Goal: Task Accomplishment & Management: Complete application form

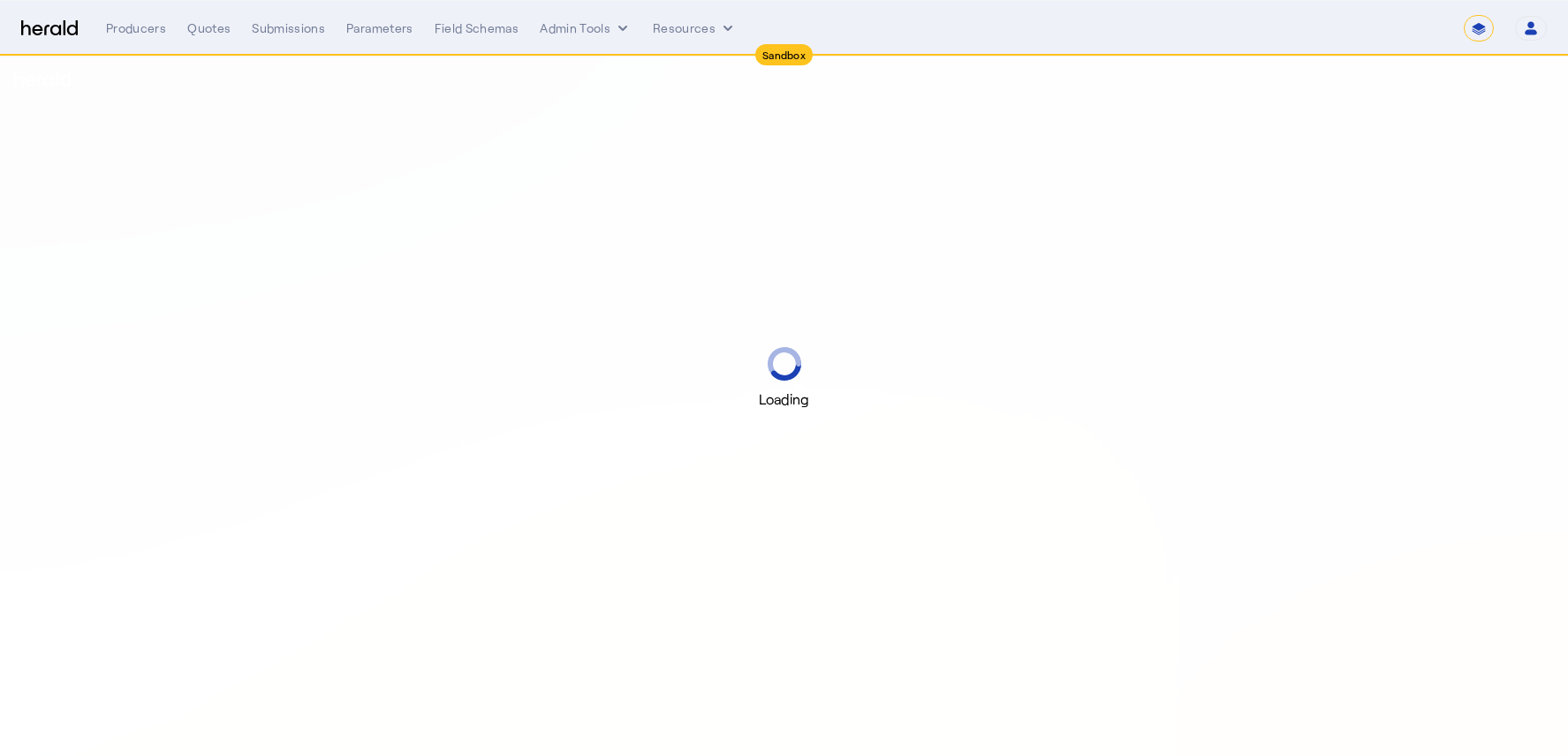
select select "*******"
select select "pfm_h3db_crc"
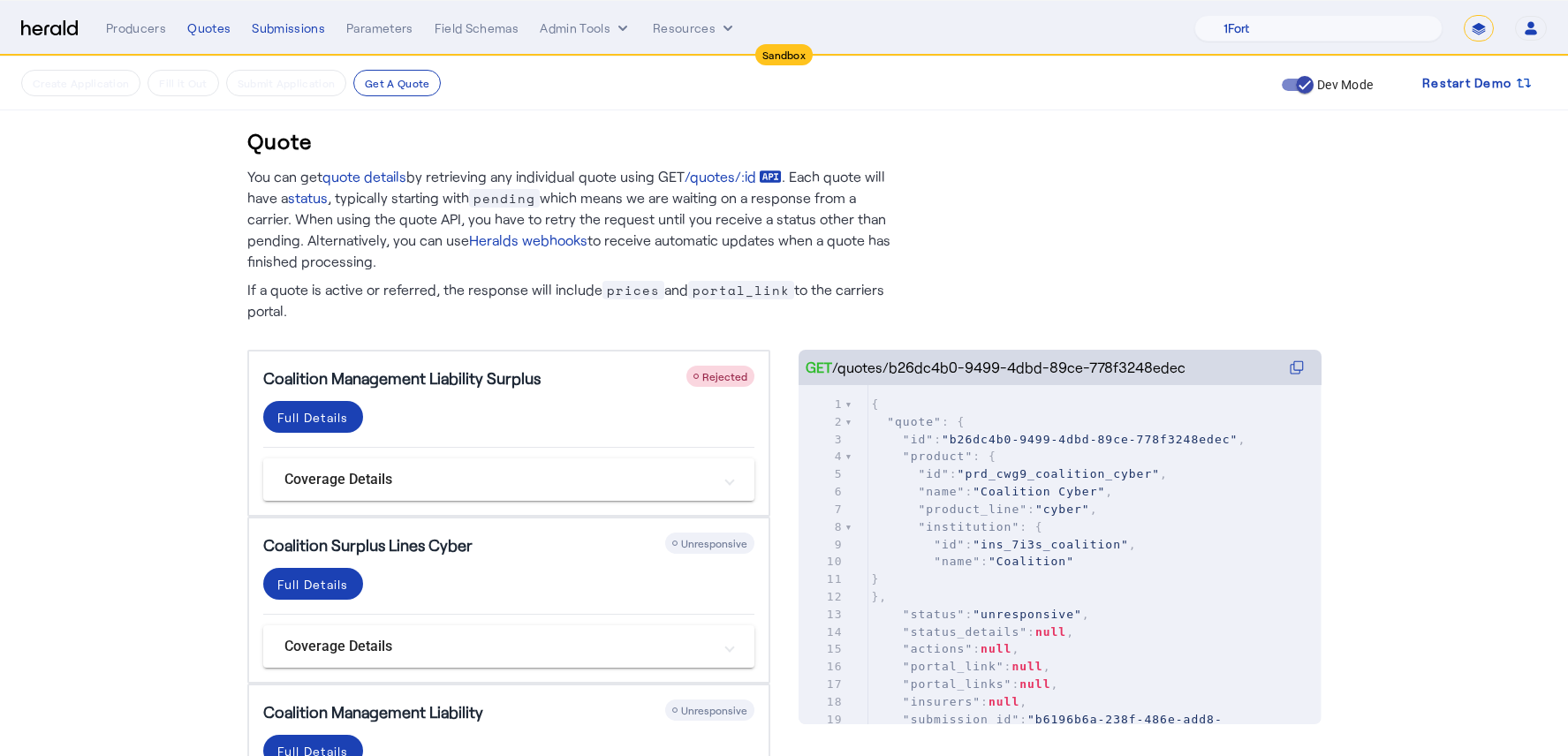
click at [698, 258] on p "You can get quote details by retrieving any individual quote using GET /quotes/…" at bounding box center [569, 219] width 645 height 106
click at [710, 375] on span "Rejected" at bounding box center [724, 375] width 45 height 12
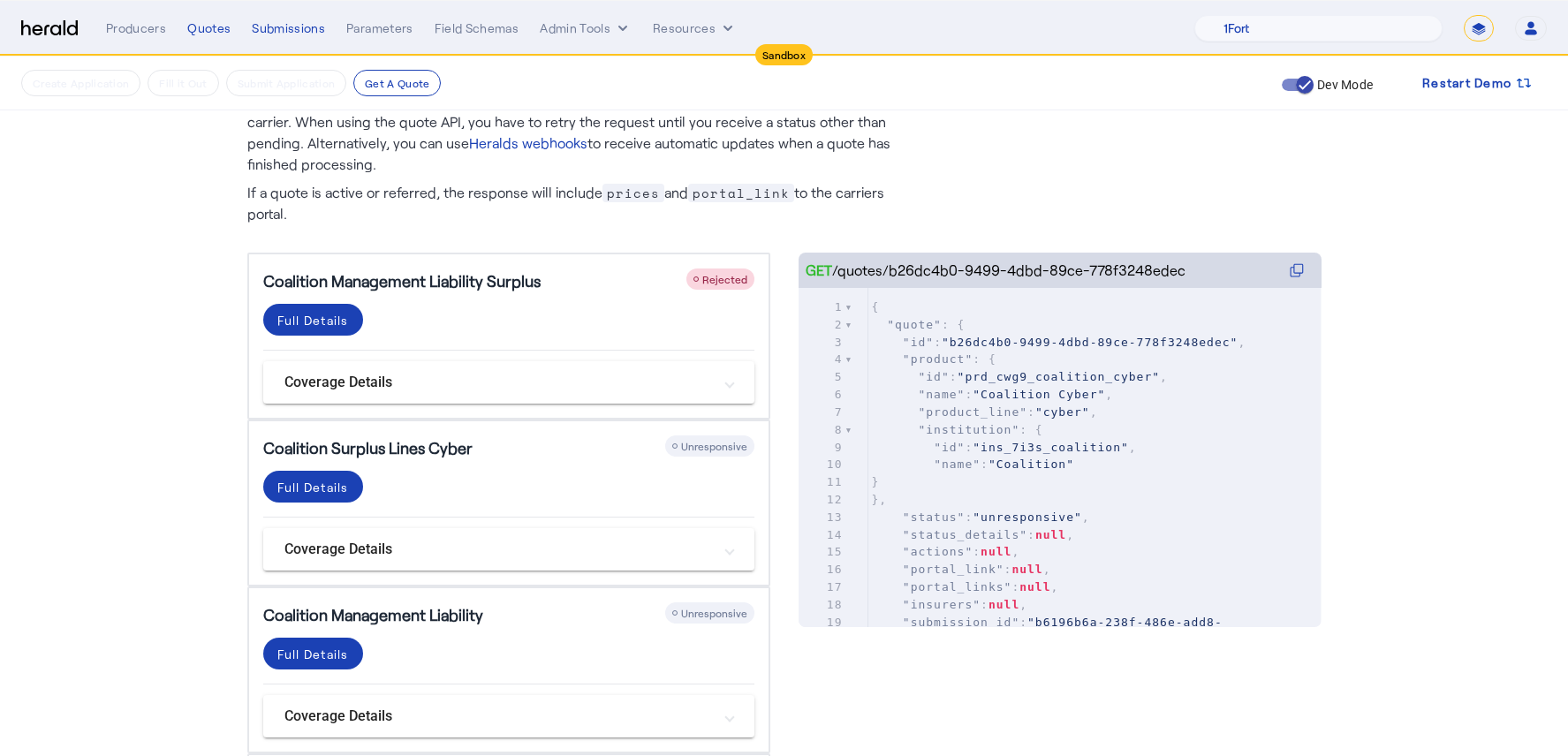
scroll to position [172, 0]
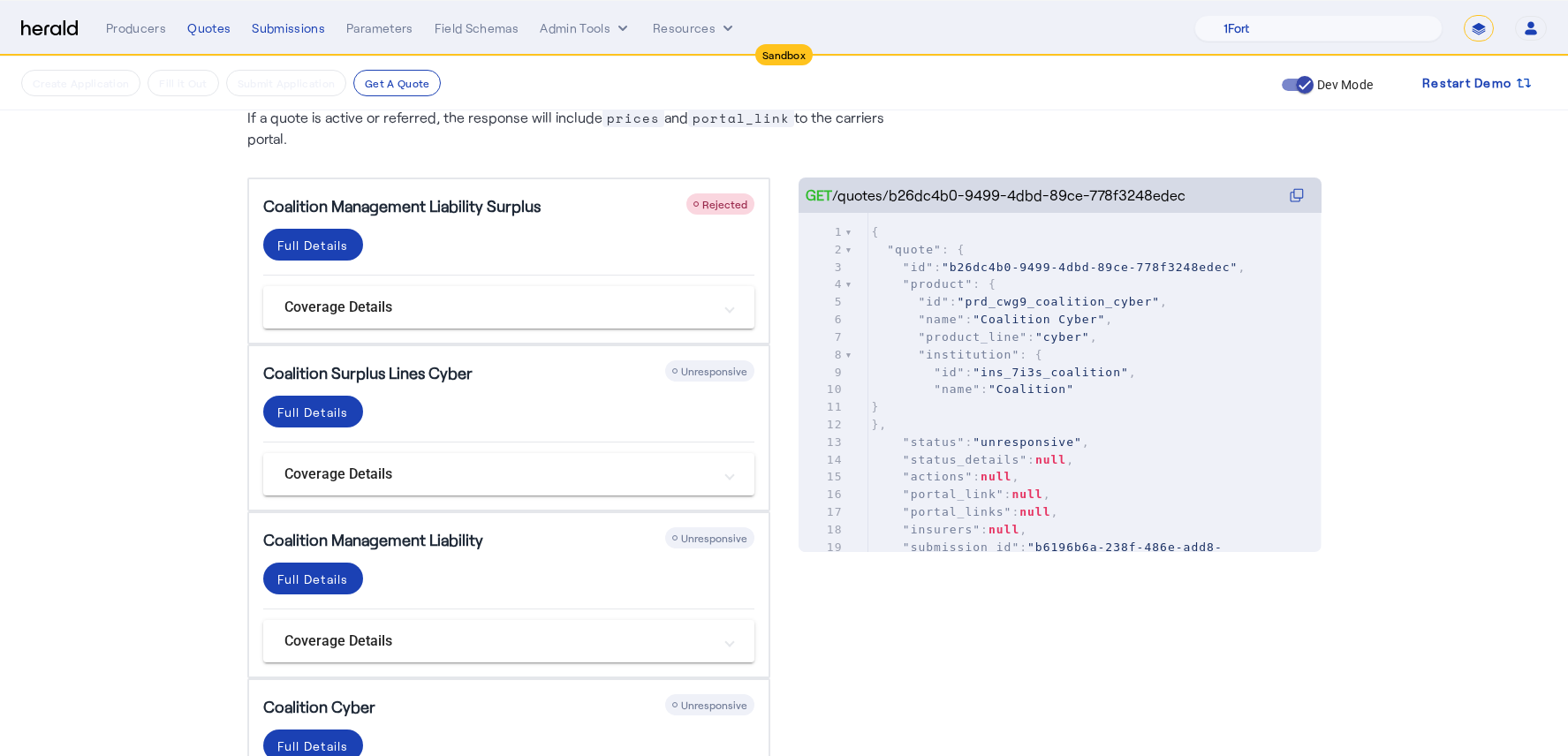
click at [715, 353] on div "Coalition Surplus Lines Cyber Unresponsive Full Details Coverage Details Cyber …" at bounding box center [509, 429] width 523 height 167
click at [715, 373] on span "Unresponsive" at bounding box center [714, 371] width 66 height 12
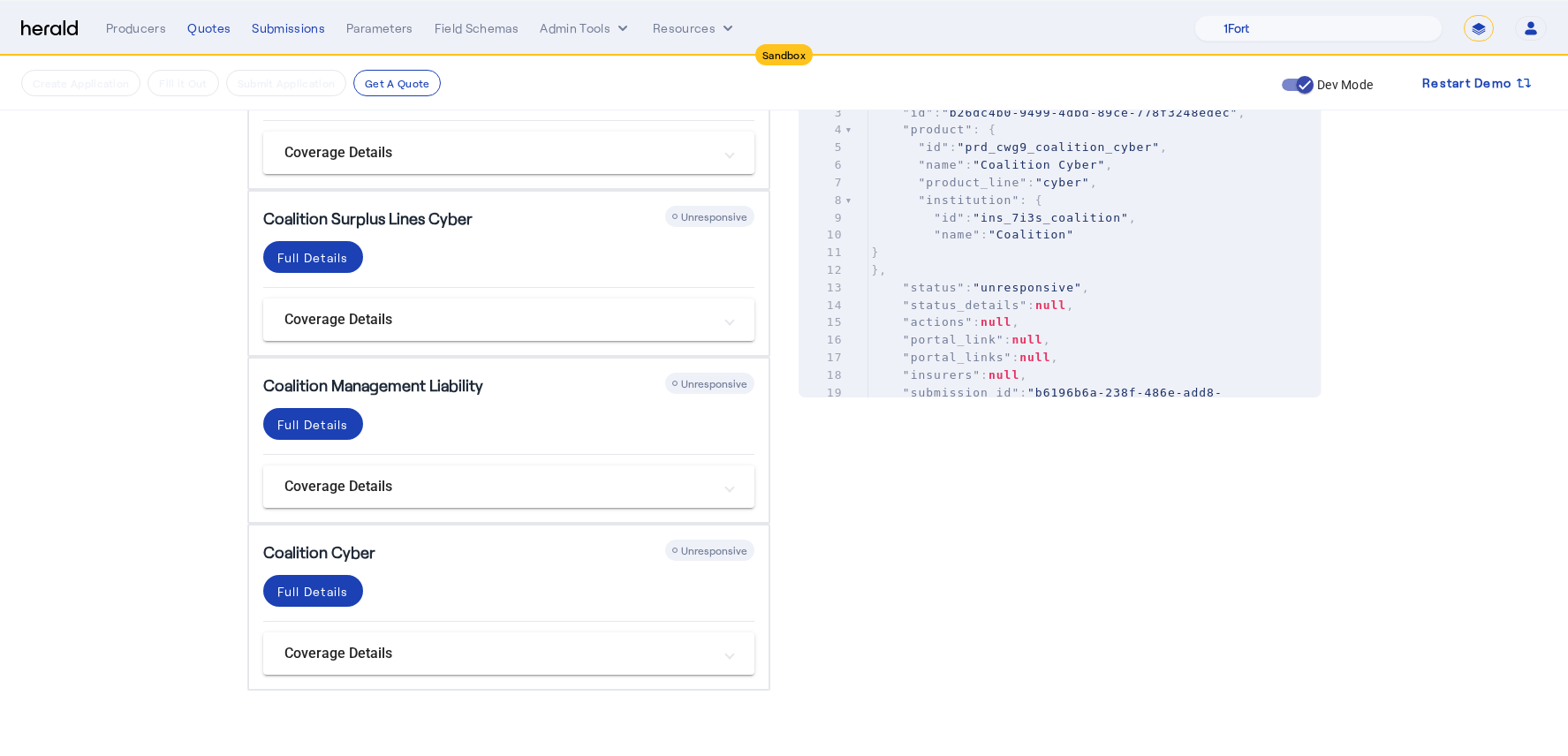
scroll to position [0, 0]
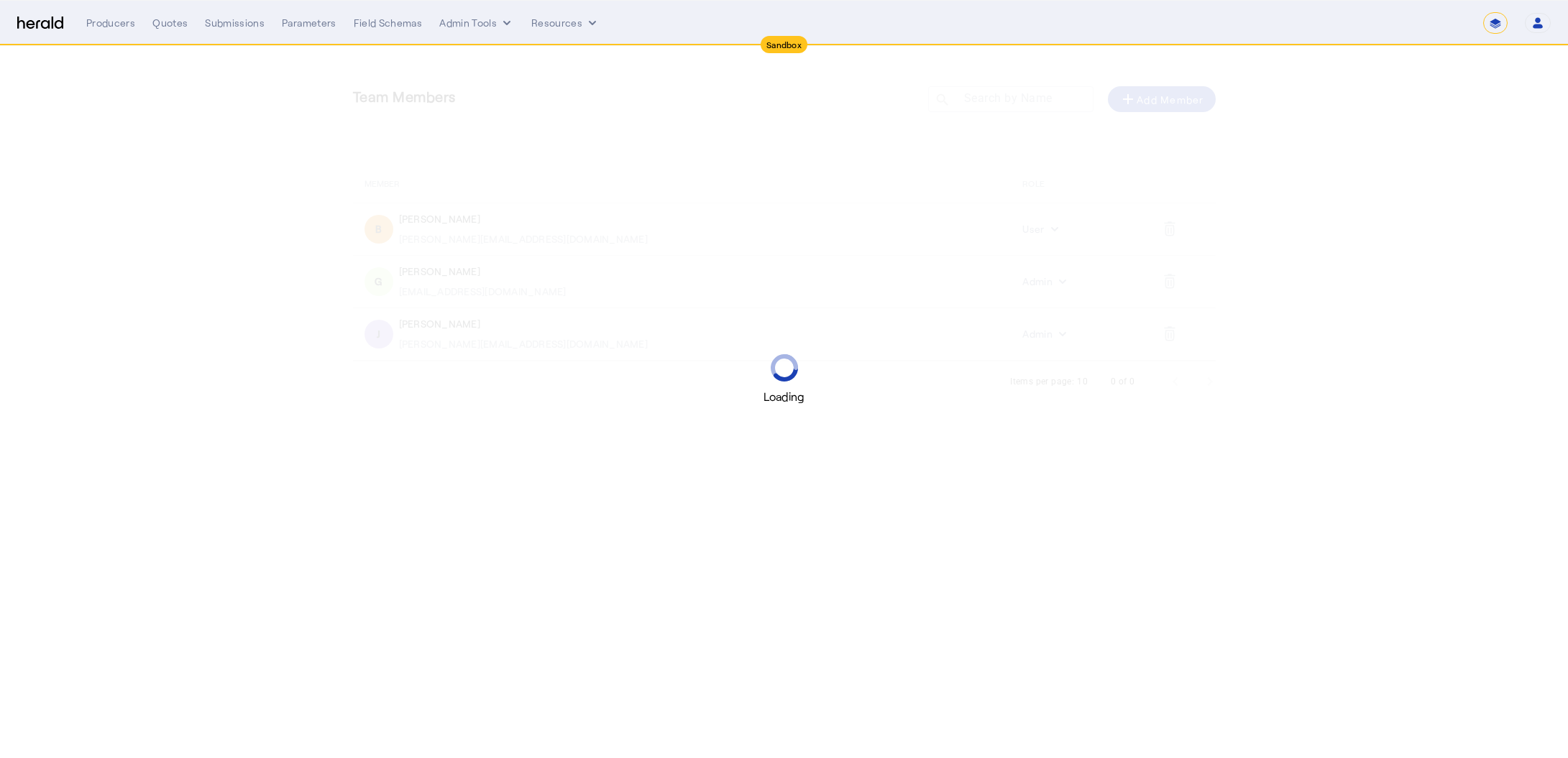
select select "*******"
select select "pfm_2v8p_herald_api"
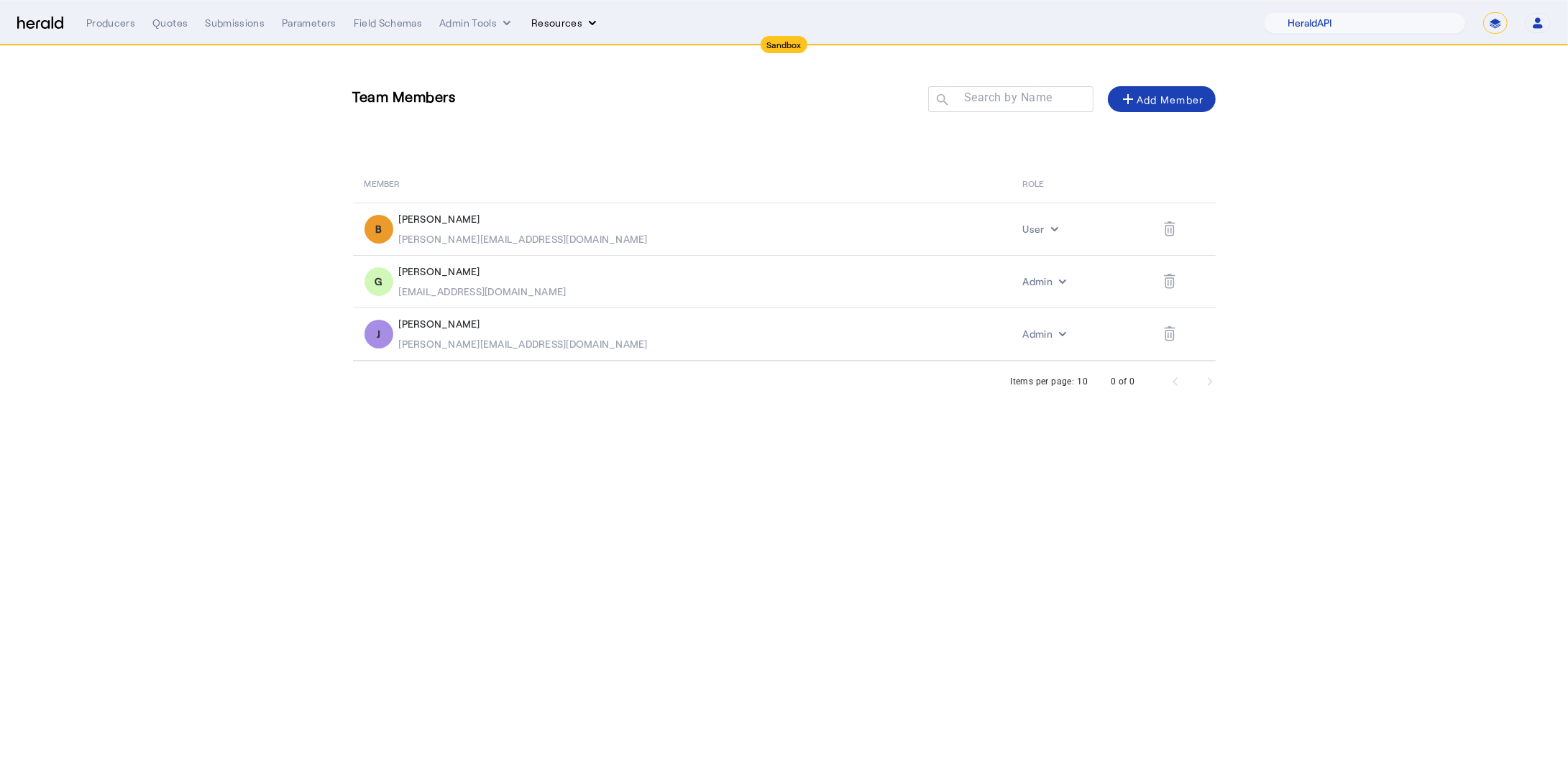
click at [565, 22] on button "Resources" at bounding box center [565, 22] width 68 height 14
click at [472, 27] on div at bounding box center [784, 379] width 1568 height 758
click at [472, 27] on button "Admin Tools" at bounding box center [477, 22] width 75 height 14
click at [477, 82] on span "Products Manager" at bounding box center [501, 88] width 105 height 17
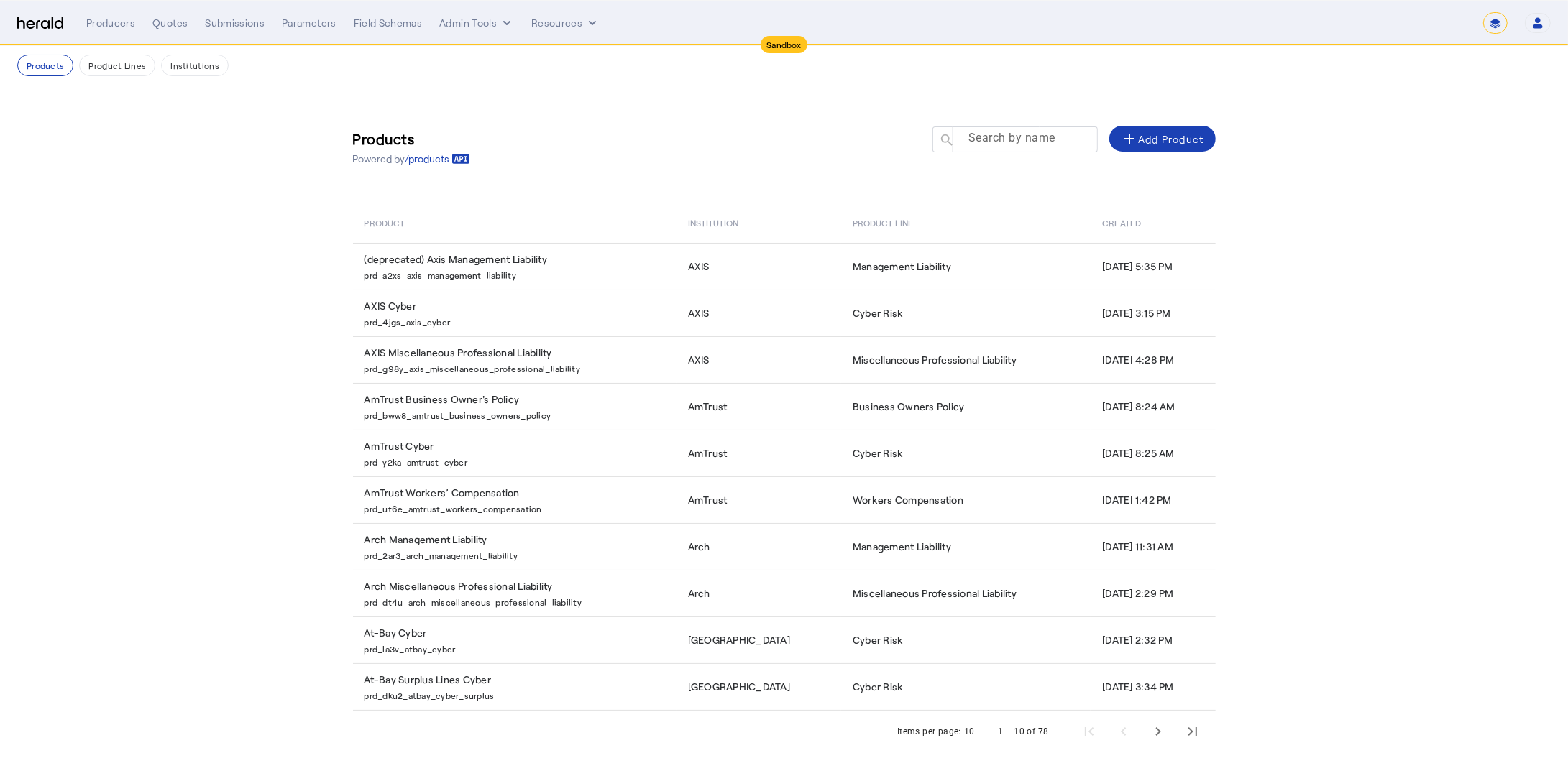
click at [1040, 144] on mat-label "Search by name" at bounding box center [1012, 138] width 87 height 13
click at [1040, 144] on input "Search by name" at bounding box center [1021, 138] width 129 height 17
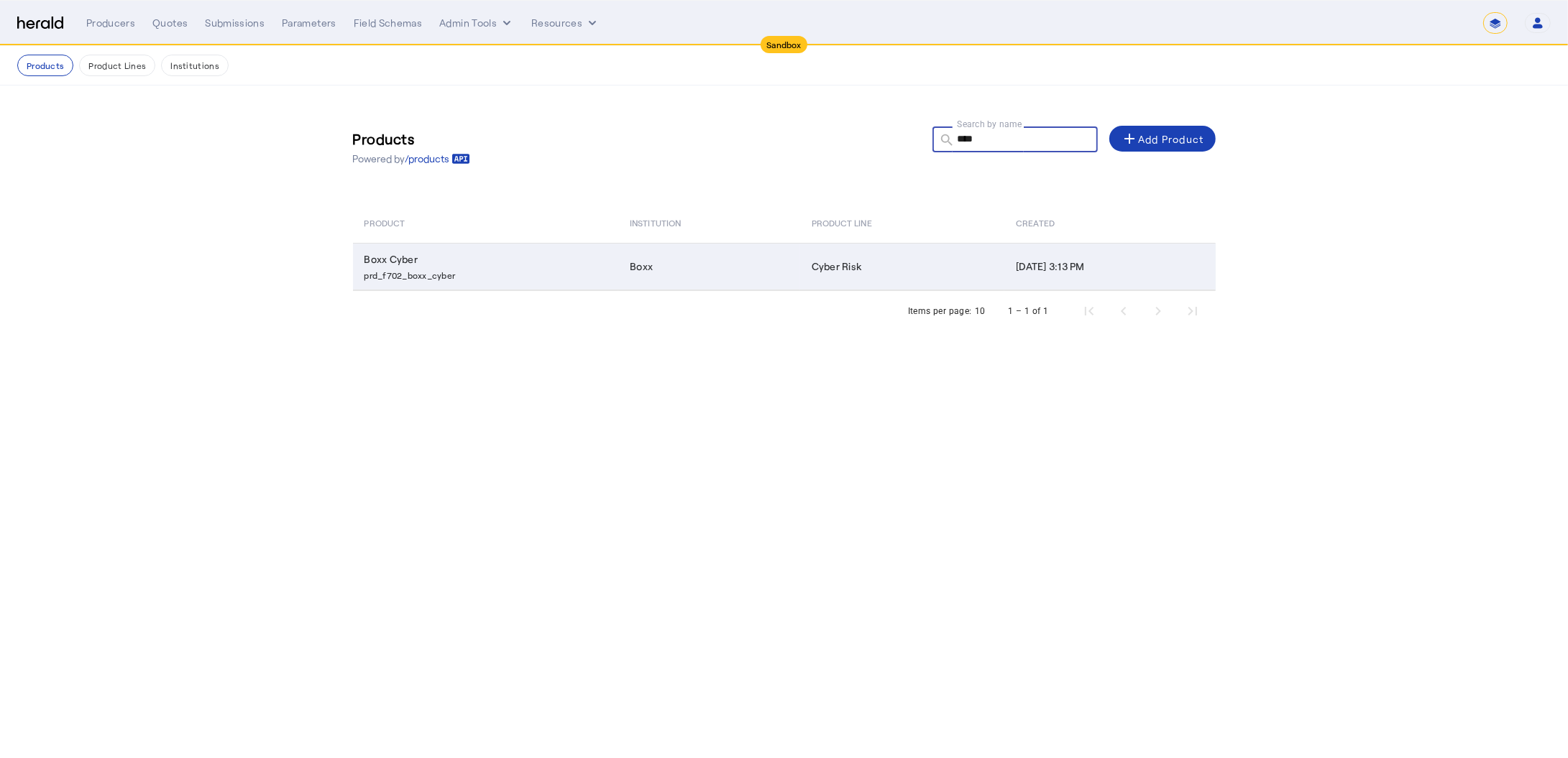
type input "****"
click at [618, 259] on td "Boxx" at bounding box center [709, 266] width 182 height 47
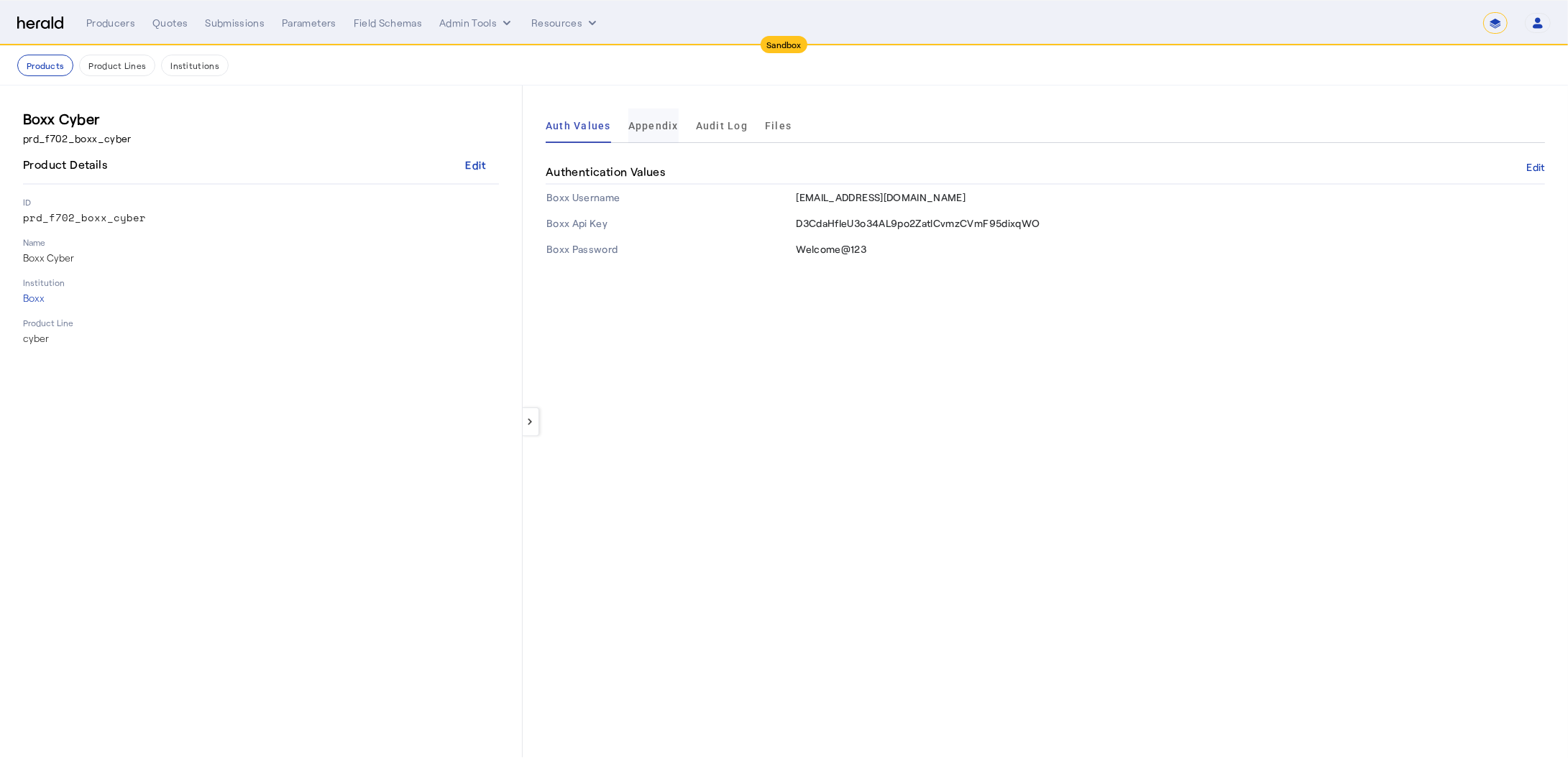
click at [648, 123] on span "Appendix" at bounding box center [653, 125] width 50 height 10
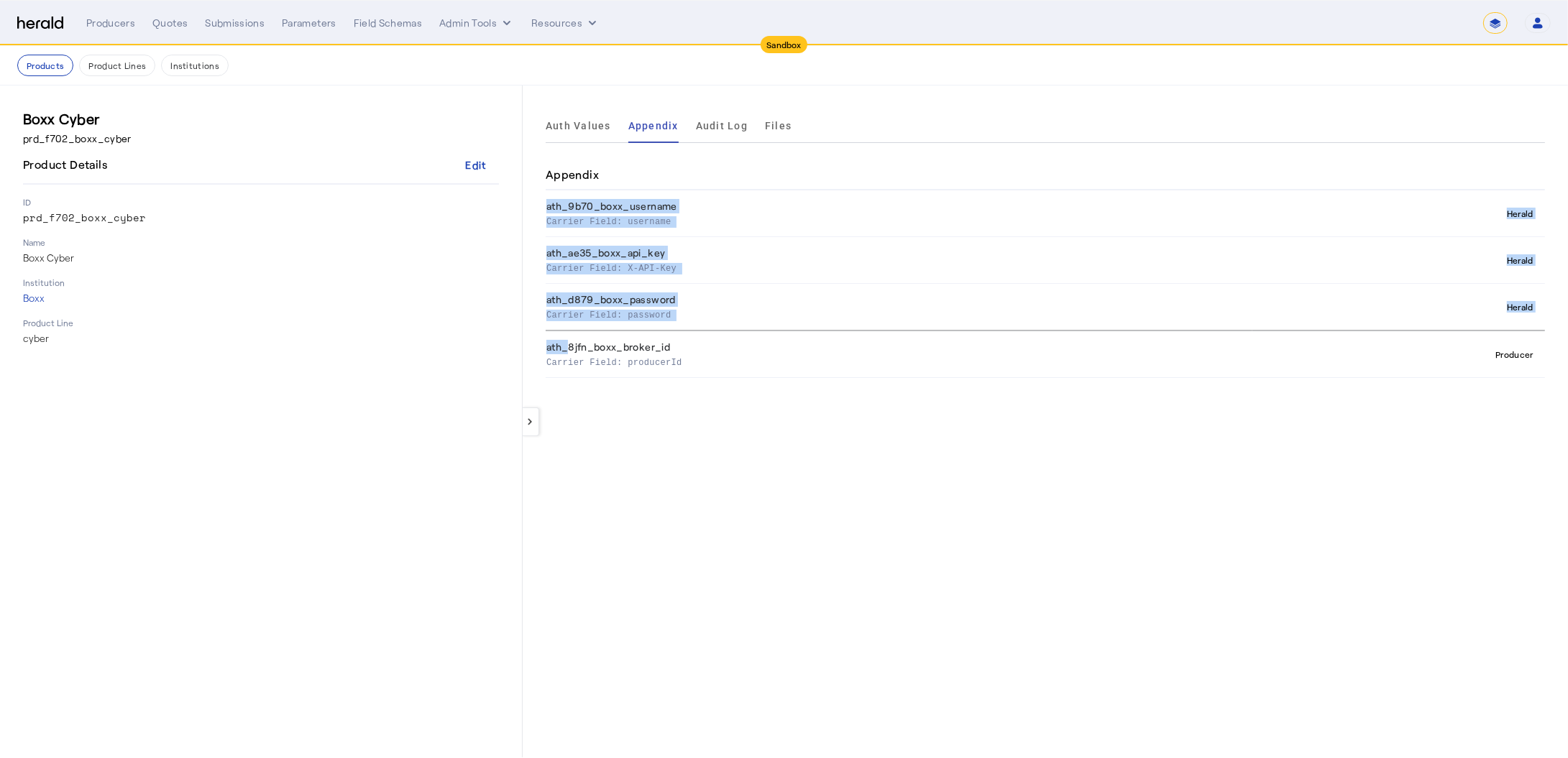
drag, startPoint x: 563, startPoint y: 344, endPoint x: 789, endPoint y: 385, distance: 229.7
click at [789, 385] on div "keyboard_arrow_left Auth Values Appendix Audit Log Files Appendix ath_9b70_boxx…" at bounding box center [1045, 421] width 1045 height 672
drag, startPoint x: 704, startPoint y: 314, endPoint x: 588, endPoint y: 183, distance: 175.0
click at [588, 183] on div "Appendix ath_9b70_boxx_username Carrier Field: username Herald ath_ae35_boxx_ap…" at bounding box center [1045, 269] width 999 height 218
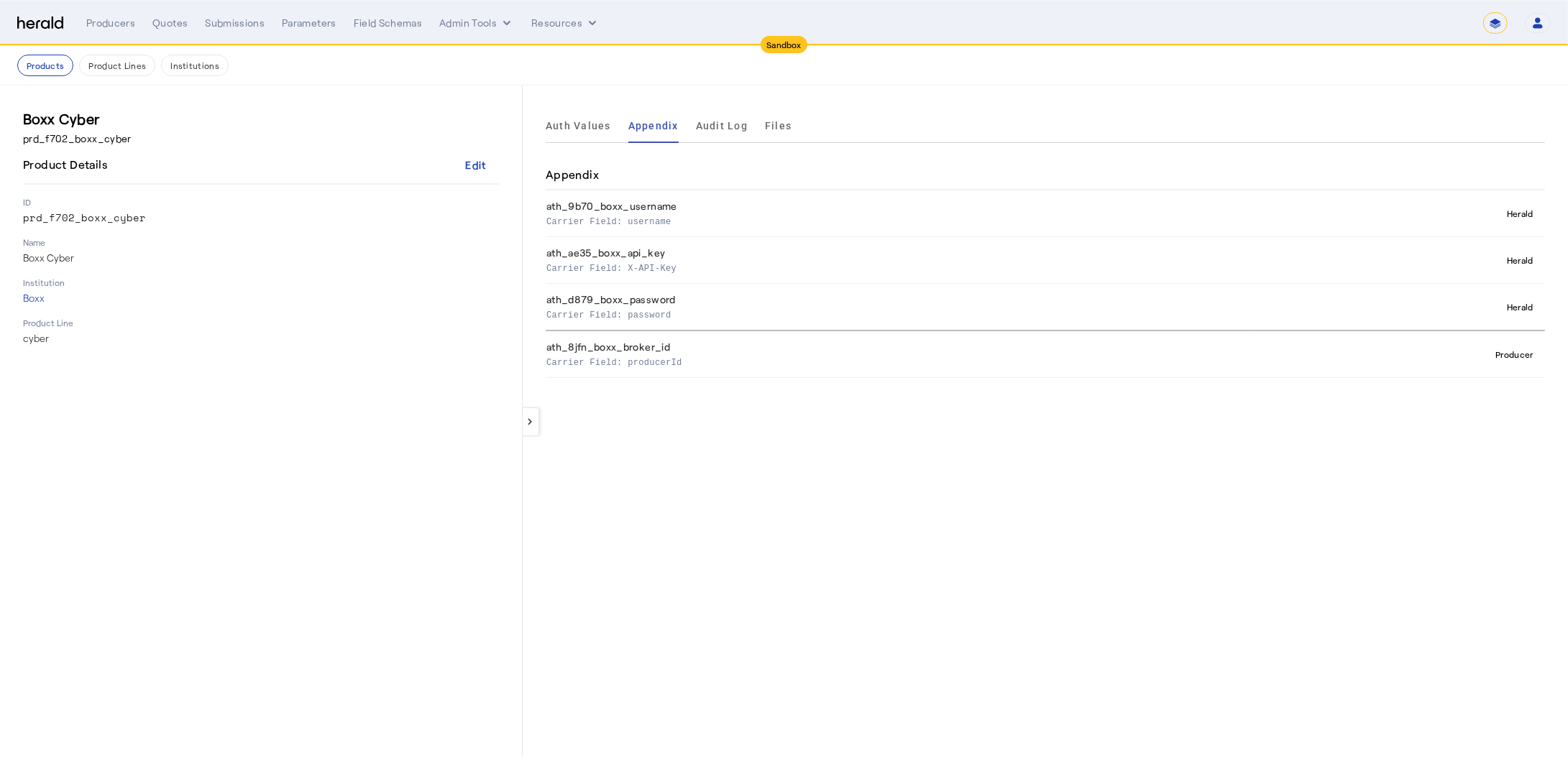
click at [603, 352] on th "ath_8jfn_boxx_broker_id Carrier Field: producerId" at bounding box center [899, 354] width 707 height 47
click at [641, 359] on p "Carrier Field: producerId" at bounding box center [896, 361] width 700 height 14
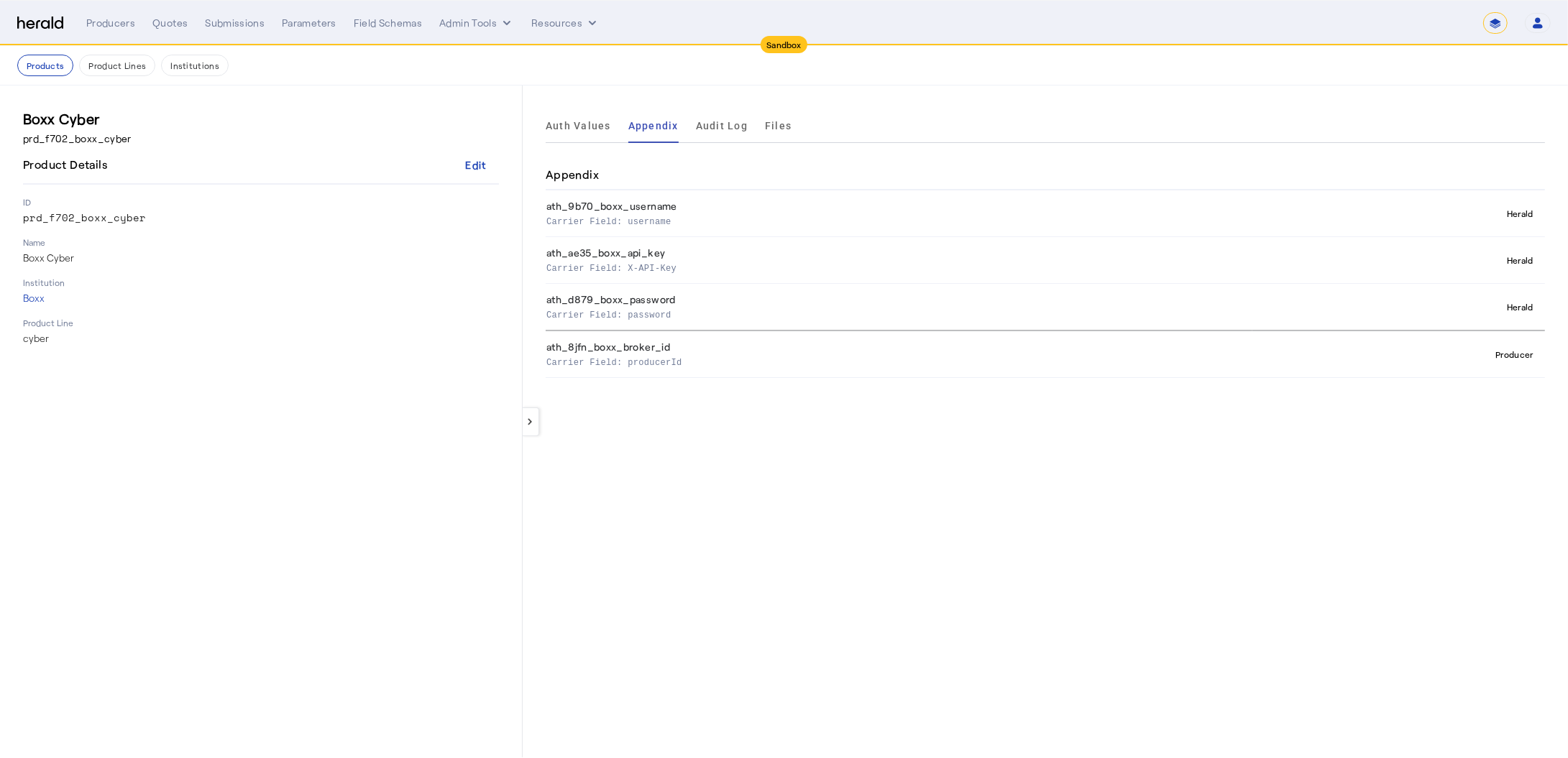
copy p "producerId"
click at [640, 367] on p "Carrier Field: producerId" at bounding box center [896, 361] width 700 height 14
click at [643, 364] on p "Carrier Field: producerId" at bounding box center [896, 361] width 700 height 14
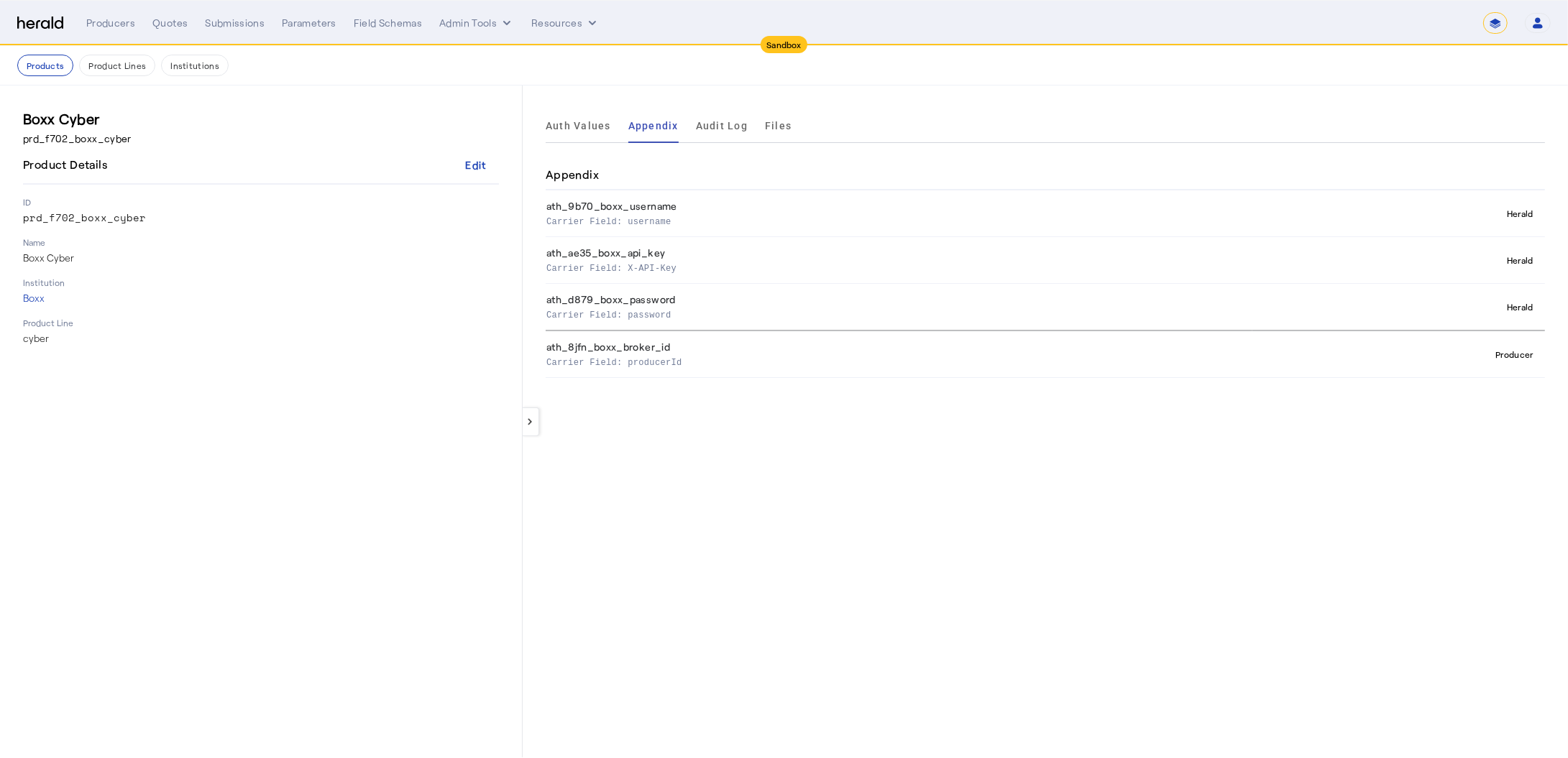
click at [643, 364] on p "Carrier Field: producerId" at bounding box center [896, 361] width 700 height 14
click at [172, 25] on div "Quotes" at bounding box center [170, 22] width 35 height 14
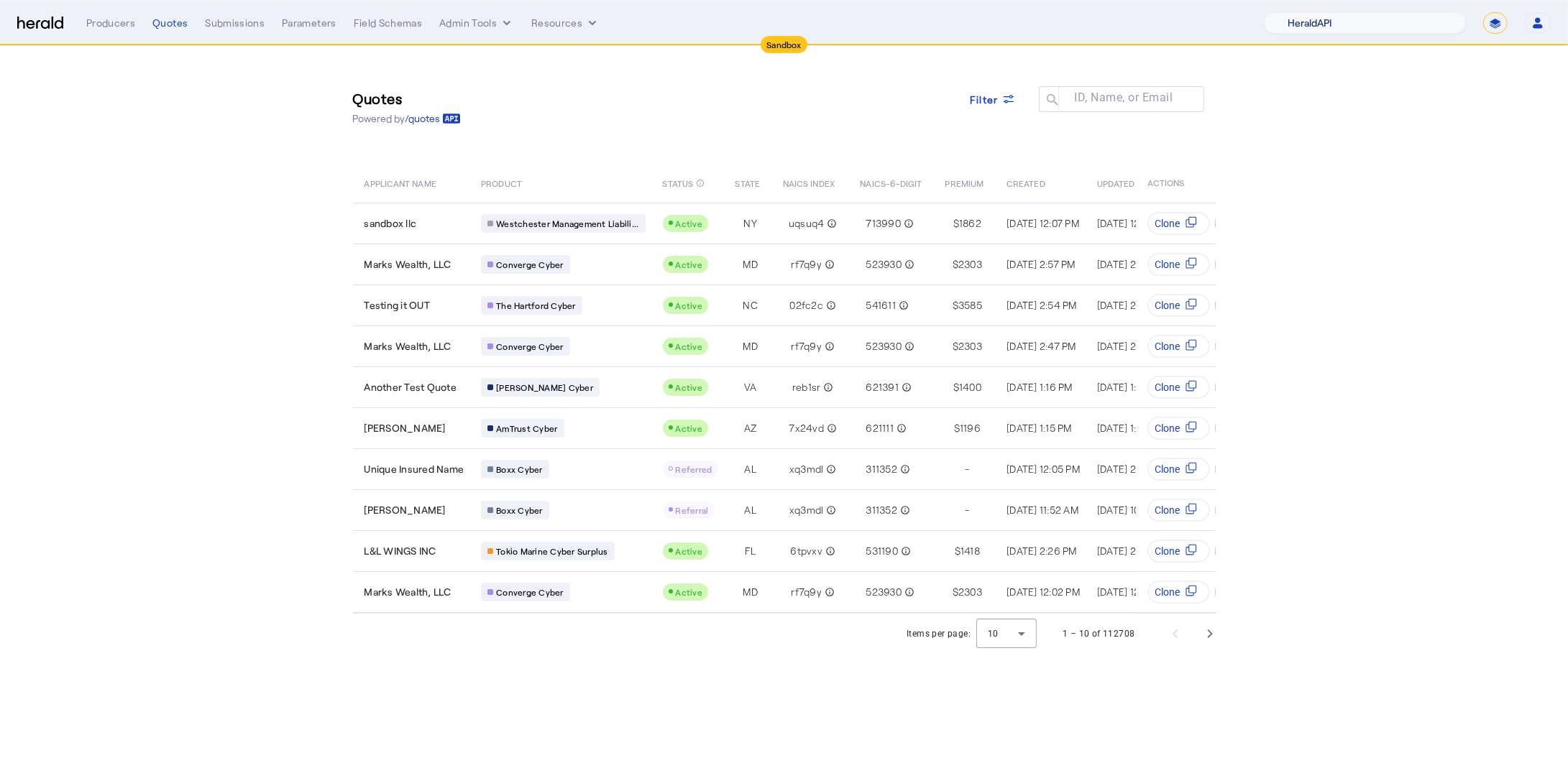
click at [1345, 28] on select "1Fort Acrisure Acturis Affinity Advisors Affinity Risk Agentero AmWins Anzen Ao…" at bounding box center [1364, 22] width 202 height 22
select select "pfm_h3db_crc"
click at [1302, 12] on select "1Fort Acrisure Acturis Affinity Advisors Affinity Risk Agentero AmWins Anzen Ao…" at bounding box center [1364, 22] width 202 height 22
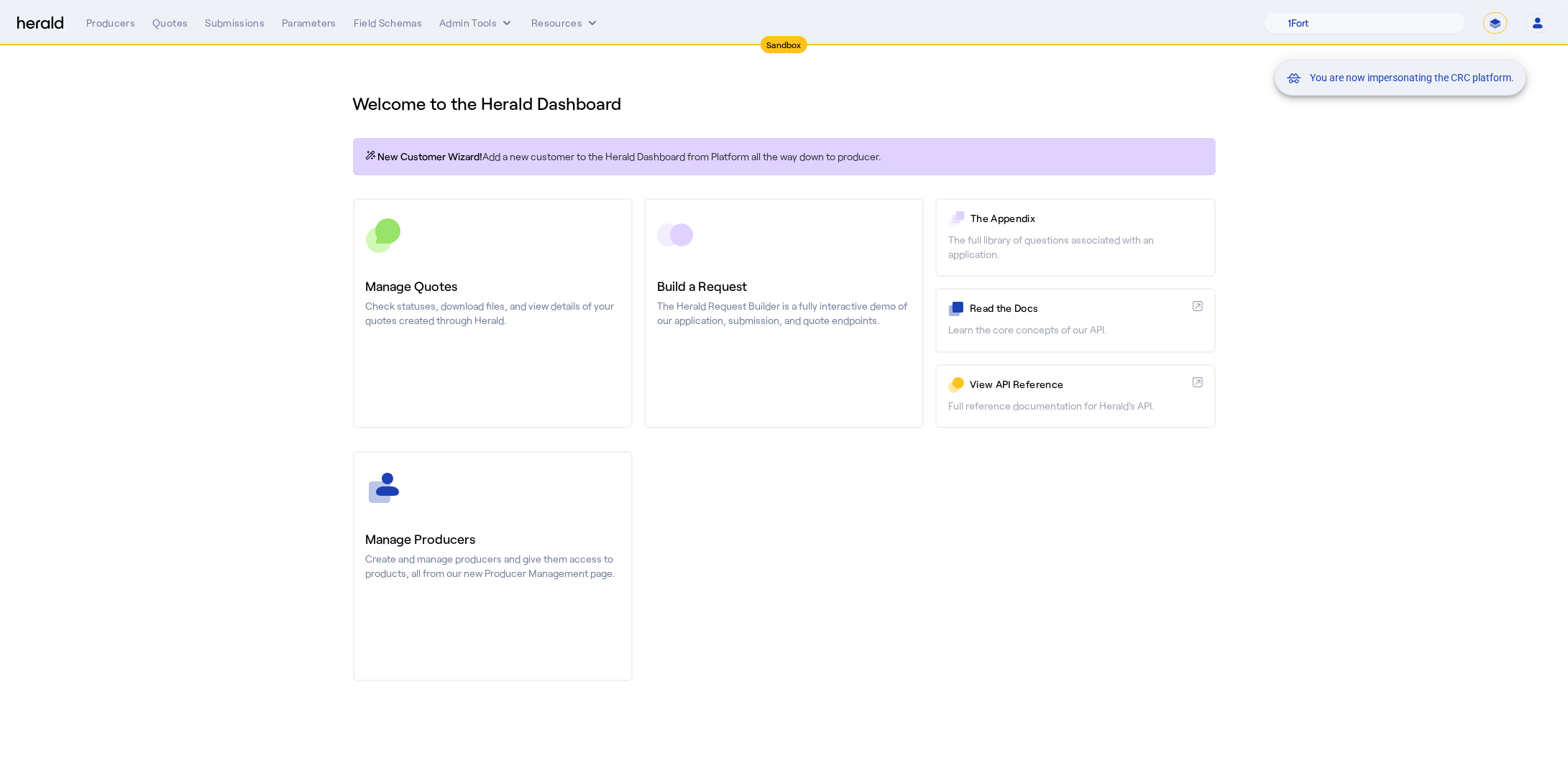
click at [450, 275] on div "You are now impersonating the CRC platform." at bounding box center [784, 379] width 1568 height 758
click at [450, 276] on h3 "Manage Quotes" at bounding box center [492, 286] width 254 height 20
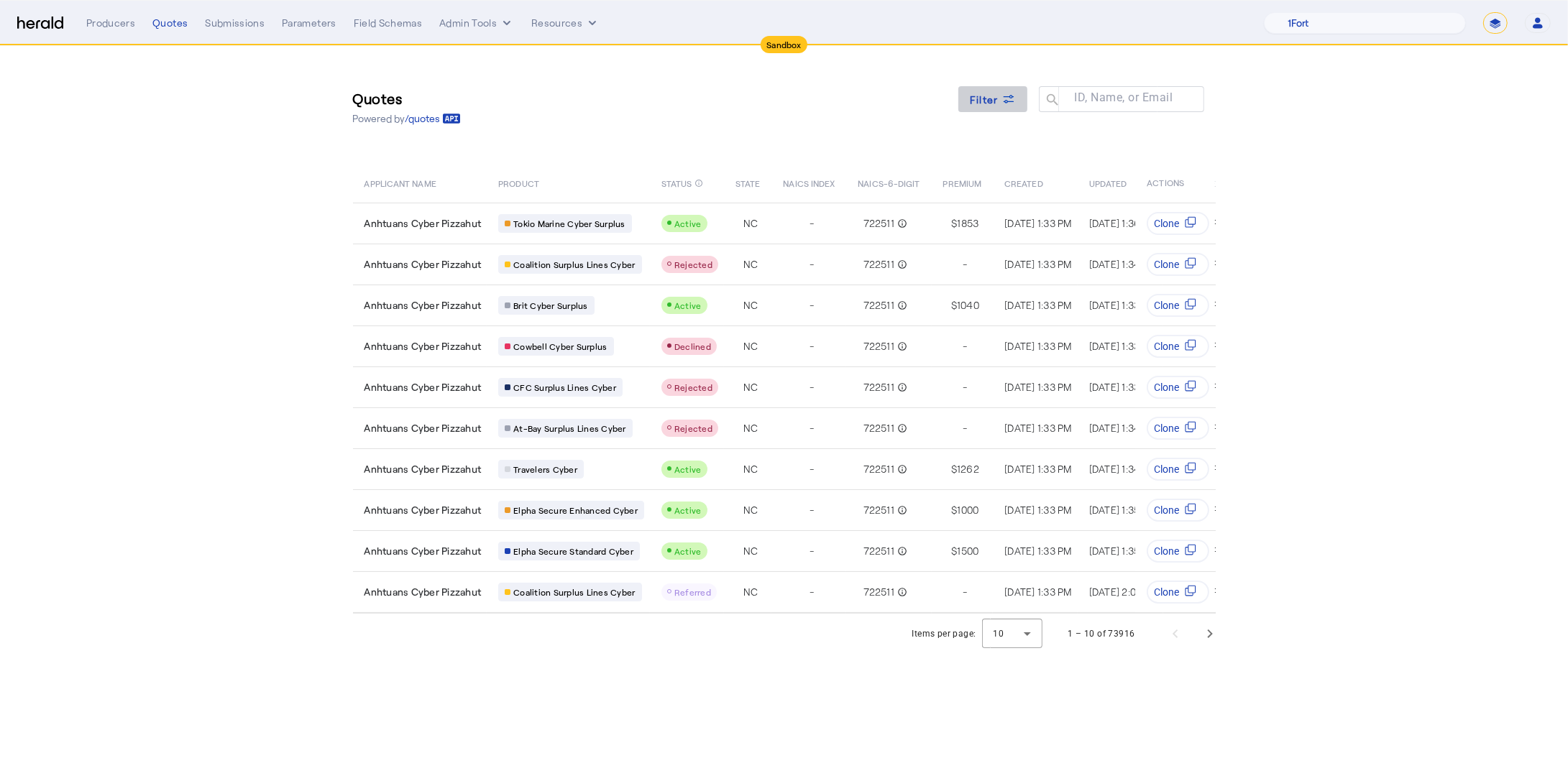
click at [1001, 101] on icon at bounding box center [1008, 99] width 14 height 14
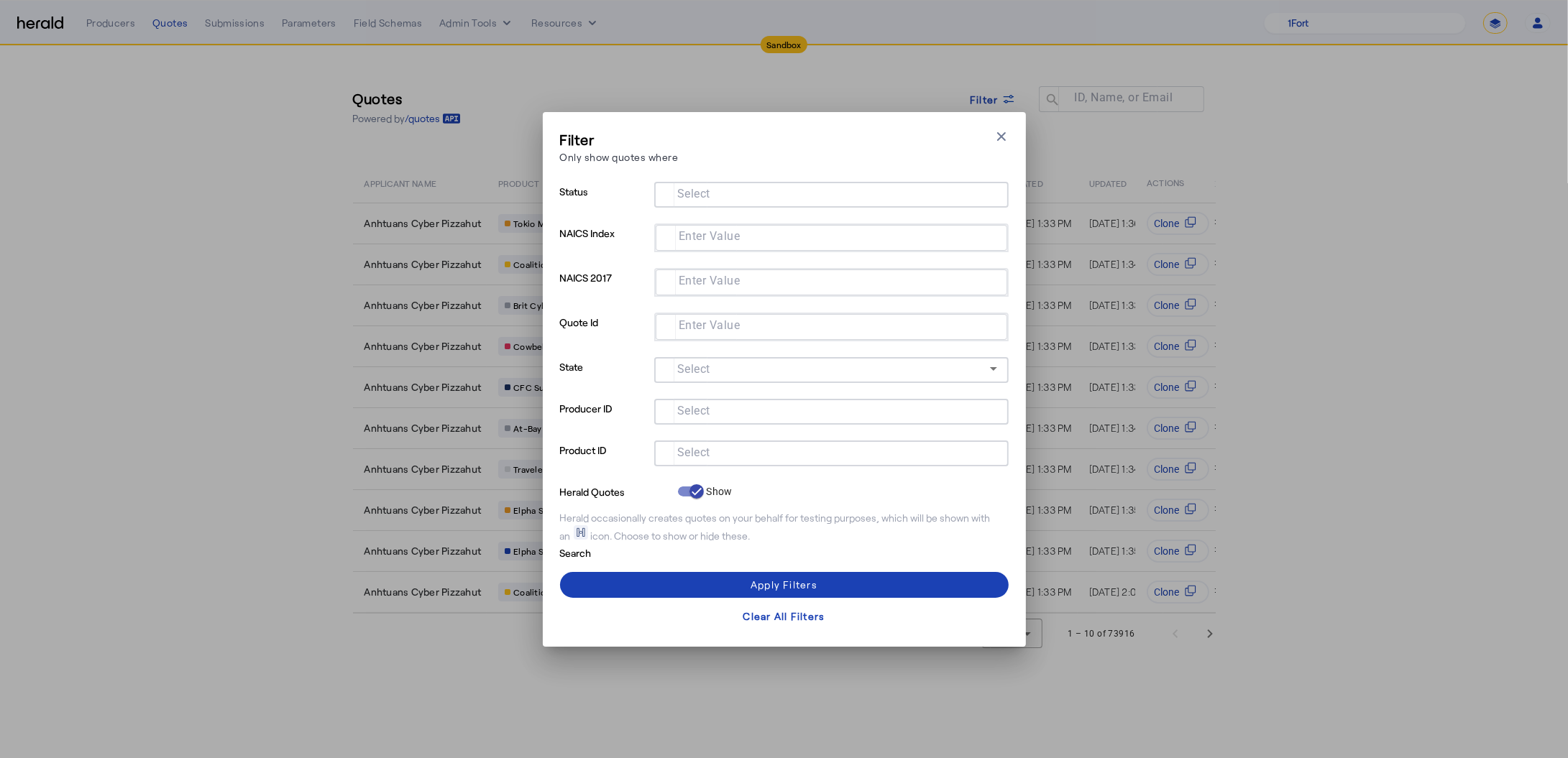
click at [680, 412] on mat-label "Select" at bounding box center [694, 411] width 33 height 13
click at [680, 412] on input "Select" at bounding box center [828, 410] width 326 height 17
type input "******"
type input "*"
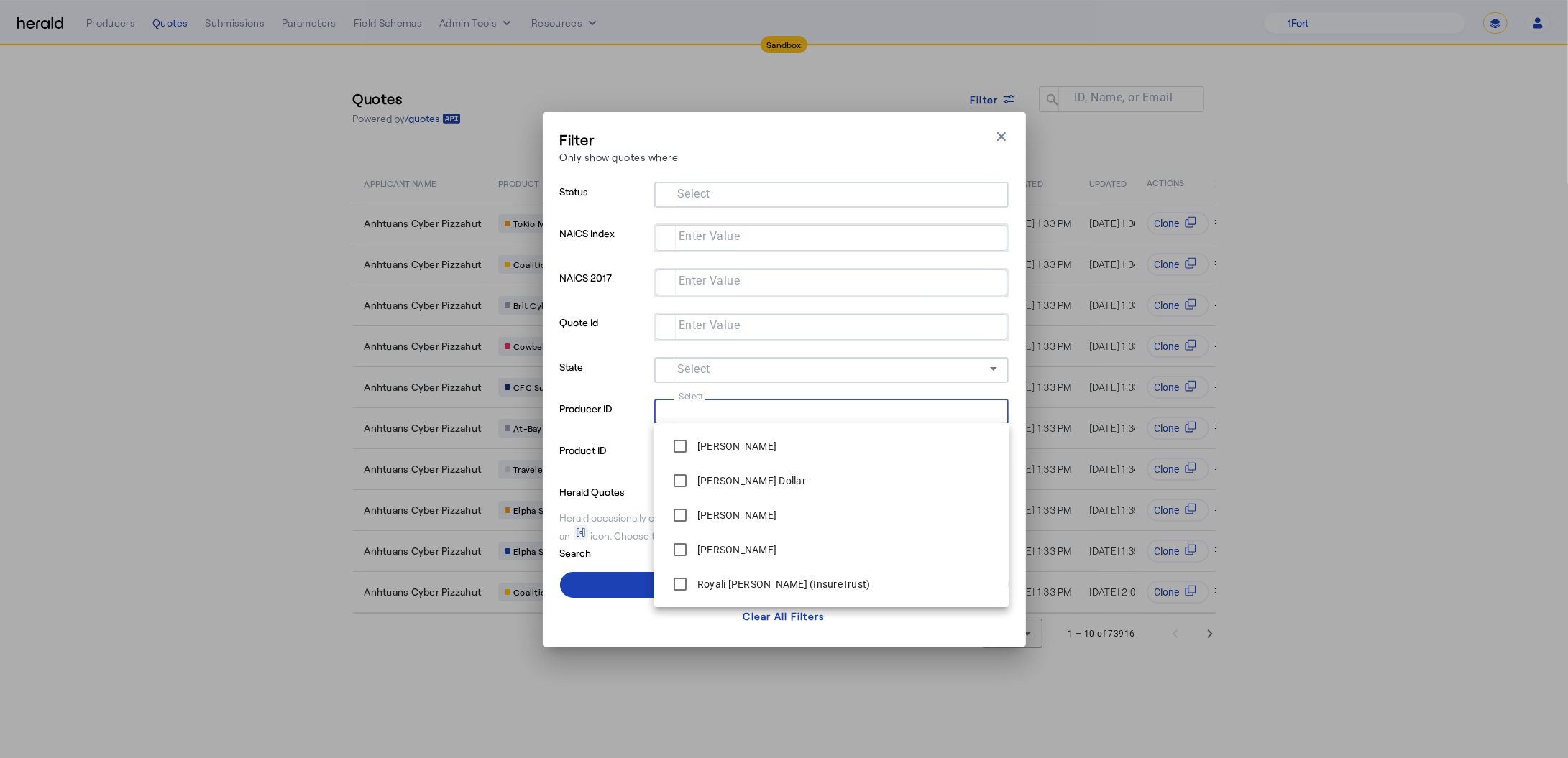
click at [1007, 150] on div "Filter Only show quotes where Close modal" at bounding box center [784, 150] width 448 height 41
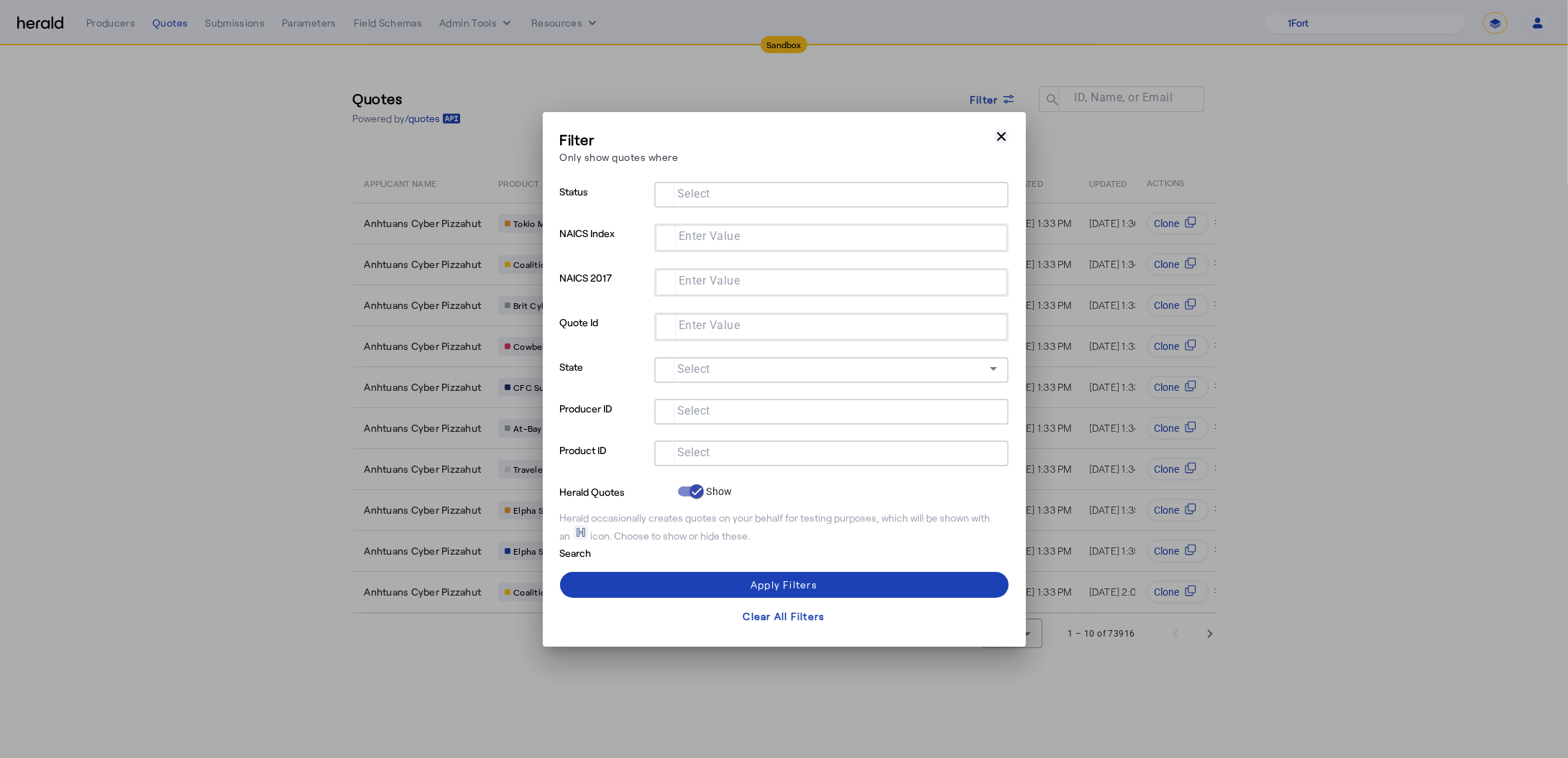
click at [1006, 141] on icon "button" at bounding box center [1001, 136] width 14 height 14
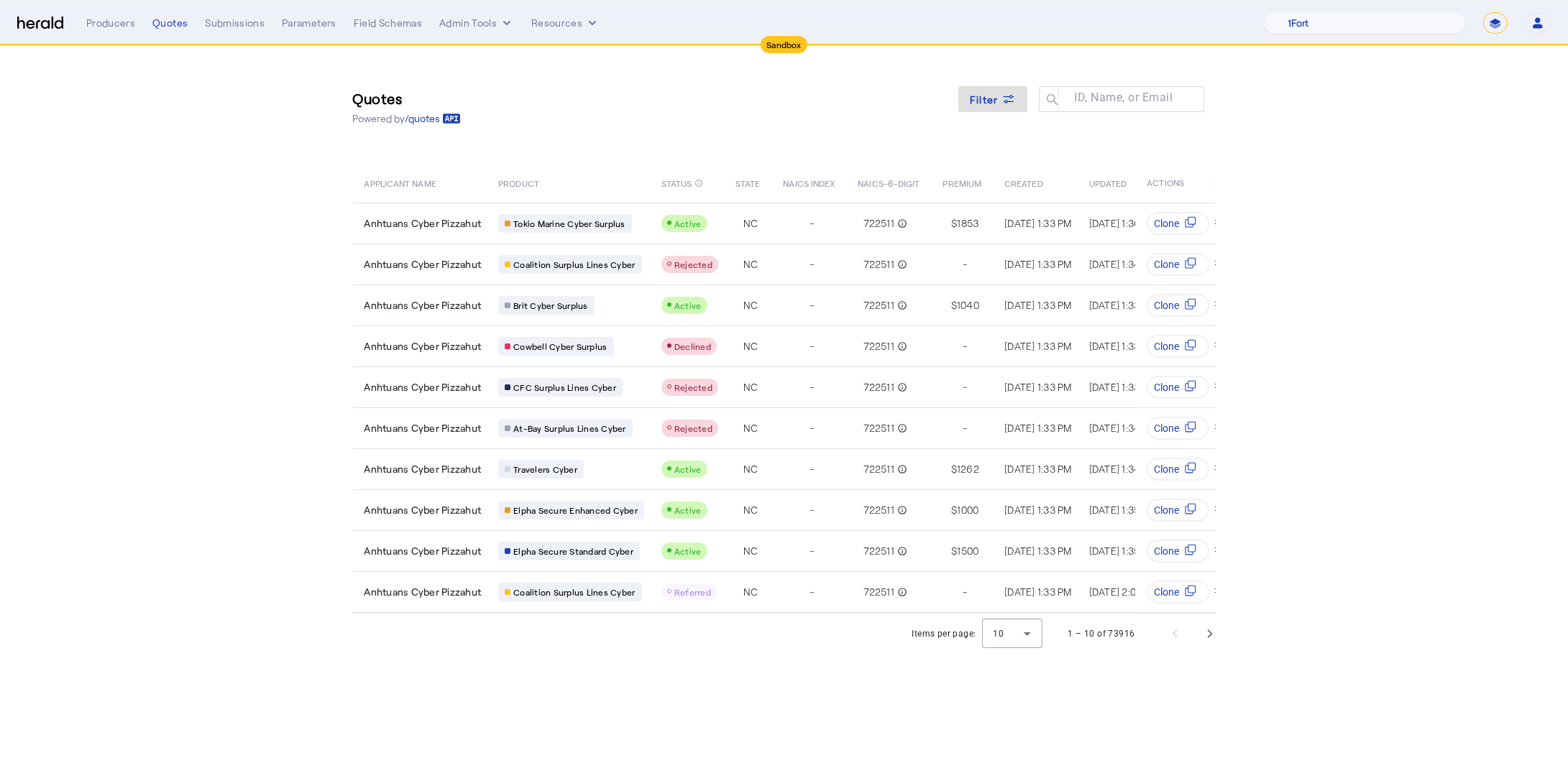
click at [1493, 28] on select "**********" at bounding box center [1495, 22] width 25 height 22
select select "**********"
click at [1483, 12] on select "**********" at bounding box center [1495, 22] width 25 height 22
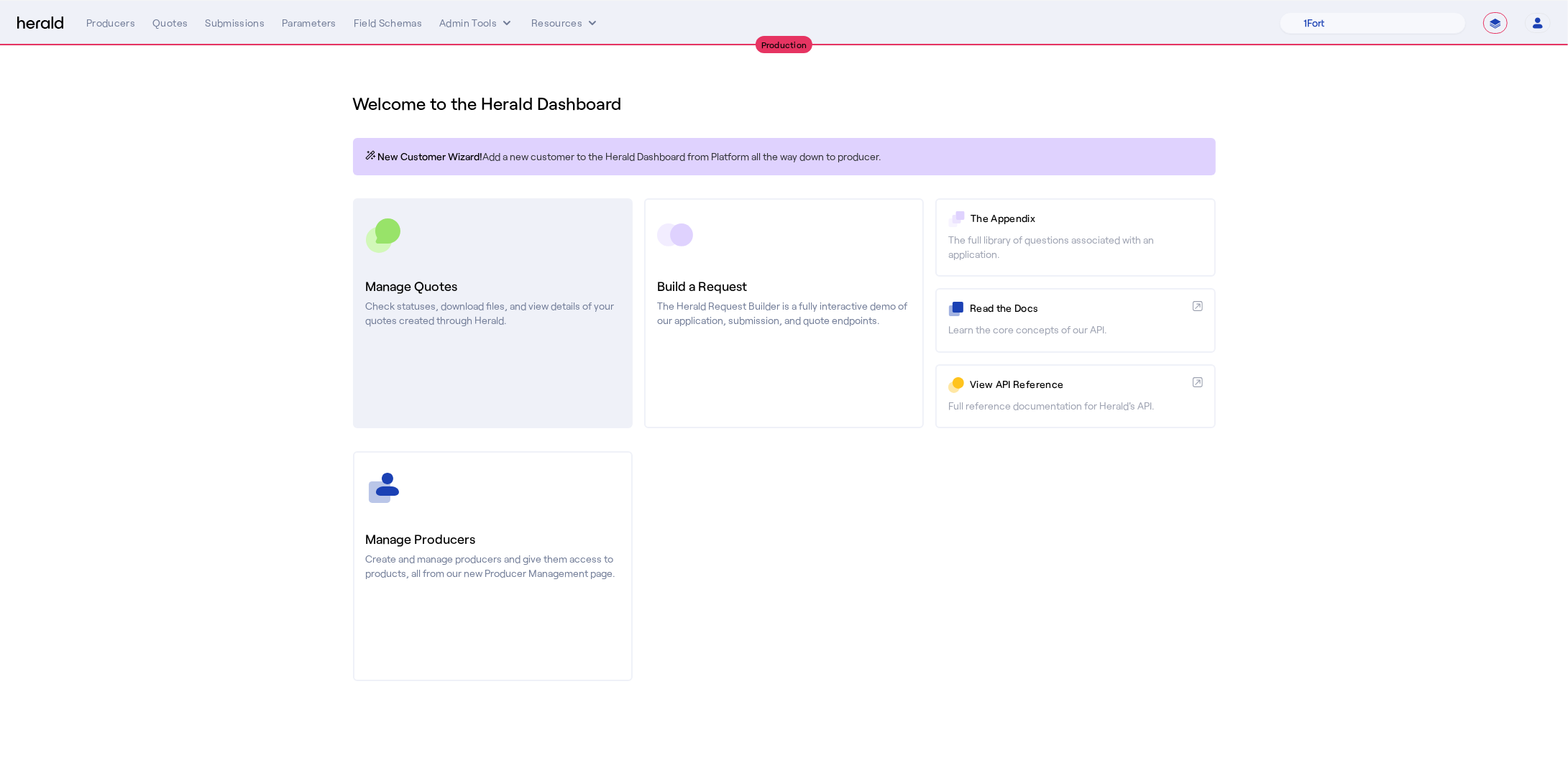
click at [462, 299] on p "Check statuses, download files, and view details of your quotes created through…" at bounding box center [492, 314] width 254 height 28
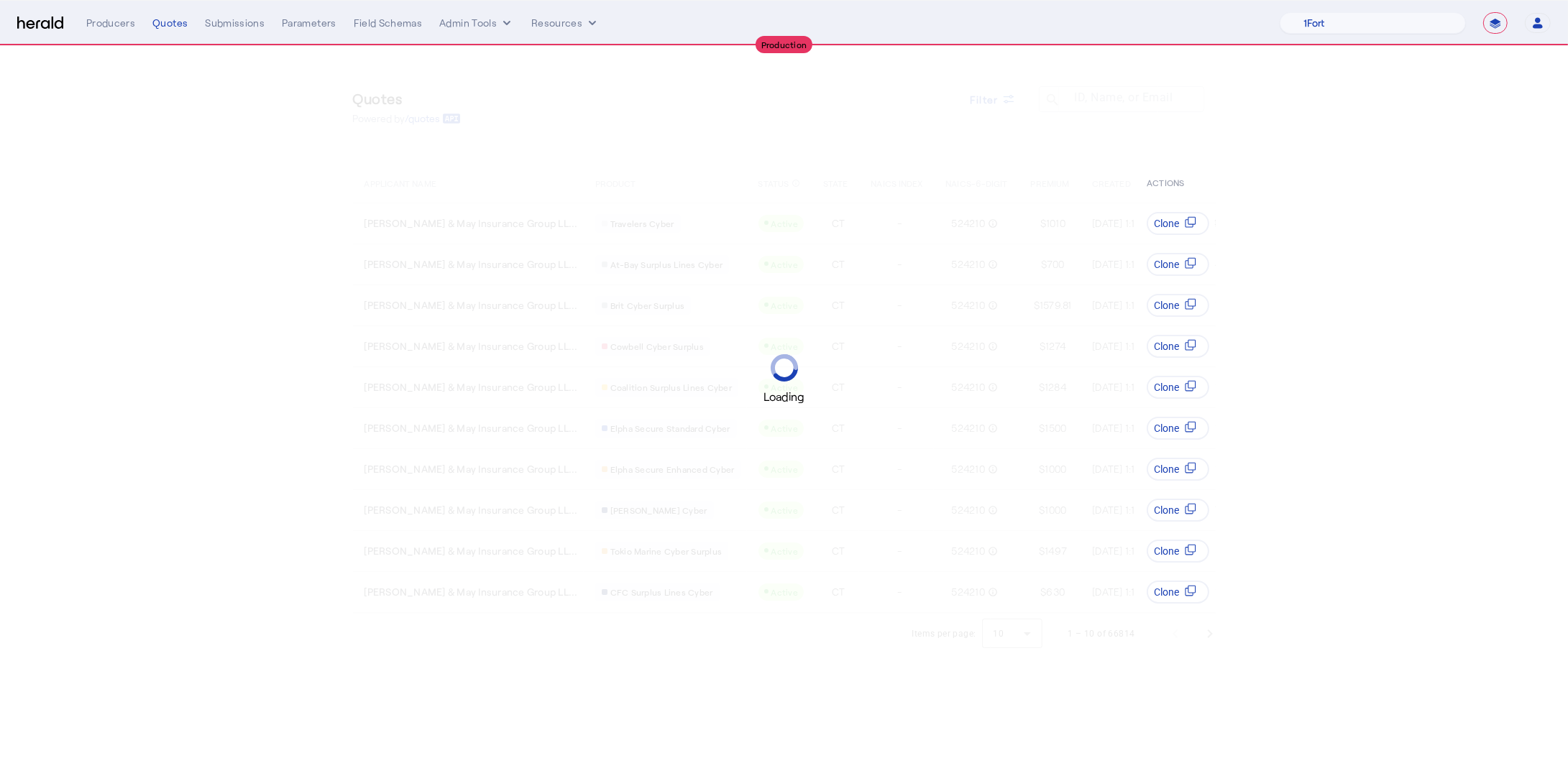
click at [999, 98] on div "Loading" at bounding box center [784, 379] width 1568 height 758
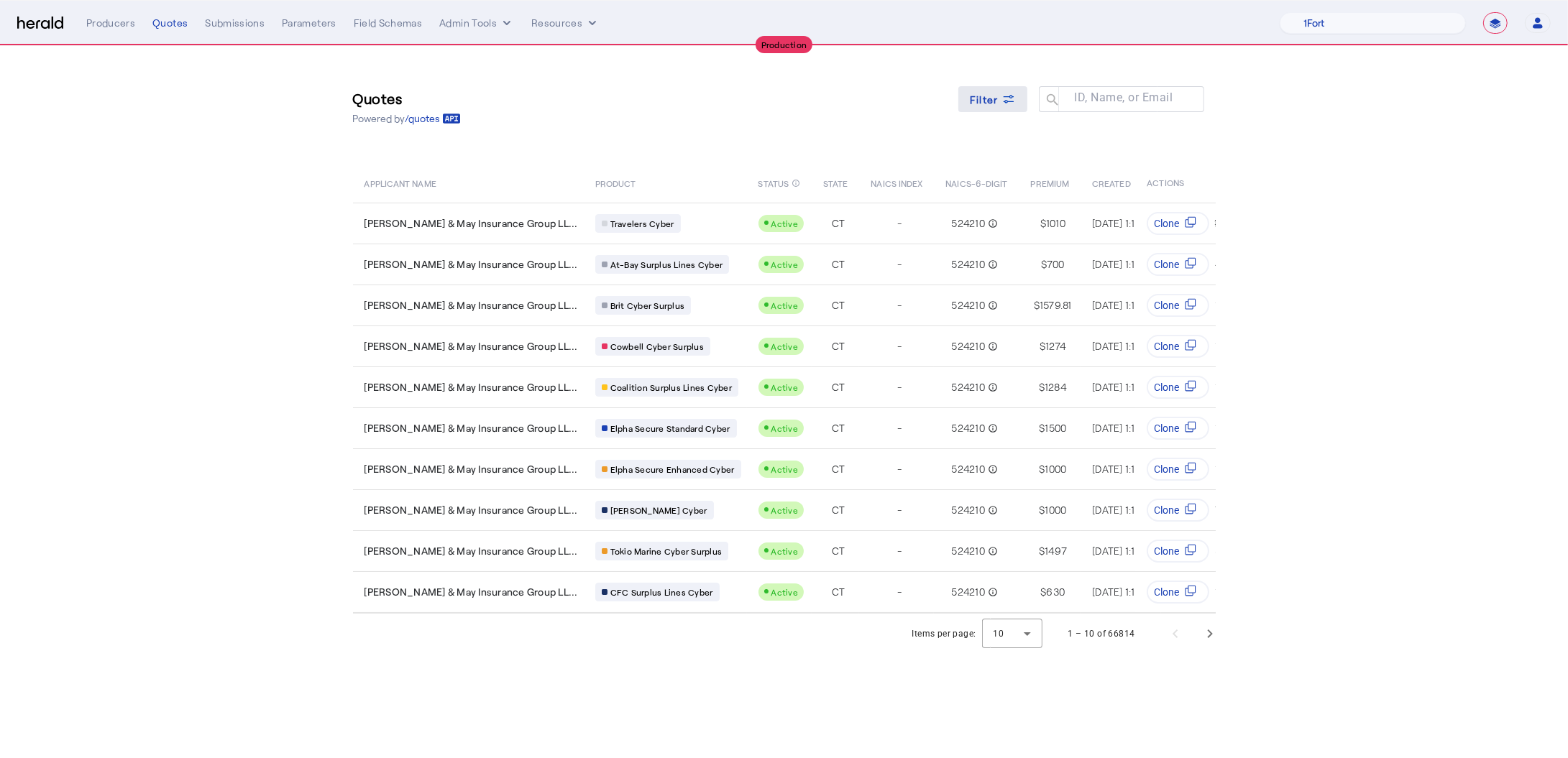
click at [998, 97] on span "Filter" at bounding box center [984, 100] width 28 height 15
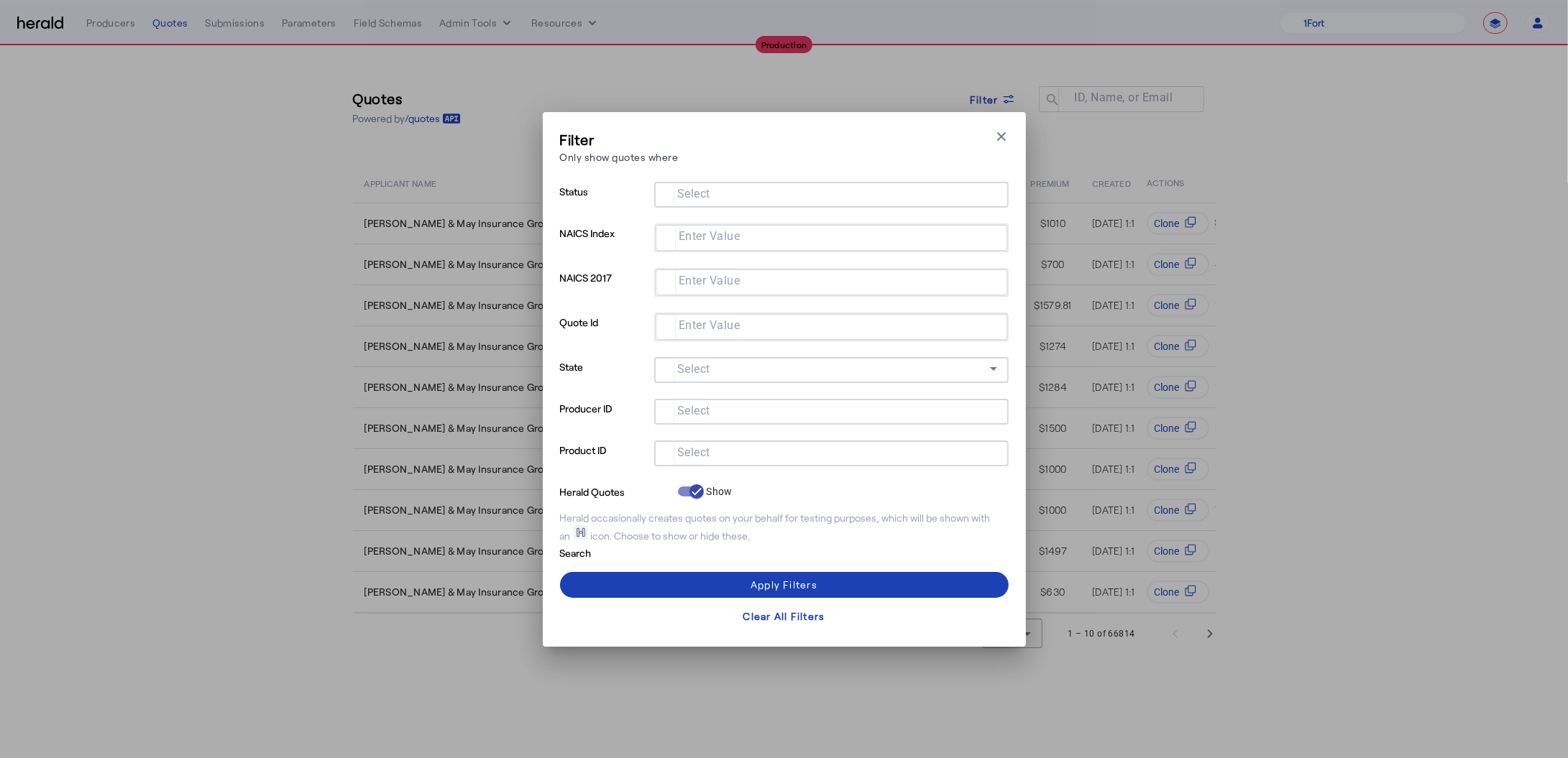
click at [709, 445] on mat-label "Select" at bounding box center [694, 452] width 33 height 13
click at [709, 444] on input "Select" at bounding box center [828, 452] width 326 height 17
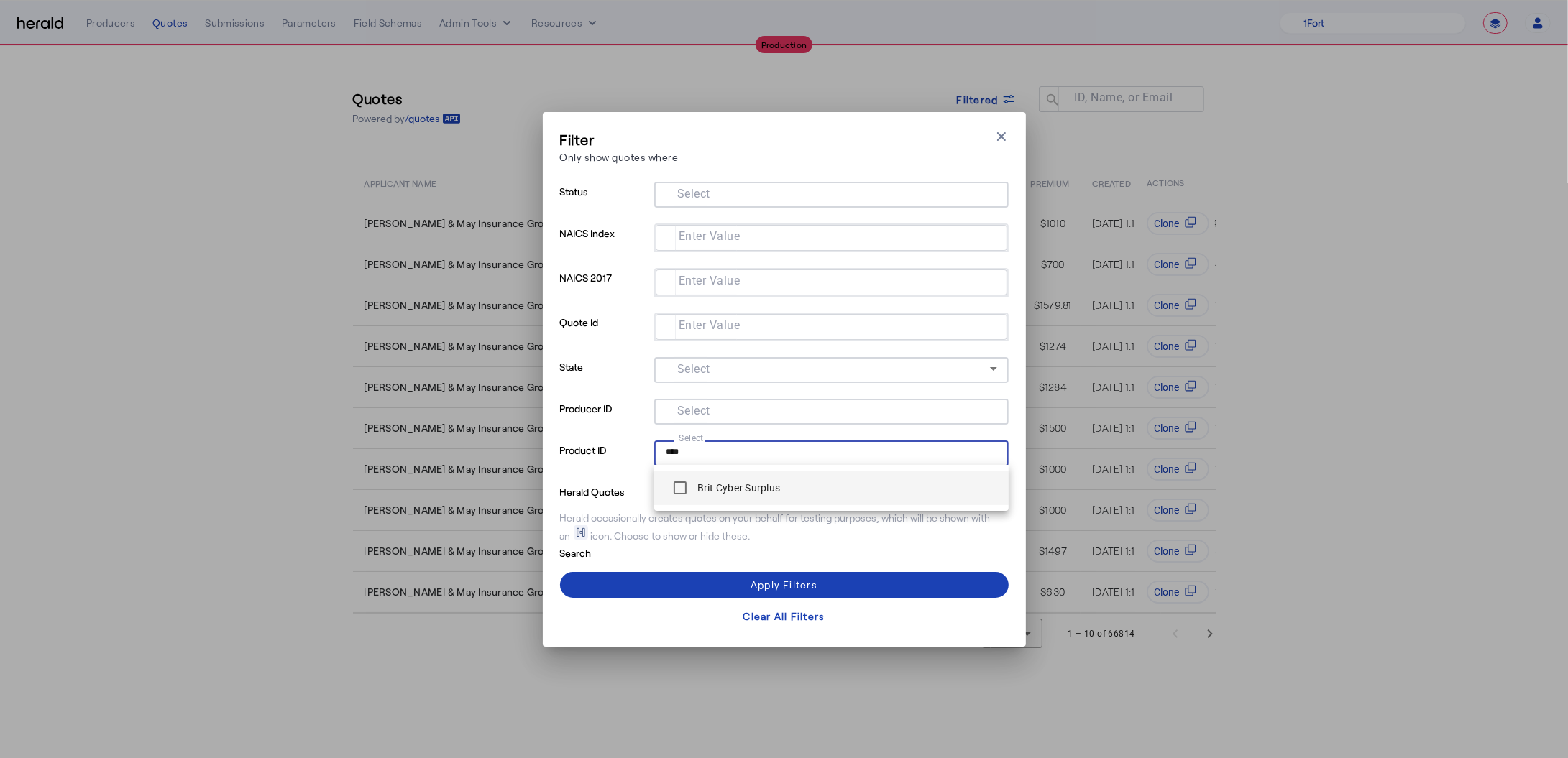
type input "****"
click at [704, 476] on div "Brit Cyber Surplus" at bounding box center [723, 488] width 115 height 28
click at [698, 412] on mat-label "Select" at bounding box center [694, 411] width 33 height 13
click at [698, 412] on input "Select" at bounding box center [828, 410] width 326 height 17
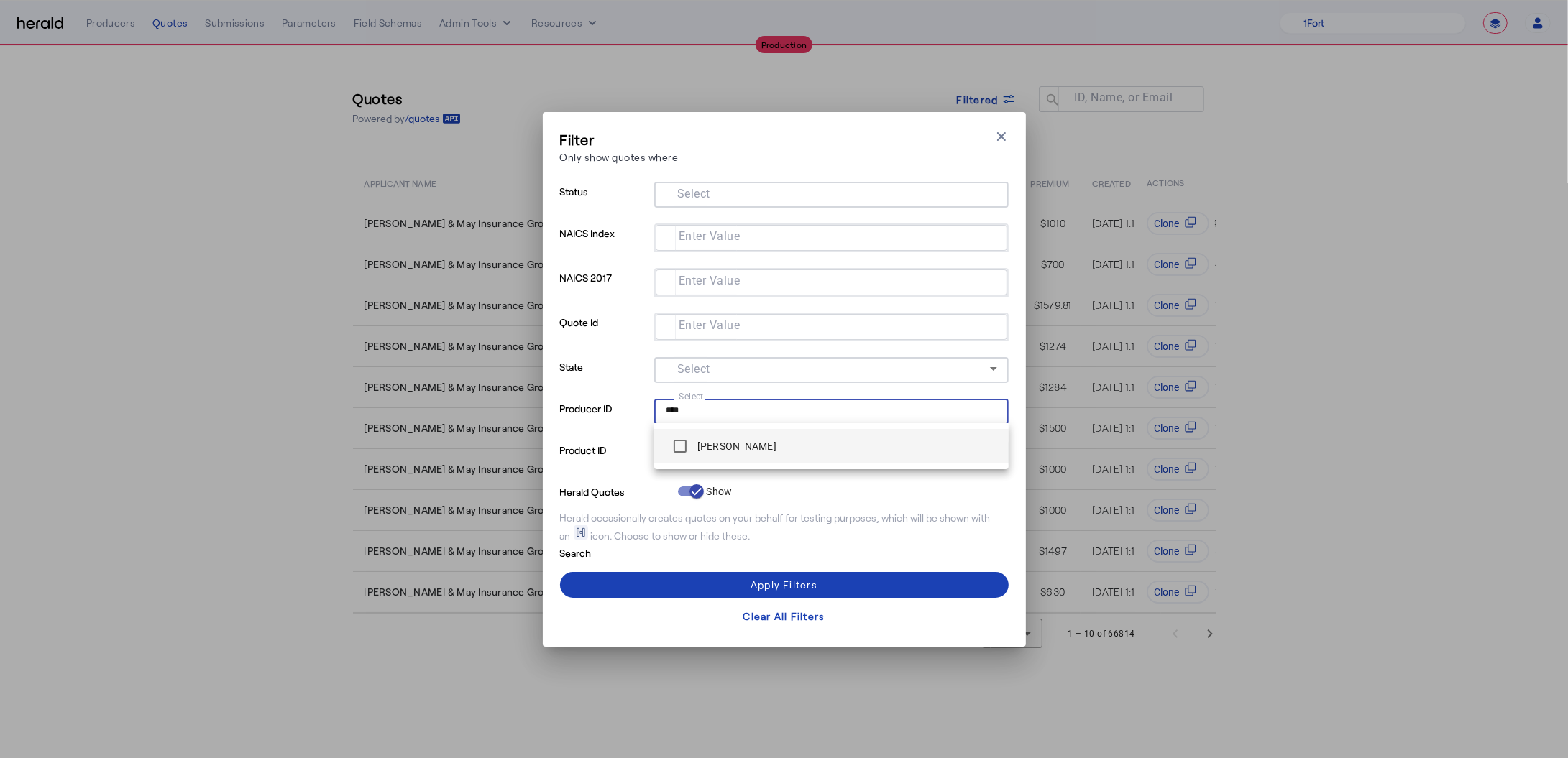
type input "****"
click at [719, 454] on div "William Vaughn Helsley" at bounding box center [721, 446] width 111 height 28
click at [713, 439] on label "William Vaughn Helsley" at bounding box center [735, 446] width 82 height 14
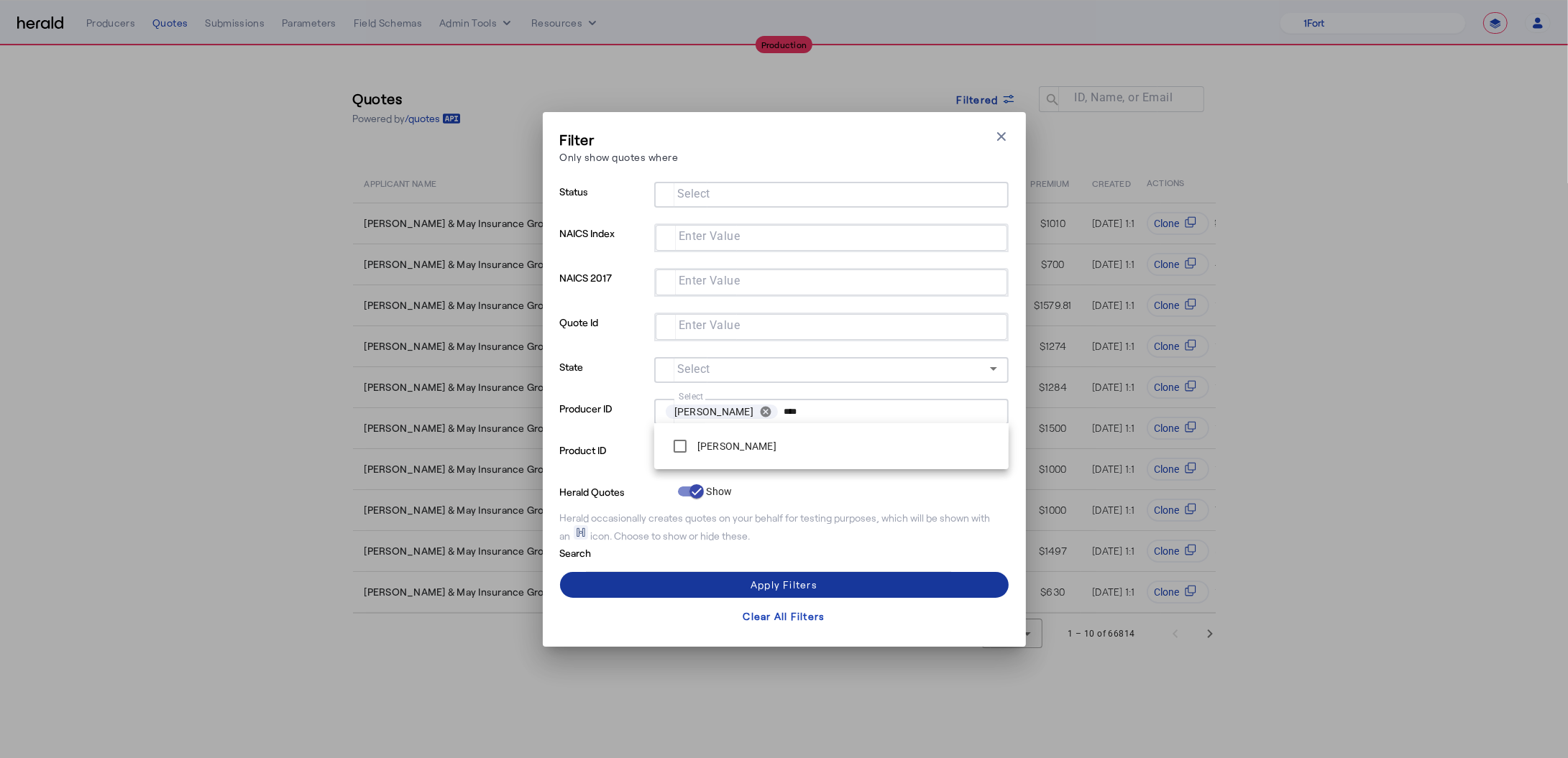
click at [706, 572] on span at bounding box center [784, 585] width 448 height 34
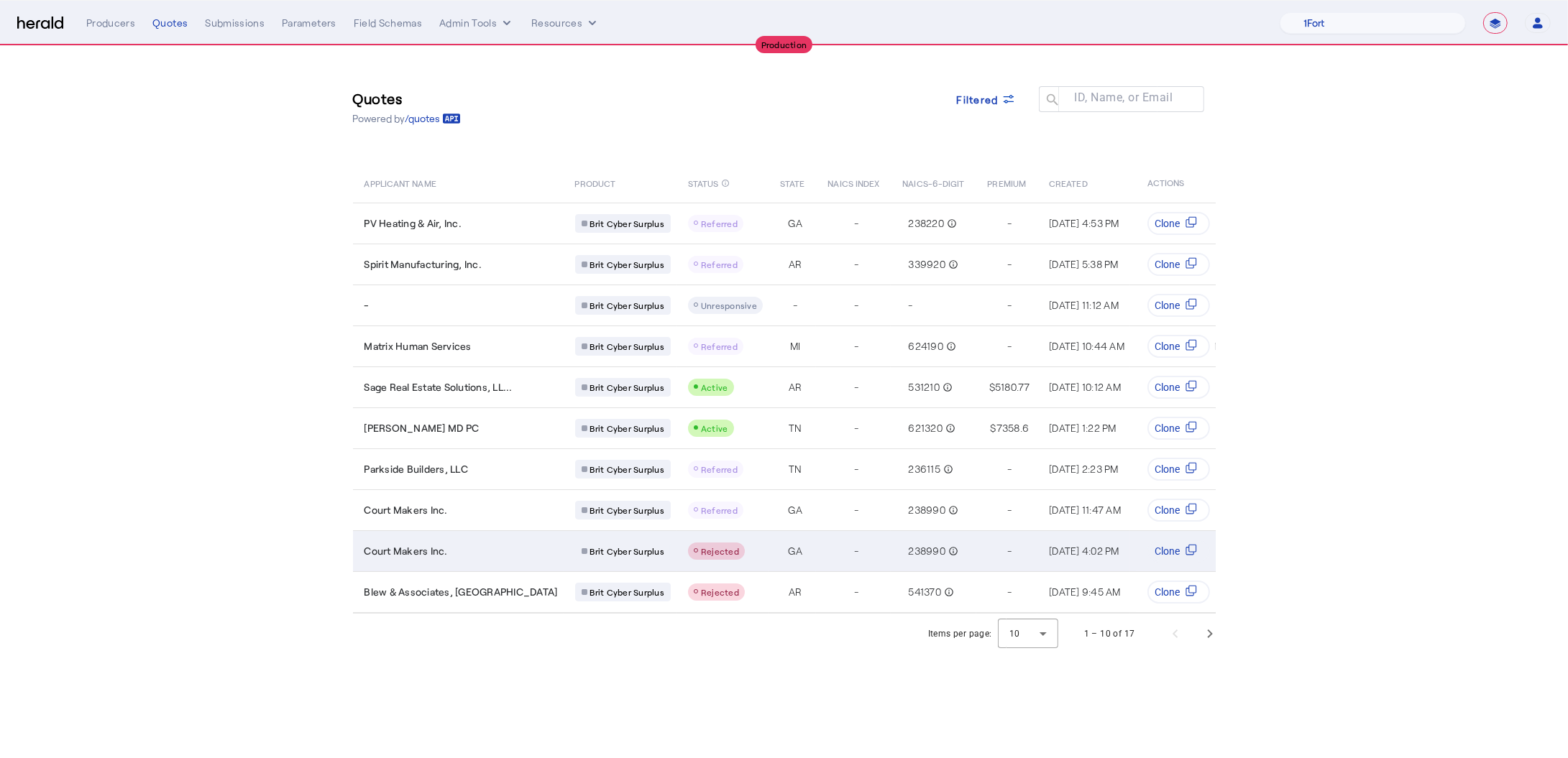
click at [478, 544] on div "Court Makers Inc." at bounding box center [461, 551] width 193 height 14
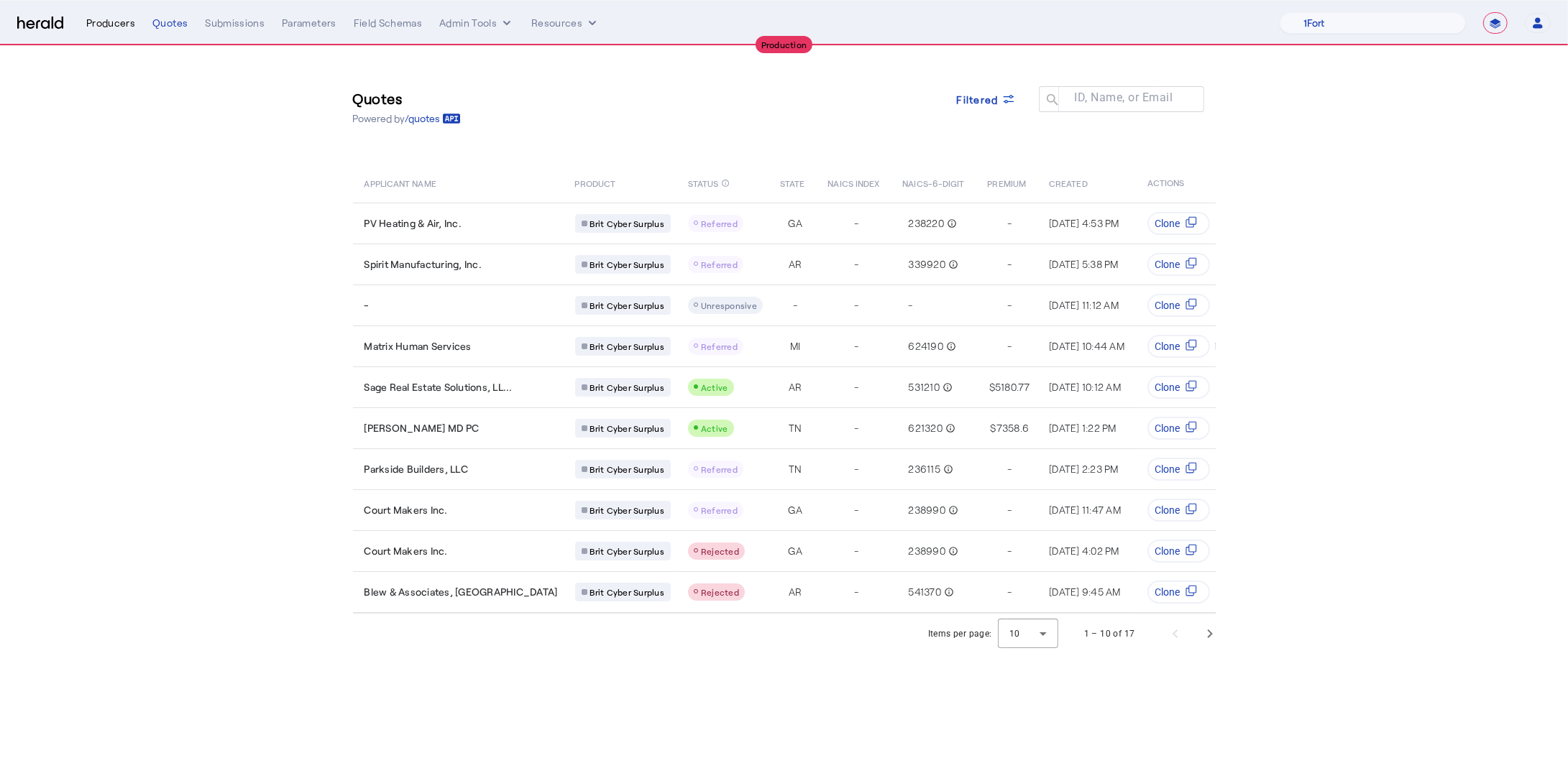
click at [119, 28] on div "Producers" at bounding box center [110, 22] width 49 height 14
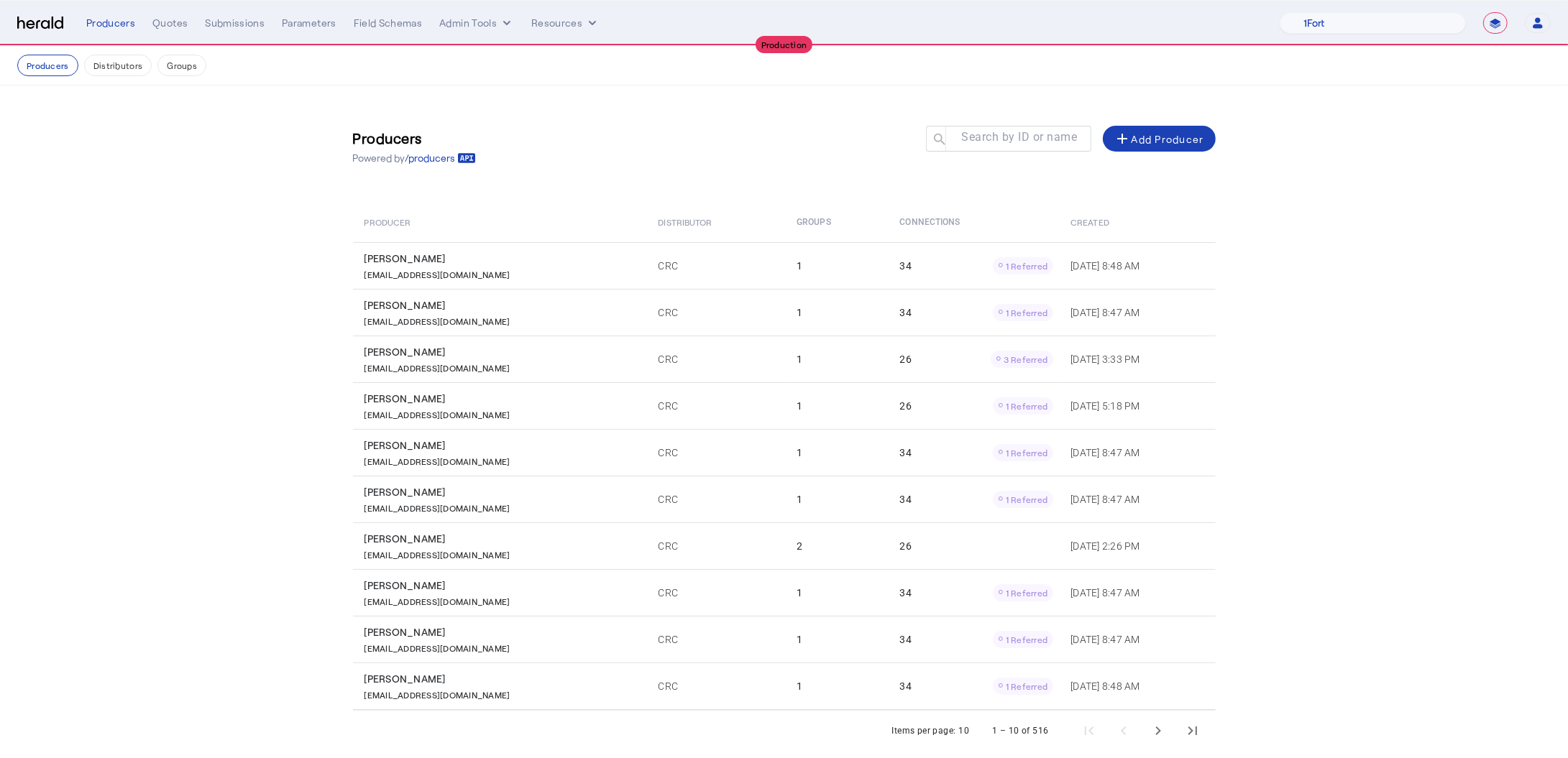
click at [891, 222] on th "Connections" at bounding box center [973, 222] width 171 height 40
click at [905, 225] on th "Connections" at bounding box center [973, 222] width 171 height 40
click at [888, 225] on th "Connections" at bounding box center [973, 222] width 171 height 40
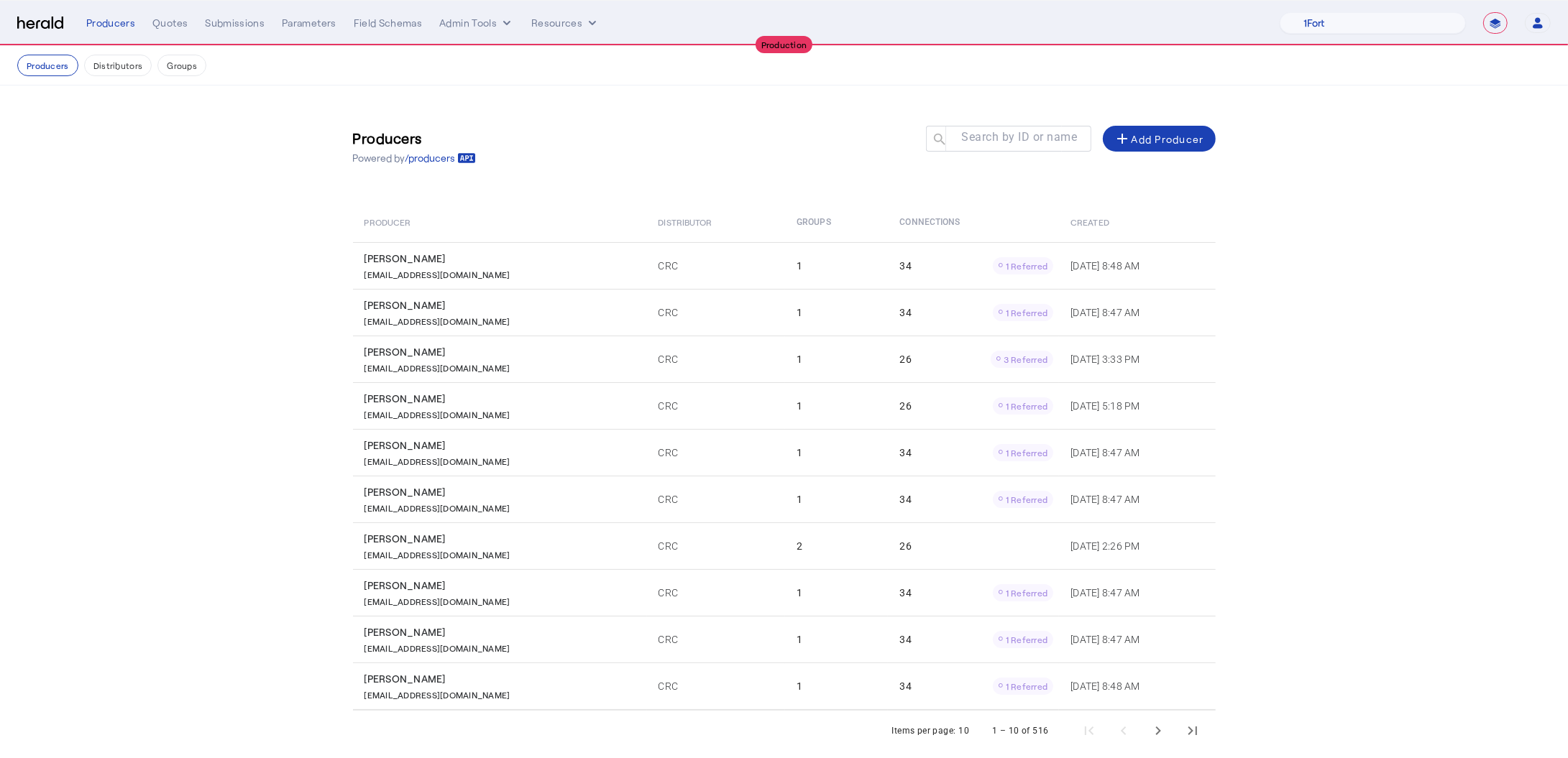
click at [888, 225] on th "Connections" at bounding box center [973, 222] width 171 height 40
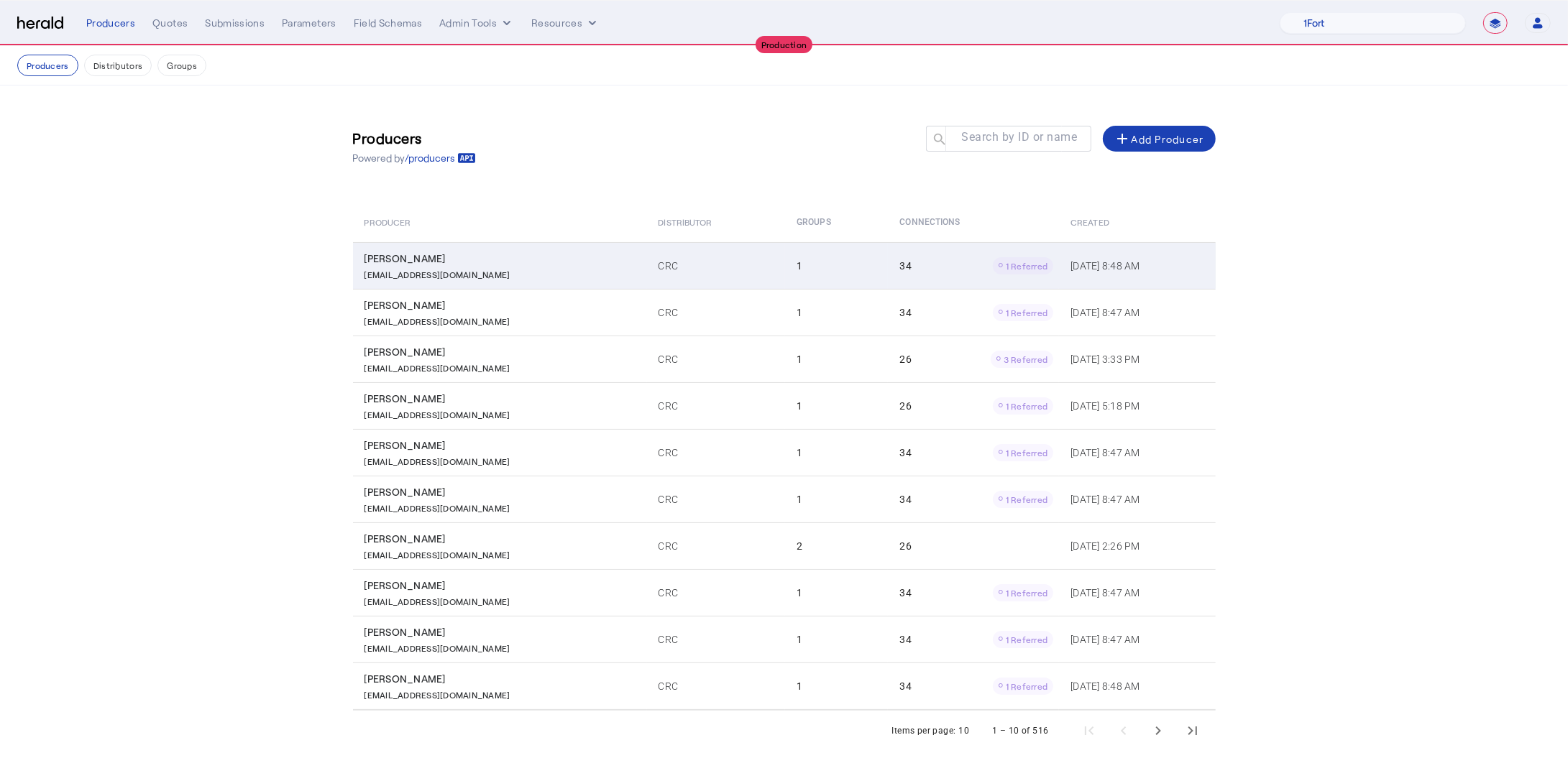
click at [457, 275] on p "HRodriguez@crcgroup.com" at bounding box center [437, 272] width 146 height 14
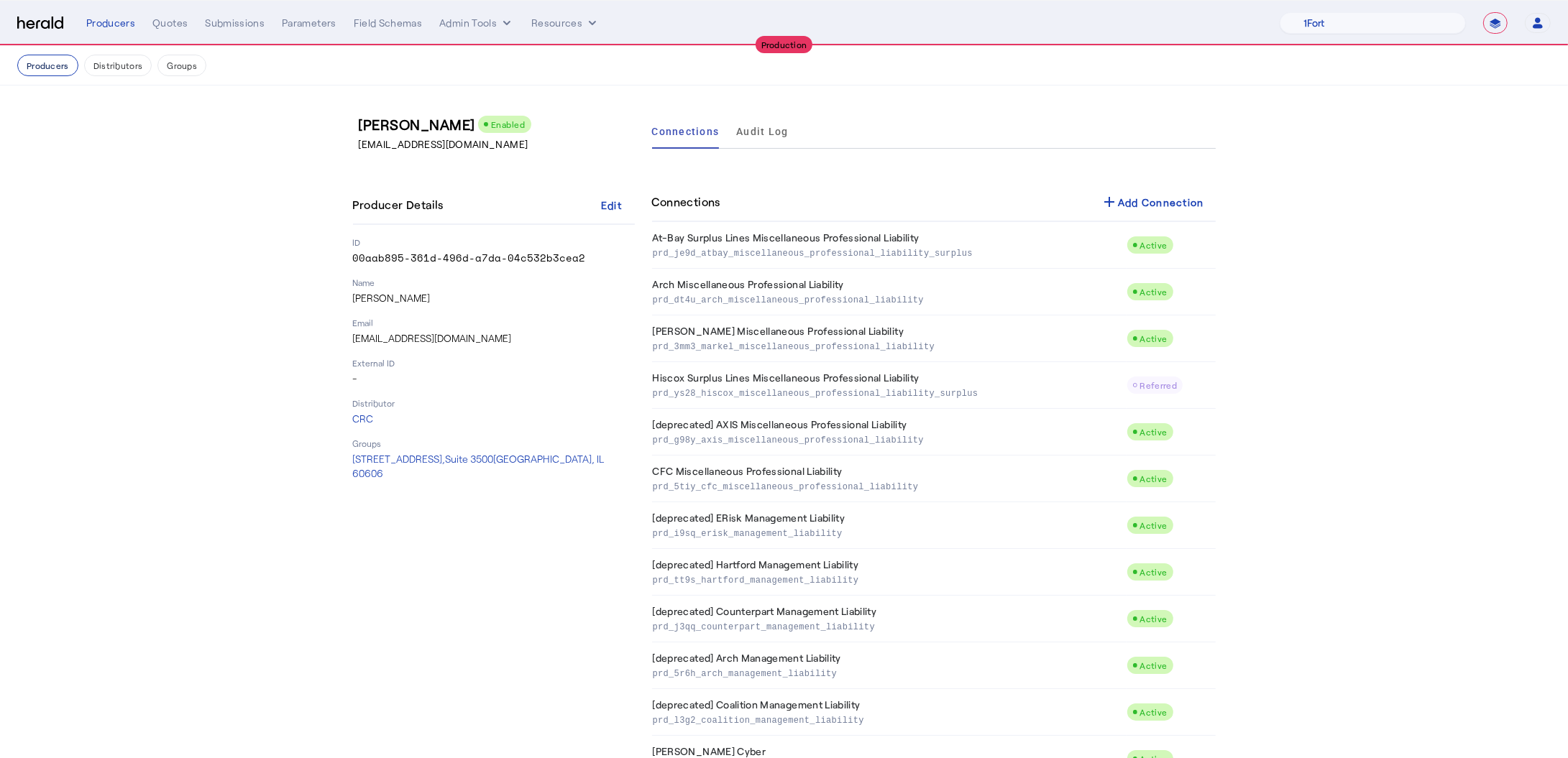
click at [35, 61] on button "Producers" at bounding box center [48, 65] width 61 height 22
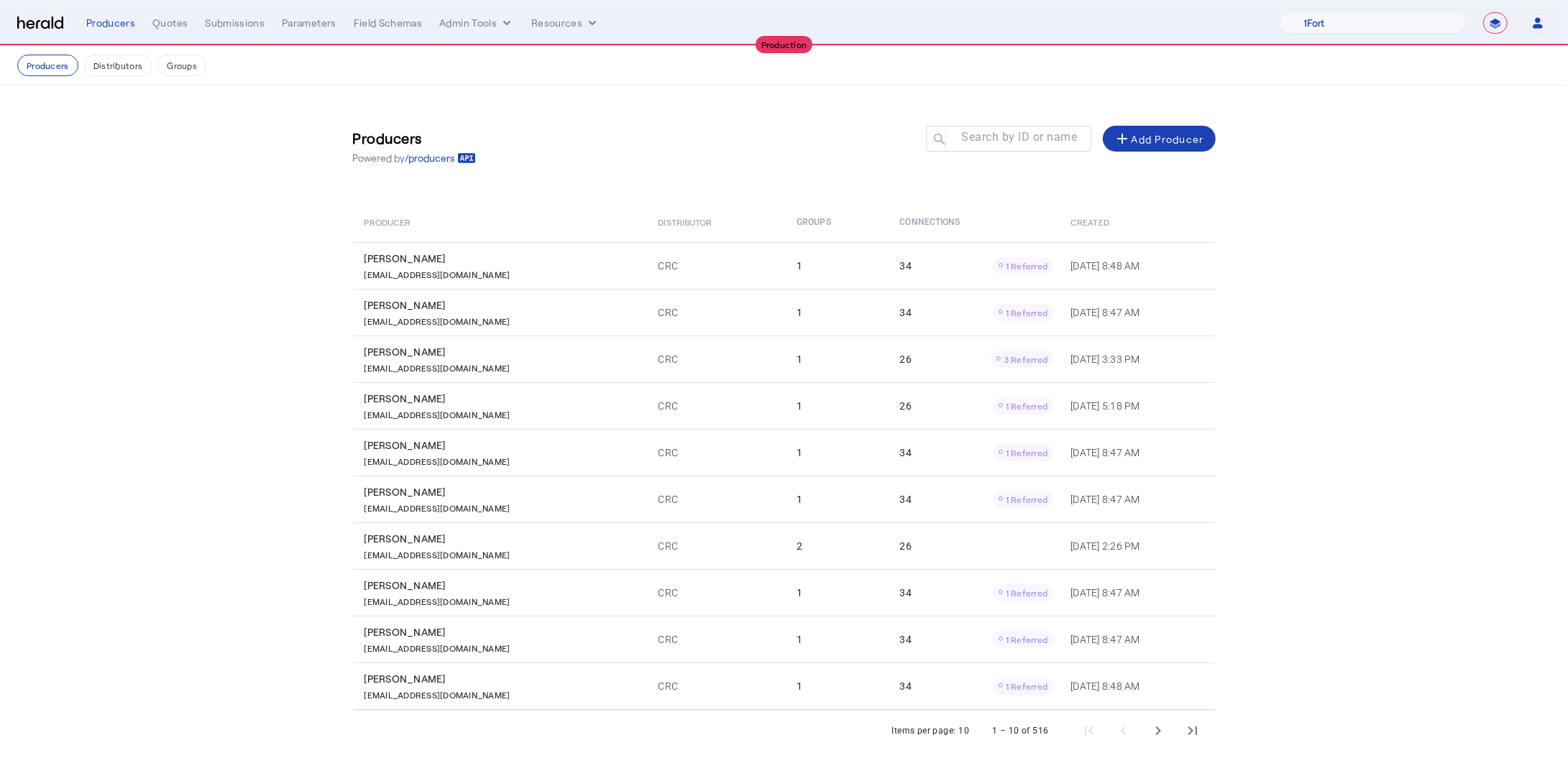
click at [1047, 731] on div "1 – 10 of 516" at bounding box center [1019, 730] width 56 height 14
drag, startPoint x: 1057, startPoint y: 730, endPoint x: 1028, endPoint y: 733, distance: 29.2
click at [1028, 733] on div "1 – 10 of 516" at bounding box center [1091, 731] width 234 height 34
click at [1504, 16] on select "**********" at bounding box center [1495, 22] width 25 height 22
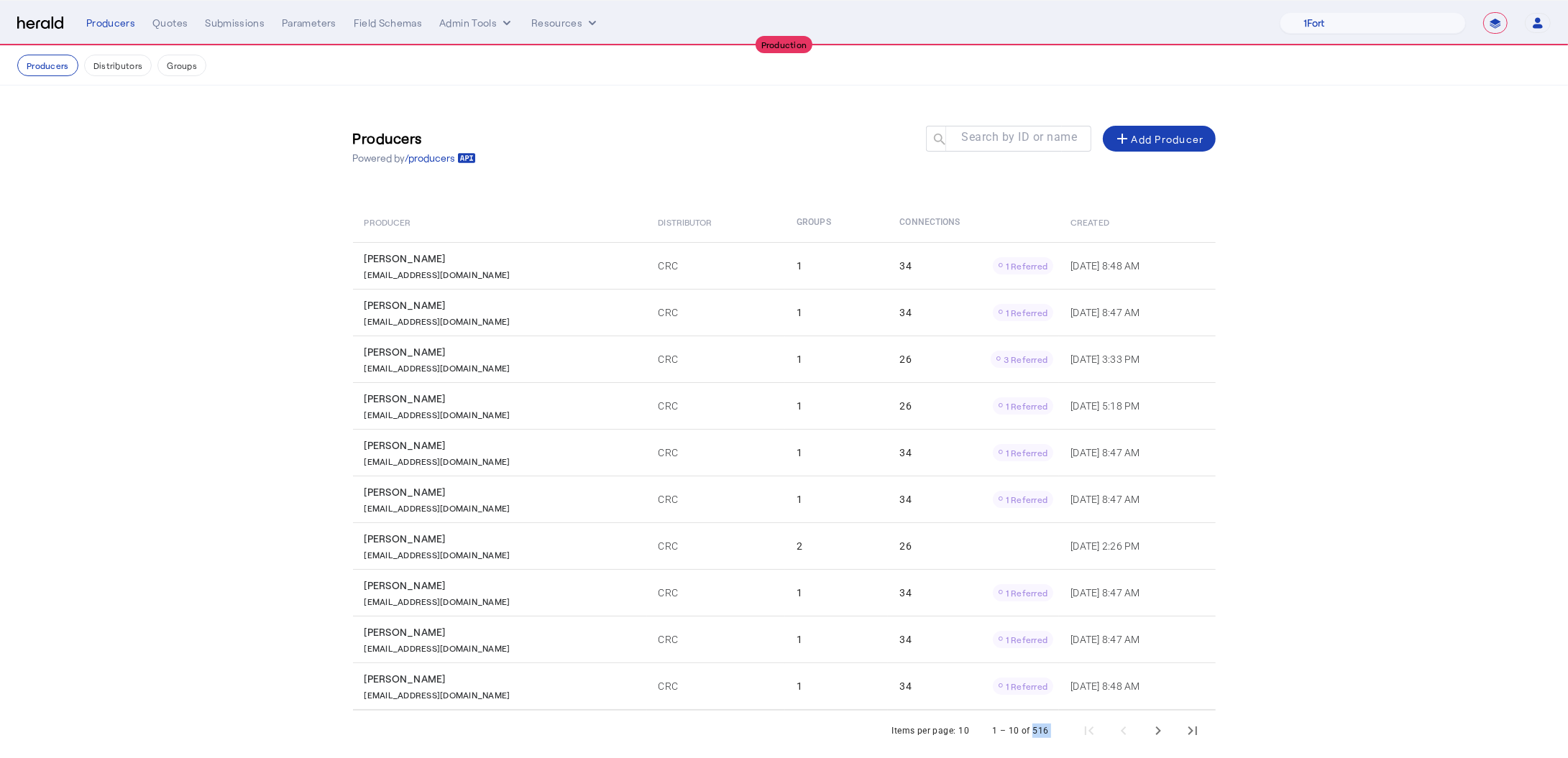
select select "*******"
click at [1483, 12] on select "**********" at bounding box center [1495, 22] width 25 height 22
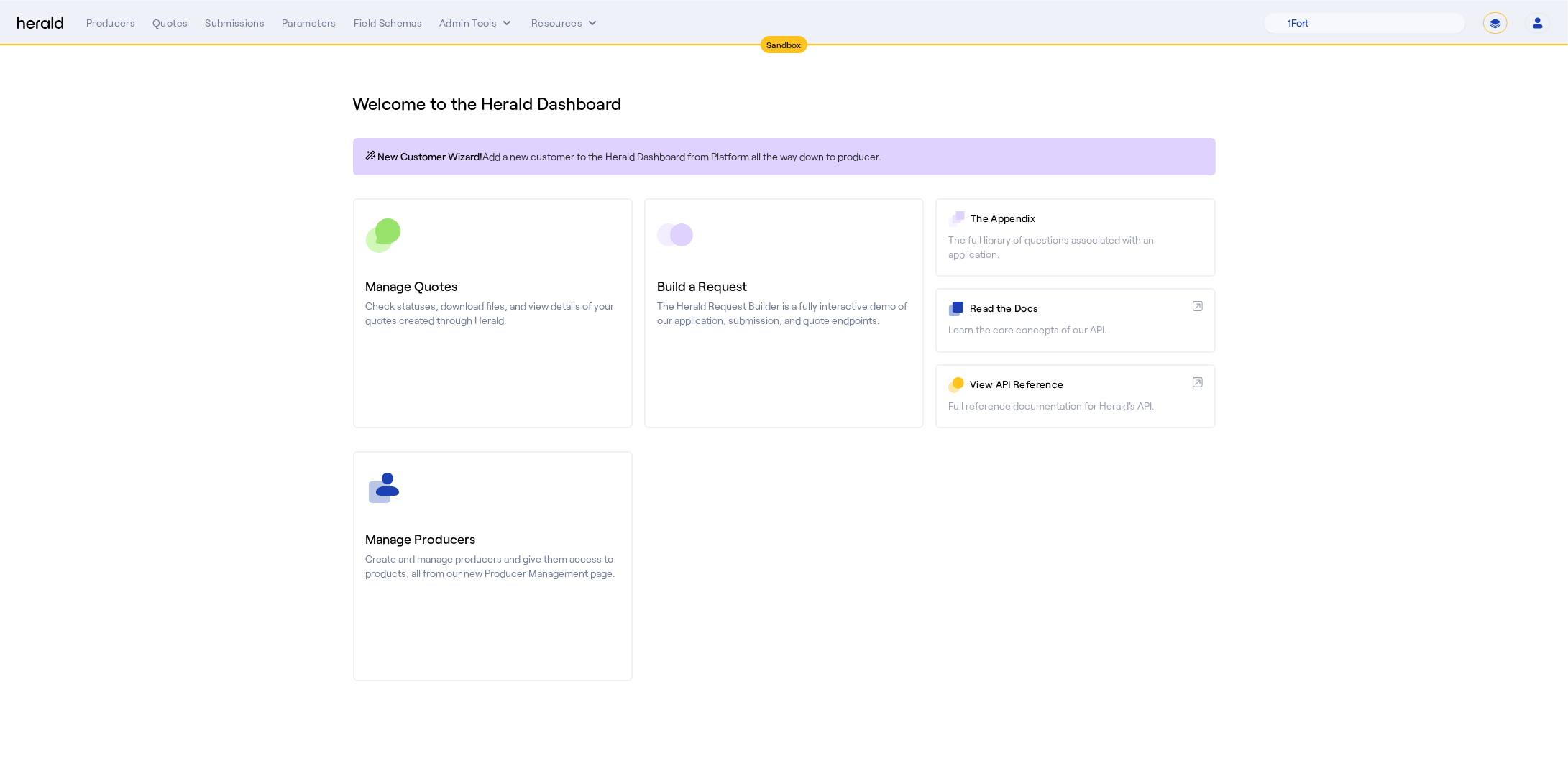
click at [470, 114] on h1 "Welcome to the Herald Dashboard" at bounding box center [784, 103] width 862 height 23
click at [94, 26] on div "Producers" at bounding box center [110, 22] width 49 height 14
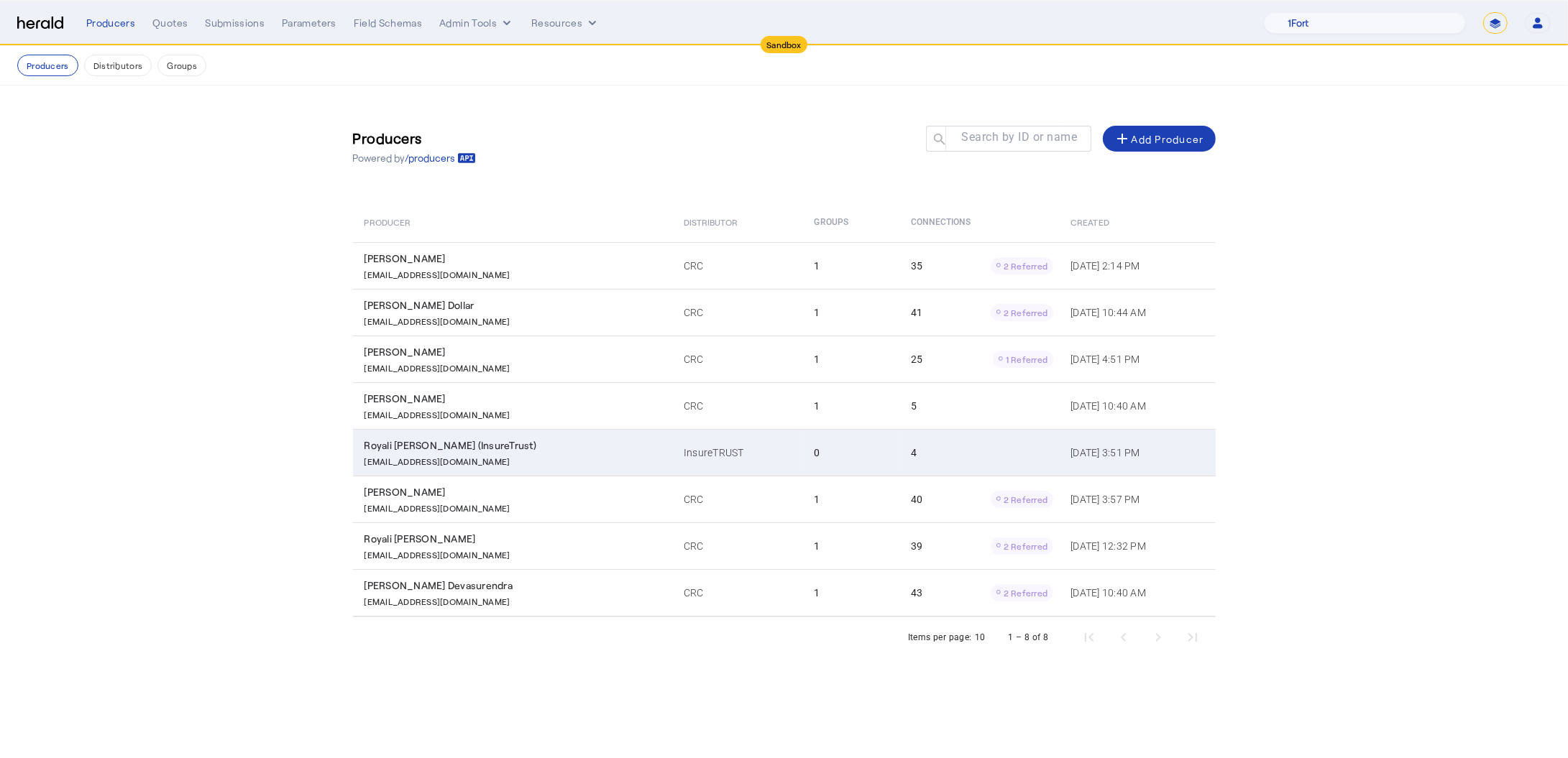
click at [453, 456] on p "redytestmailbox@crcgroup.com" at bounding box center [437, 459] width 146 height 14
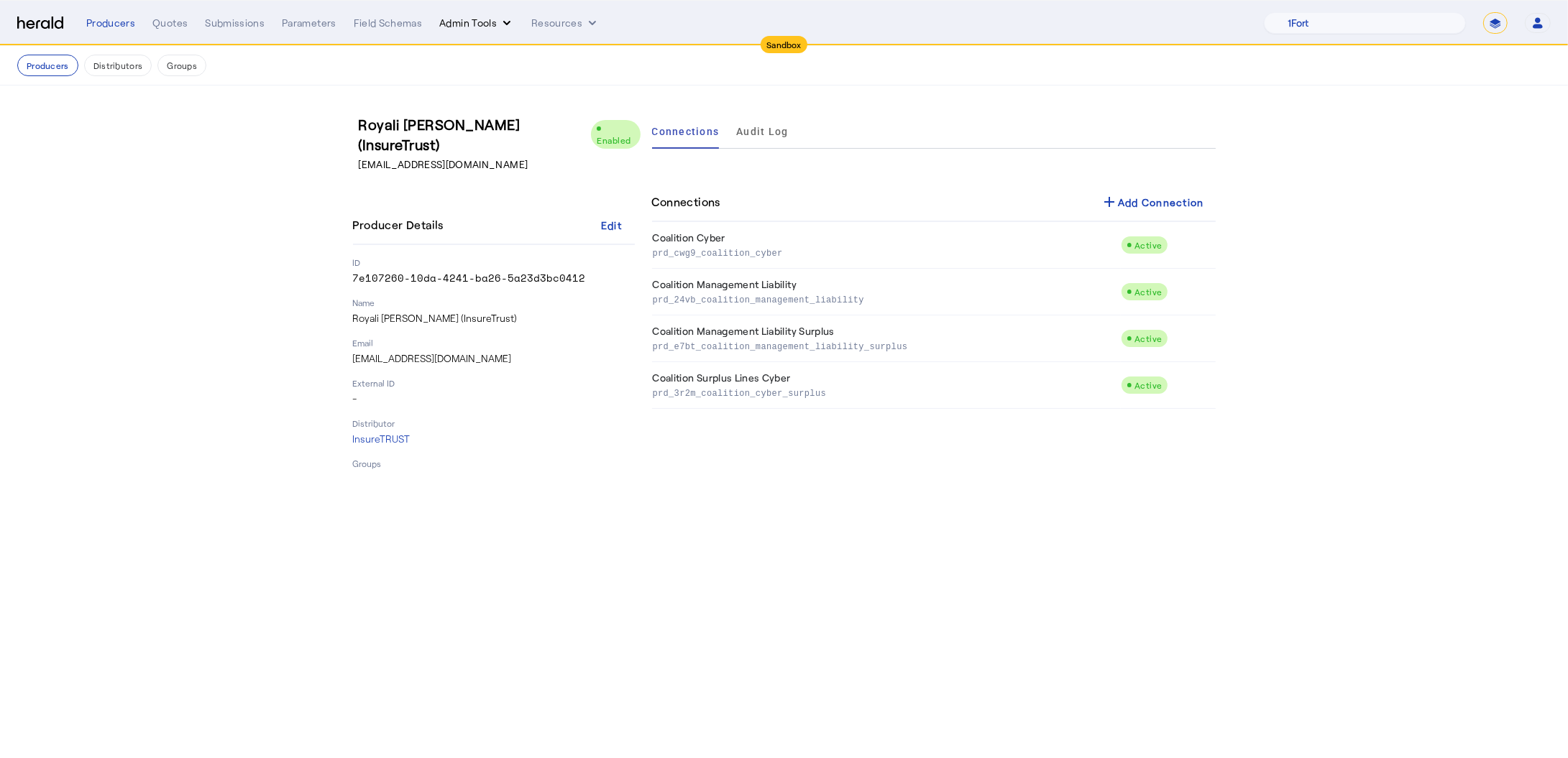
click at [489, 22] on button "Admin Tools" at bounding box center [477, 22] width 75 height 14
click at [551, 18] on div at bounding box center [784, 379] width 1568 height 758
click at [551, 18] on button "Resources" at bounding box center [565, 22] width 68 height 14
click at [585, 54] on span "Herald Request Builder" at bounding box center [603, 52] width 123 height 13
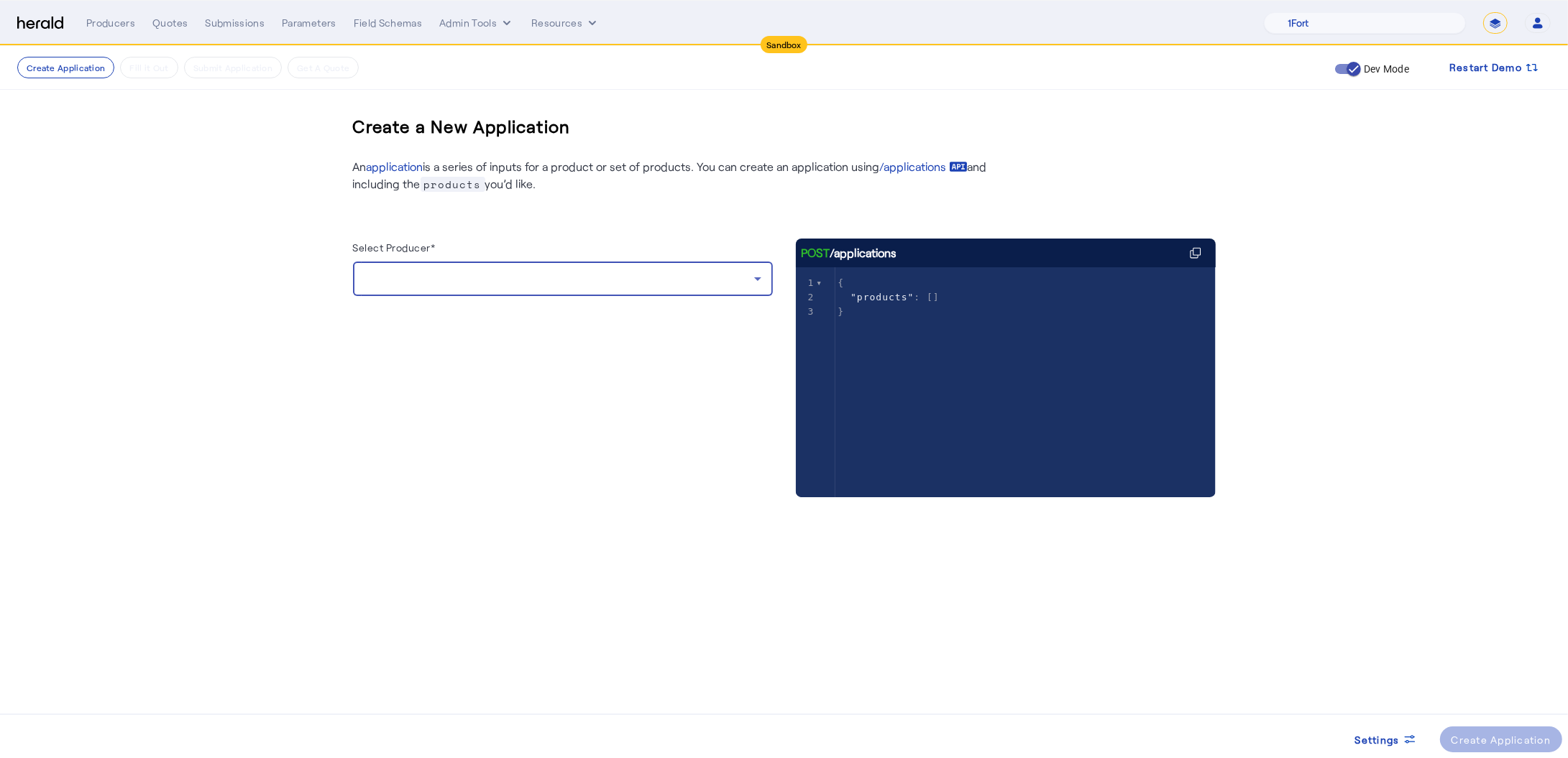
click at [459, 275] on div at bounding box center [559, 278] width 390 height 17
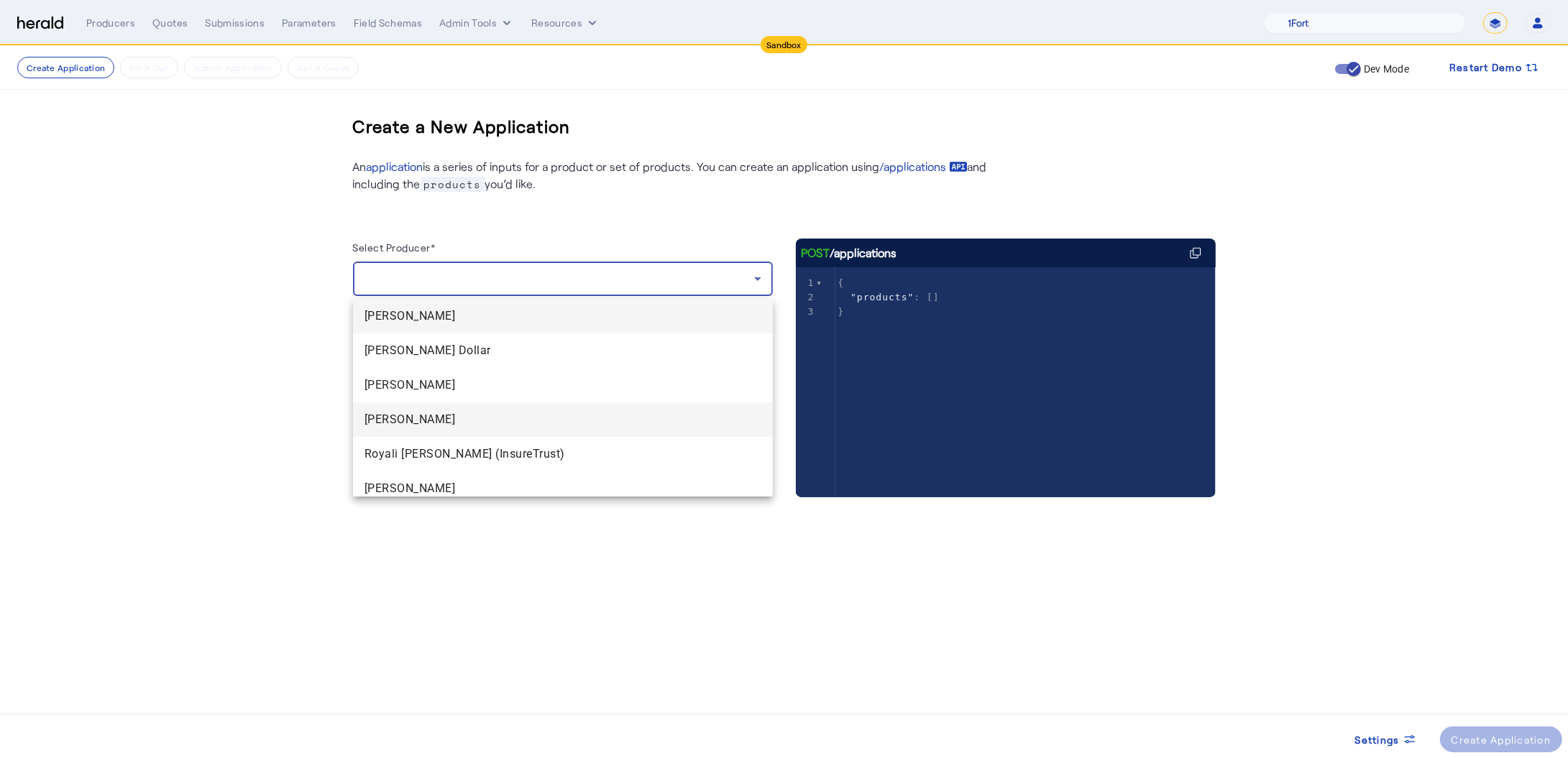
scroll to position [78, 0]
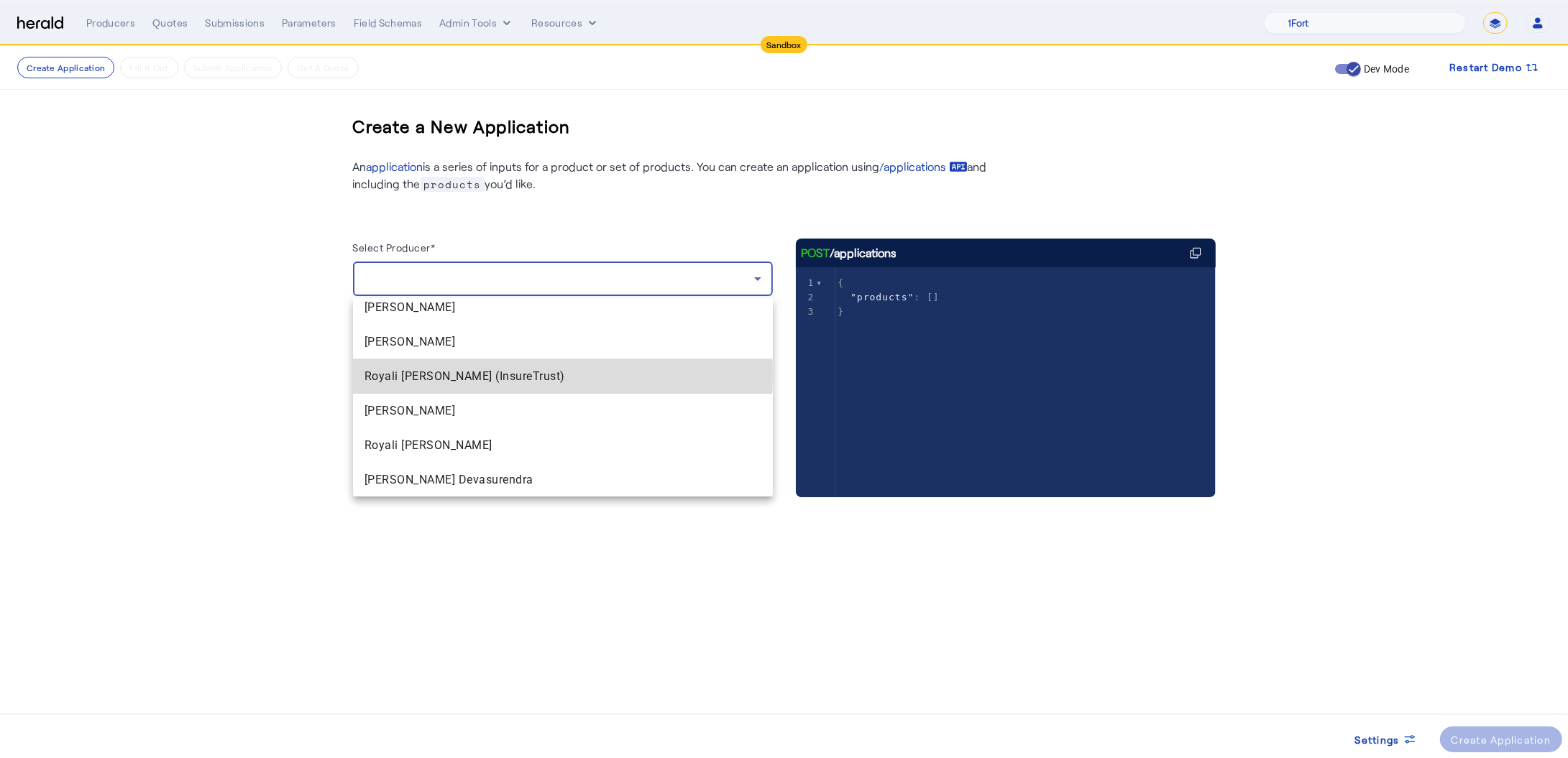
click at [467, 373] on span "Royali [PERSON_NAME] (InsureTrust)" at bounding box center [563, 376] width 397 height 17
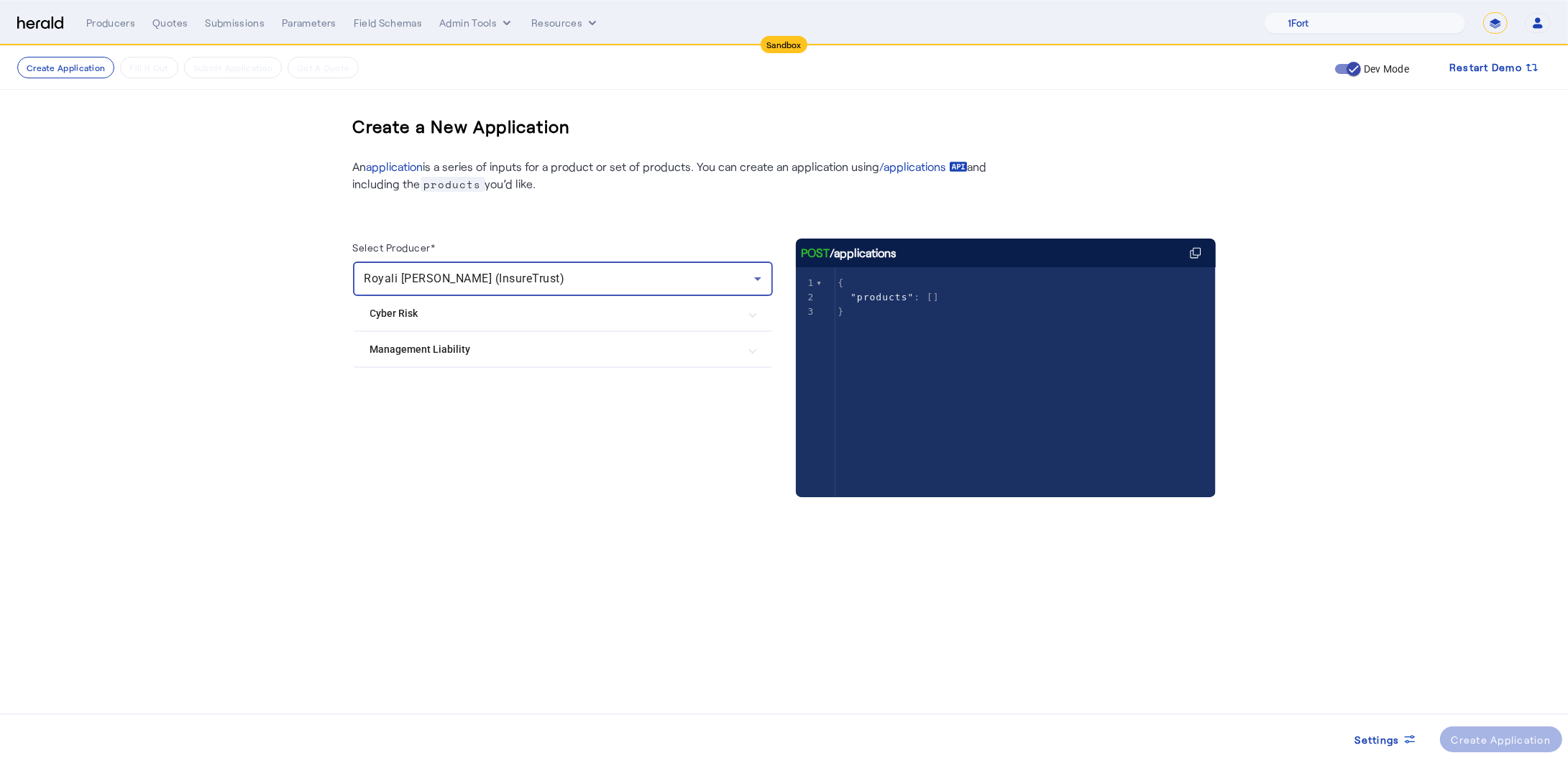
click at [467, 323] on mat-expansion-panel-header "Cyber Risk" at bounding box center [563, 314] width 420 height 34
click at [408, 360] on label "Coalition Cyber" at bounding box center [436, 356] width 73 height 14
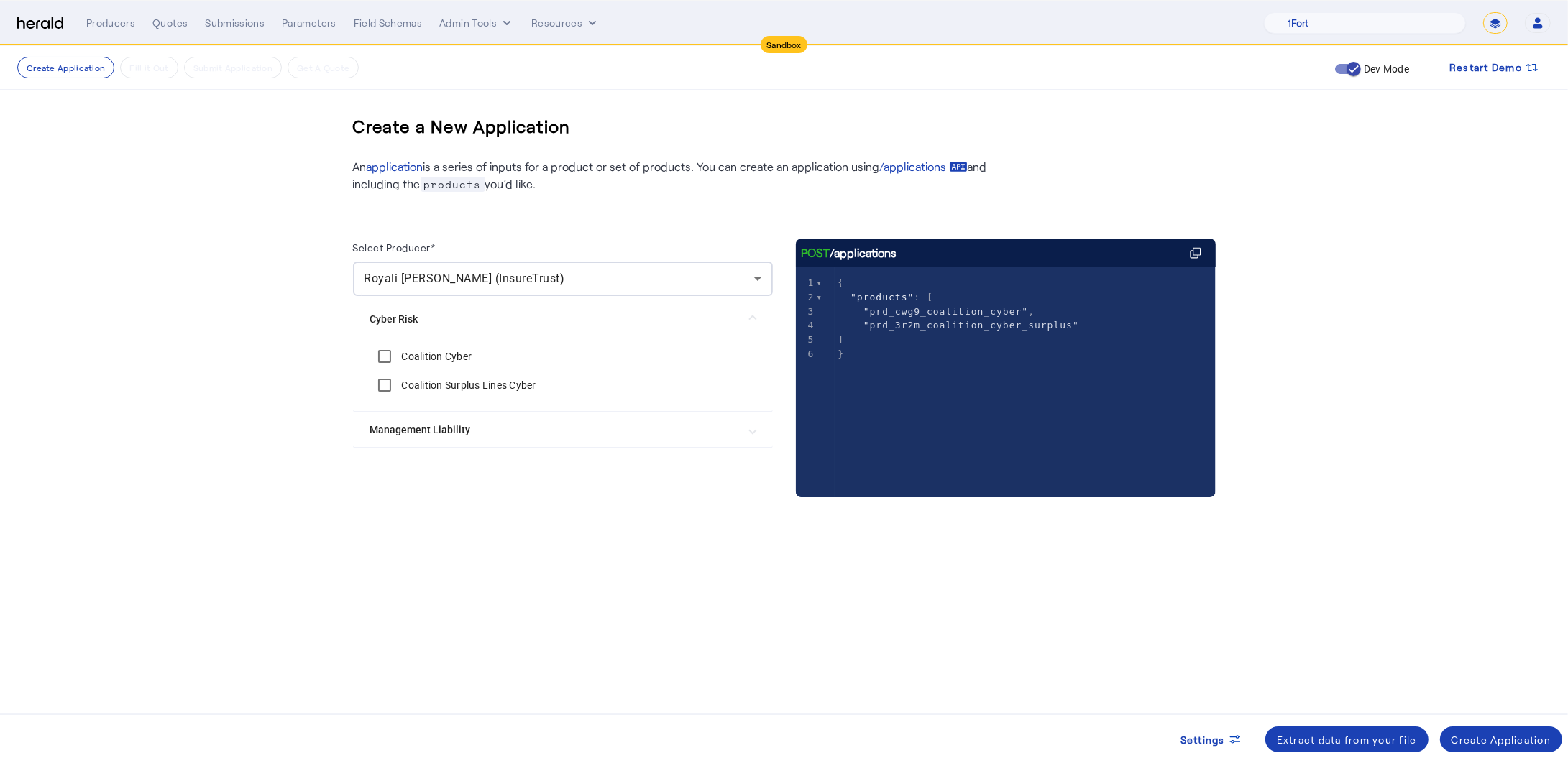
click at [394, 427] on Liability "Management Liability" at bounding box center [555, 430] width 368 height 15
click at [403, 382] on div "Coalition Management Liability" at bounding box center [458, 392] width 175 height 28
click at [403, 388] on label "Coalition Management Liability" at bounding box center [472, 392] width 147 height 14
click at [406, 410] on div "Coalition Management Liability Surplus" at bounding box center [477, 421] width 213 height 28
click at [399, 419] on div at bounding box center [385, 421] width 34 height 34
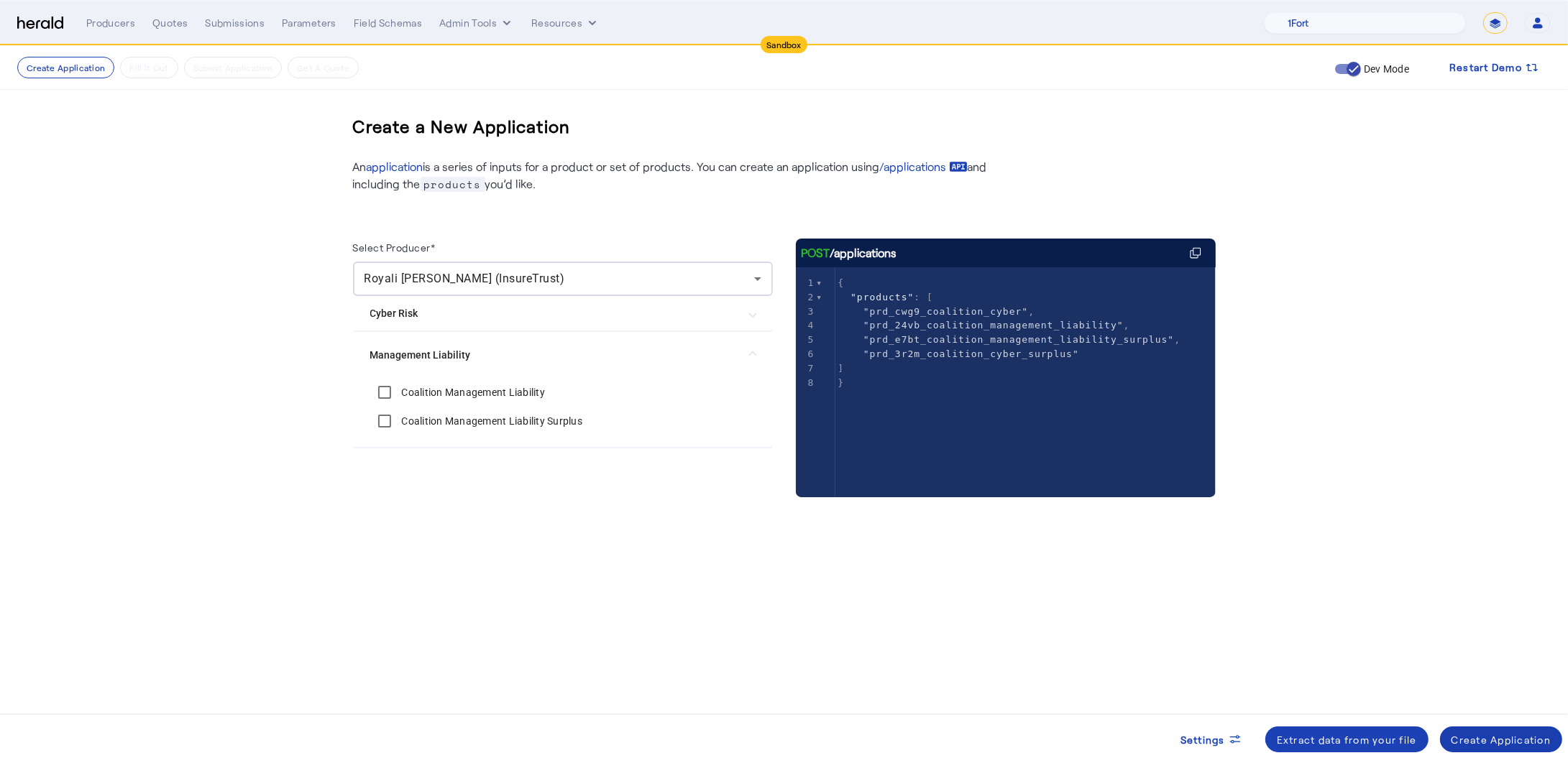
click at [1471, 742] on div "Create Application" at bounding box center [1501, 740] width 100 height 15
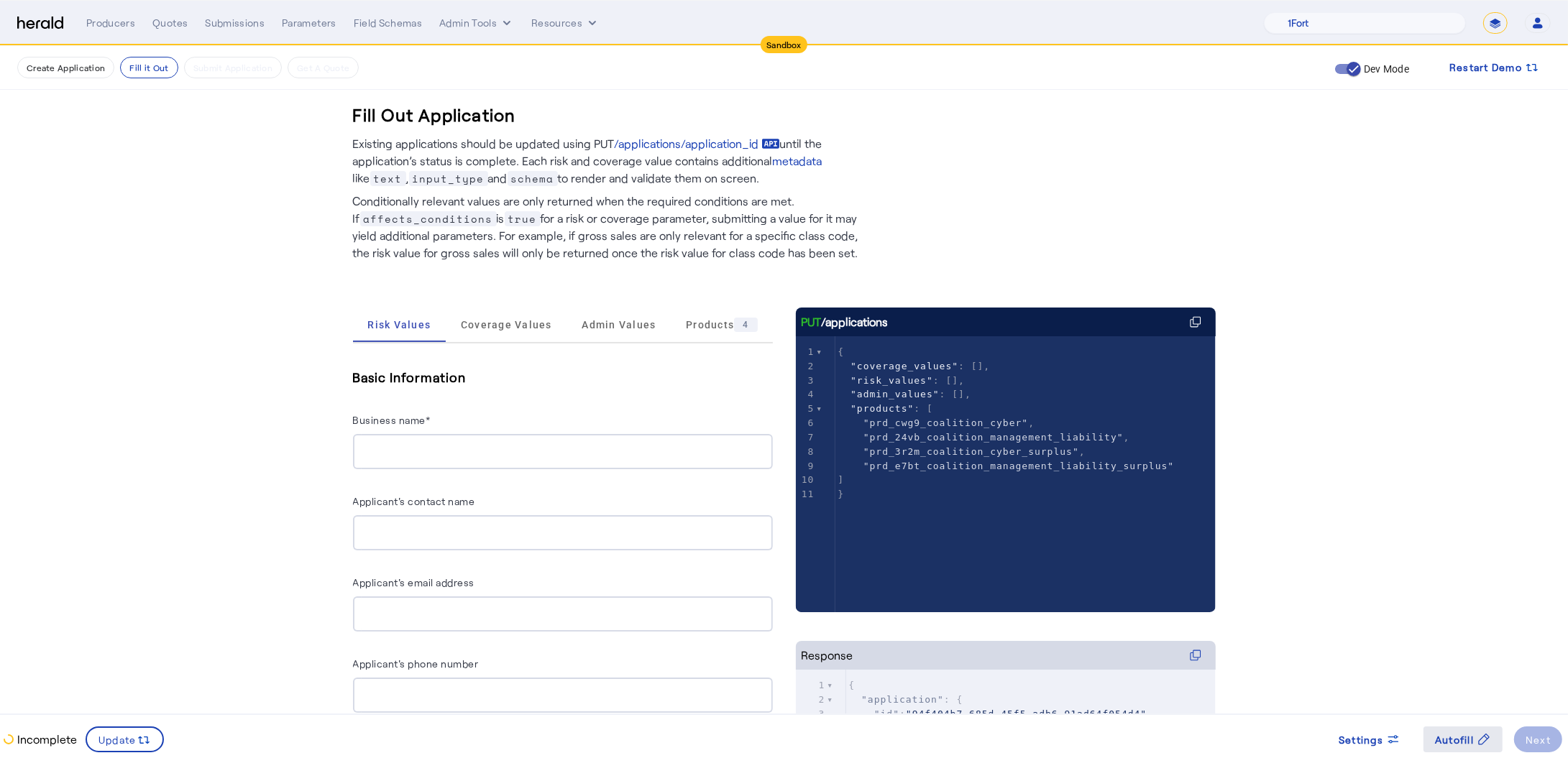
click at [1461, 740] on span "Autofill" at bounding box center [1454, 740] width 39 height 15
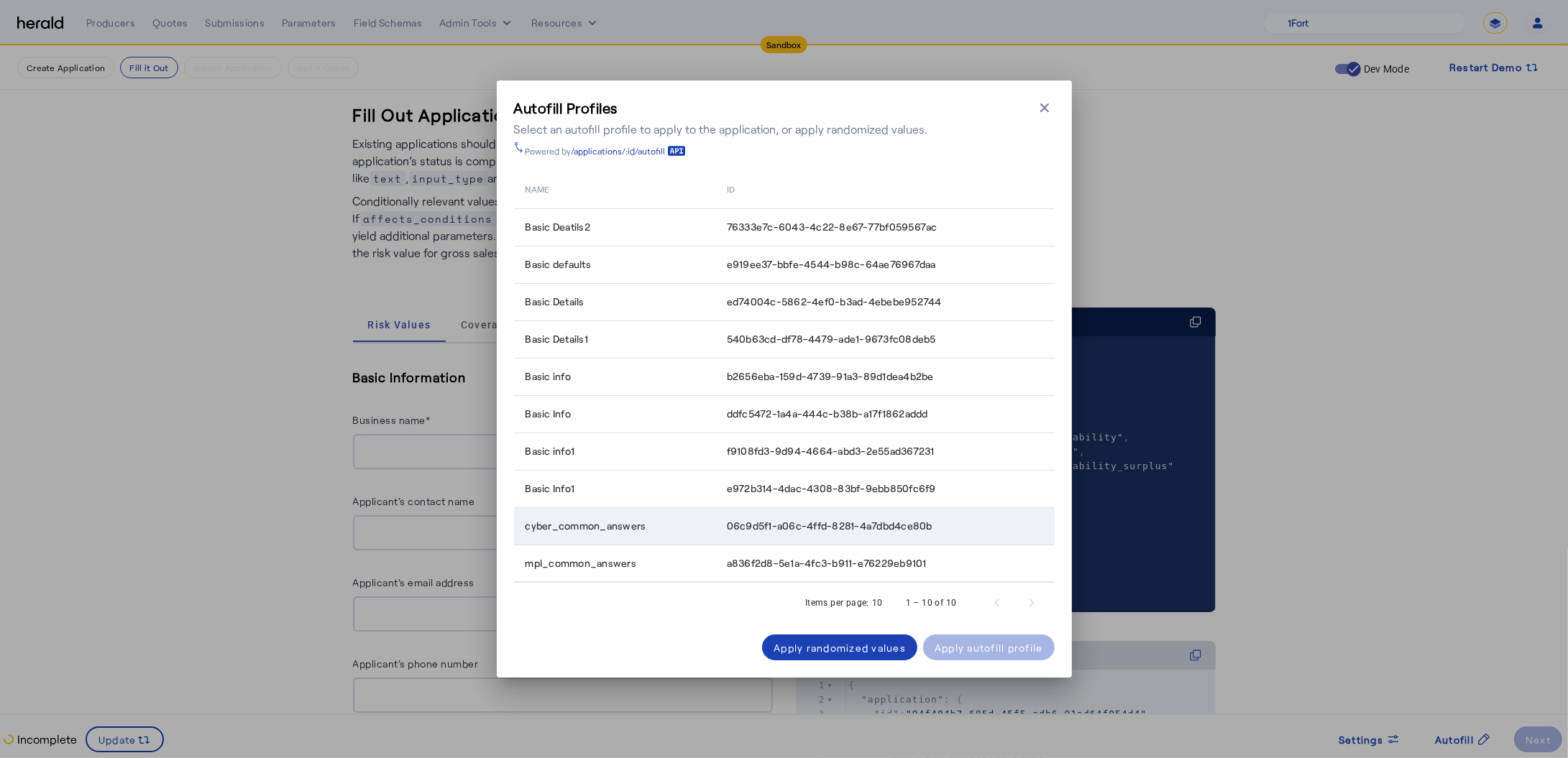
click at [576, 535] on td "cyber_common_answers" at bounding box center [614, 526] width 201 height 37
click at [1033, 638] on span at bounding box center [989, 647] width 132 height 34
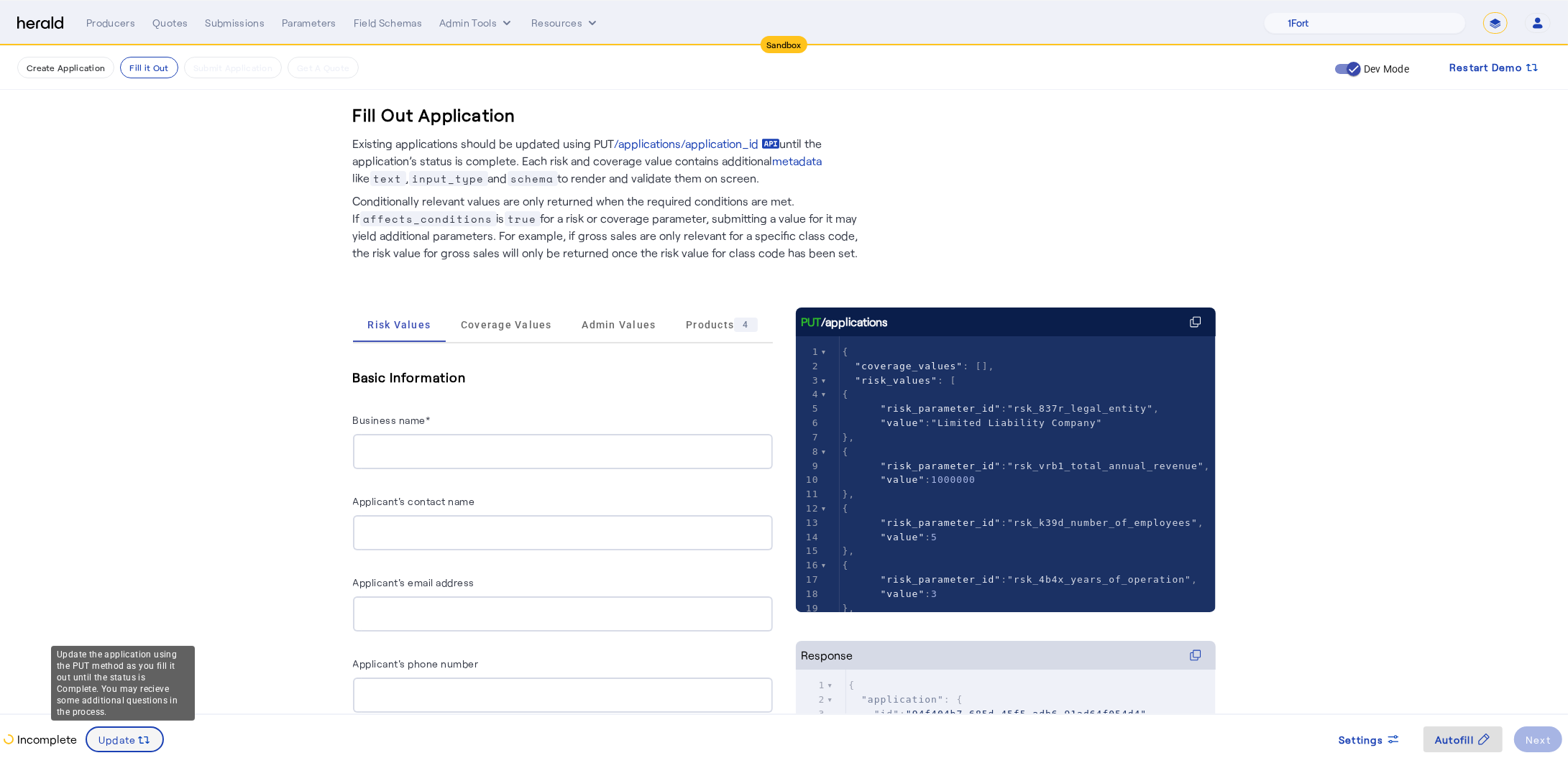
click at [121, 753] on span at bounding box center [124, 739] width 76 height 34
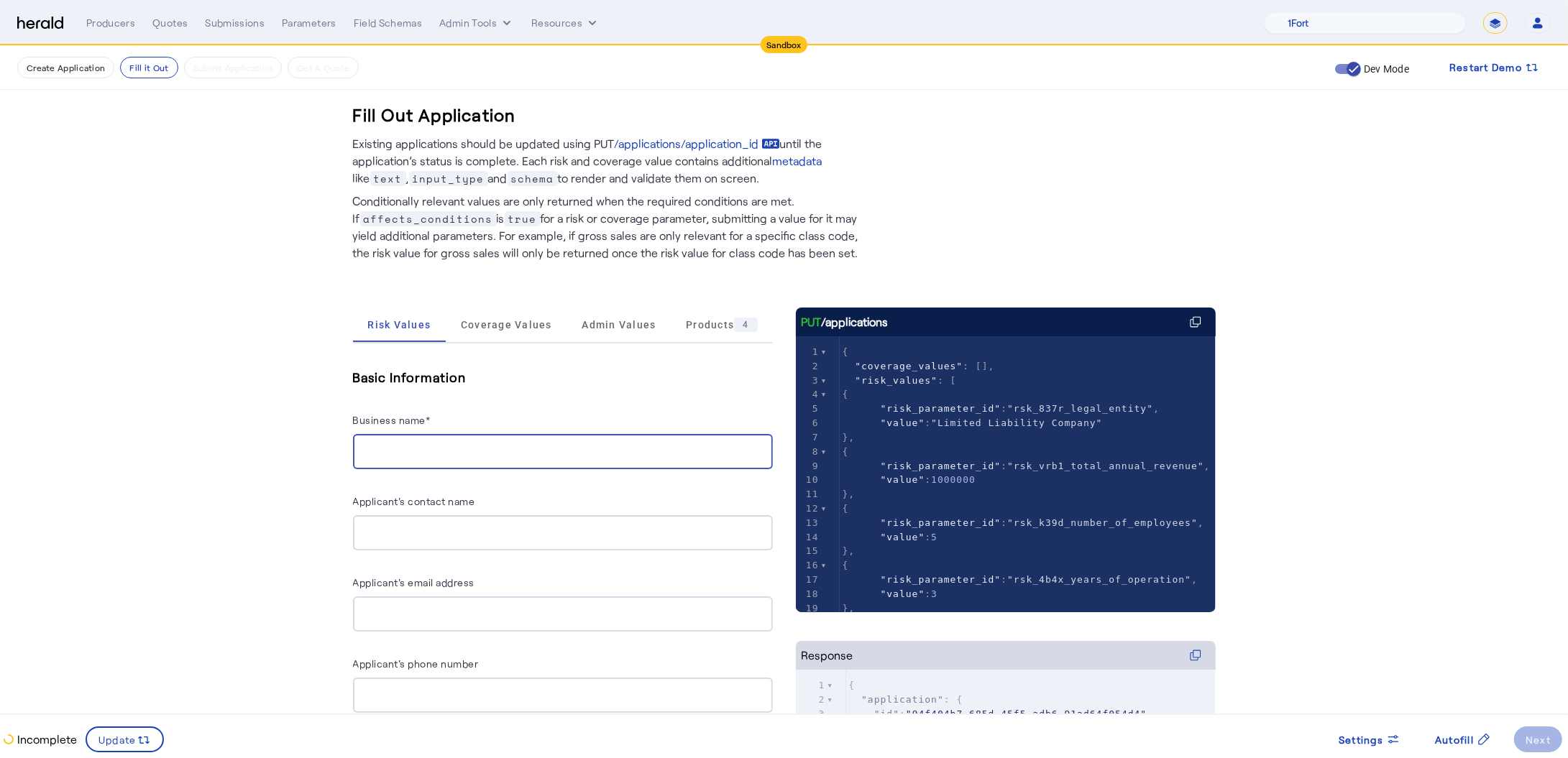
click at [467, 447] on input "Business name*" at bounding box center [563, 452] width 397 height 17
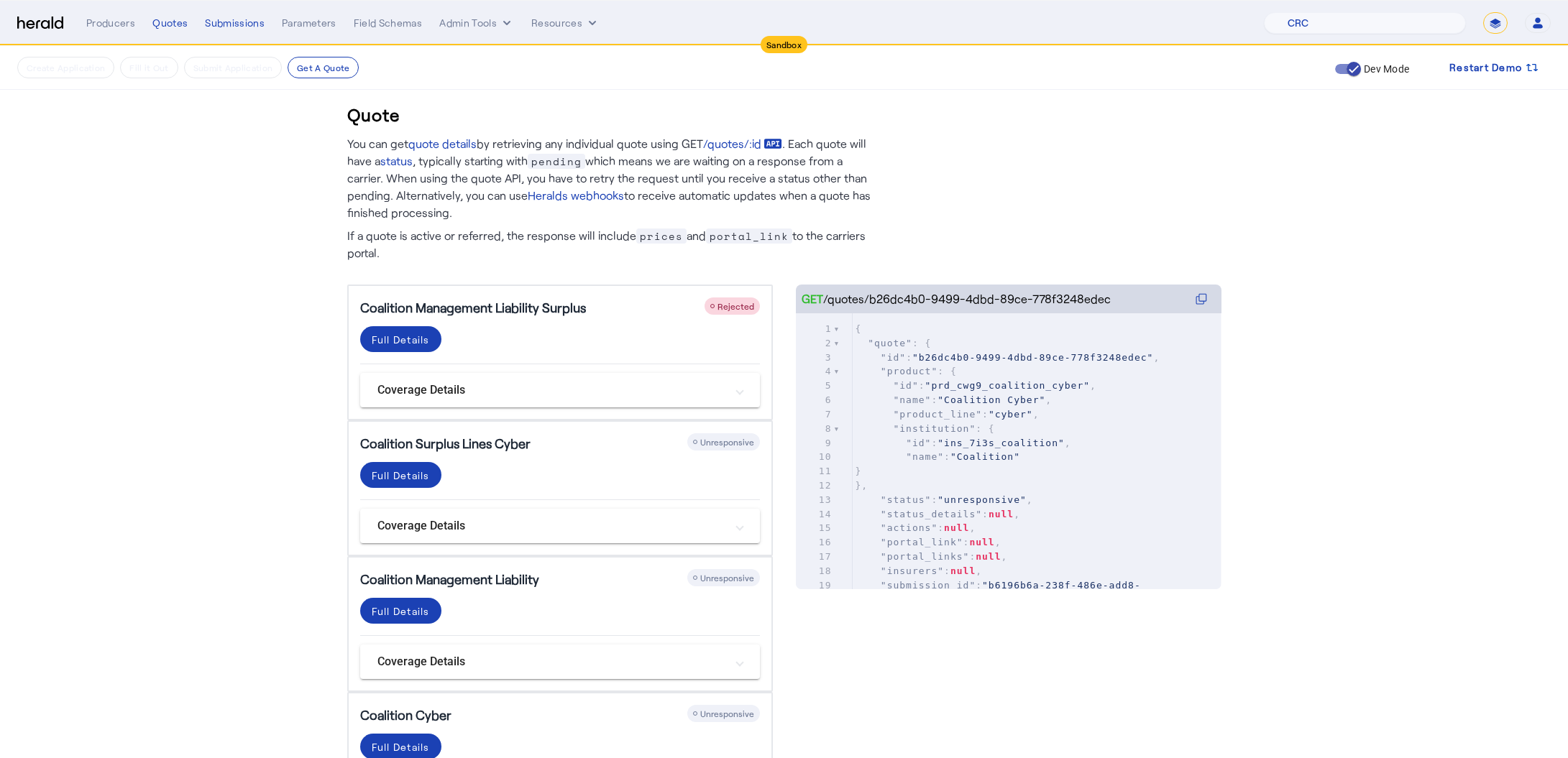
select select "pfm_h3db_crc"
select select "*******"
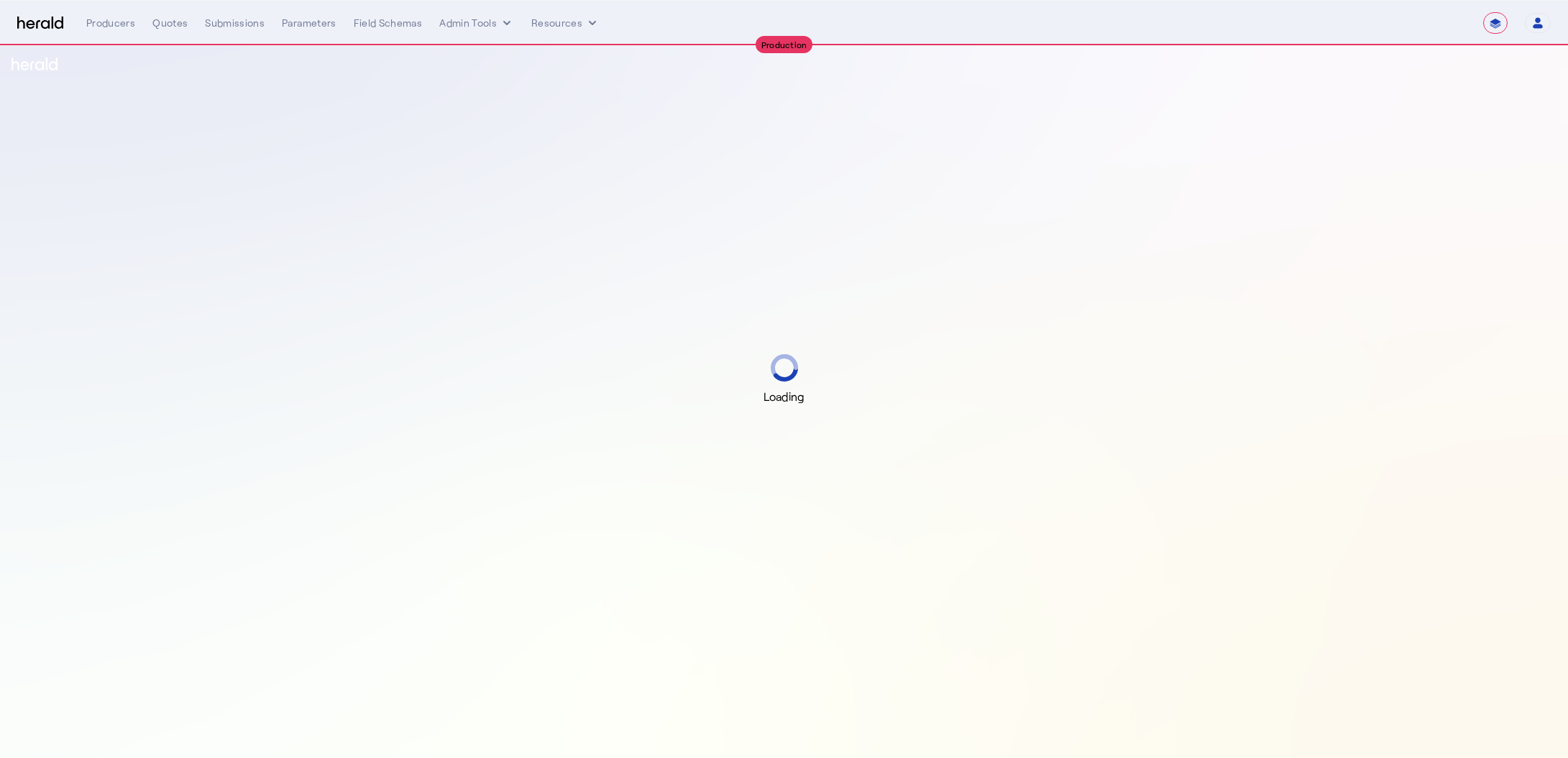
select select "**********"
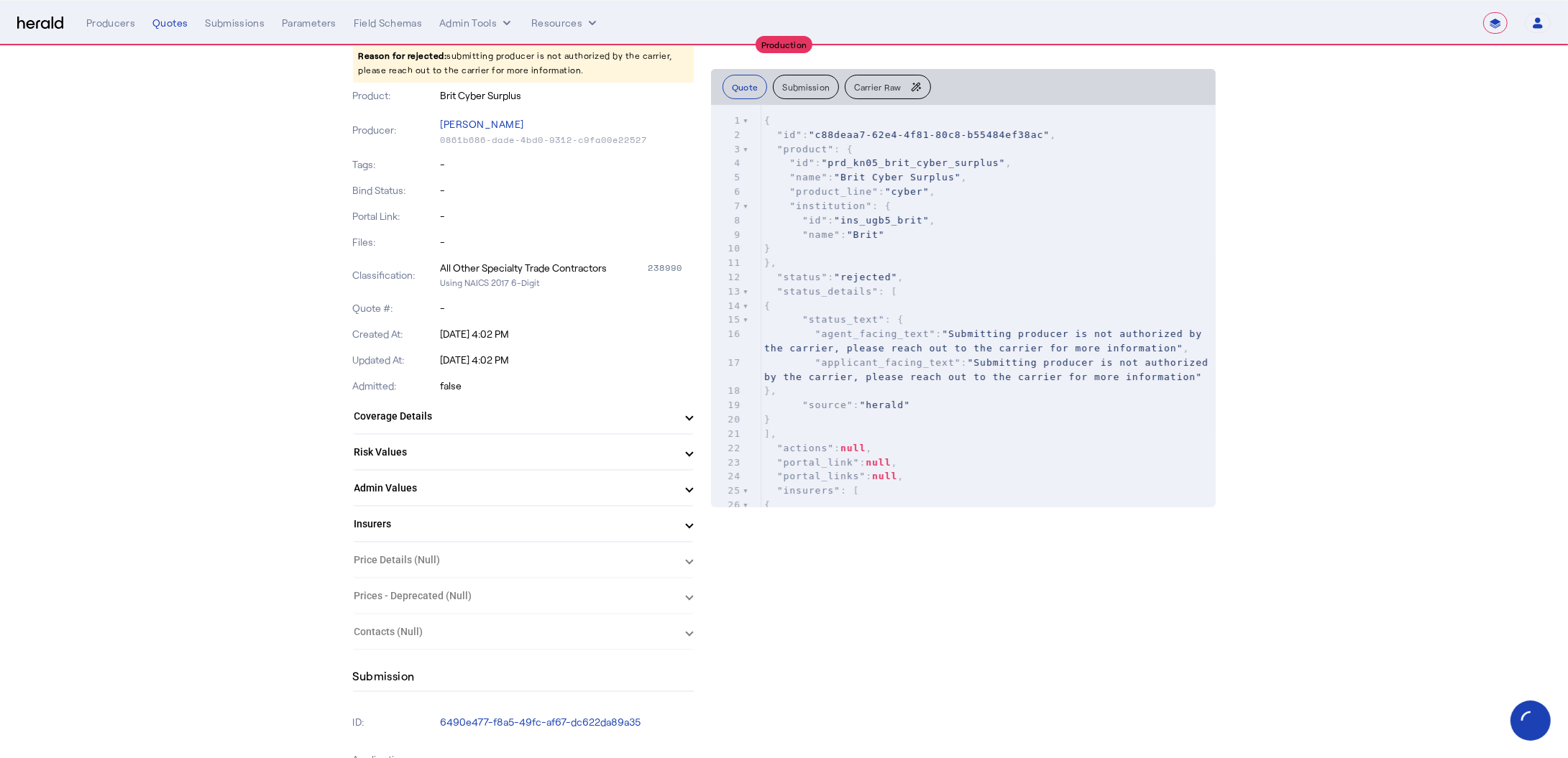
scroll to position [183, 0]
click at [438, 480] on mat-panel-title "Admin Values" at bounding box center [514, 487] width 320 height 15
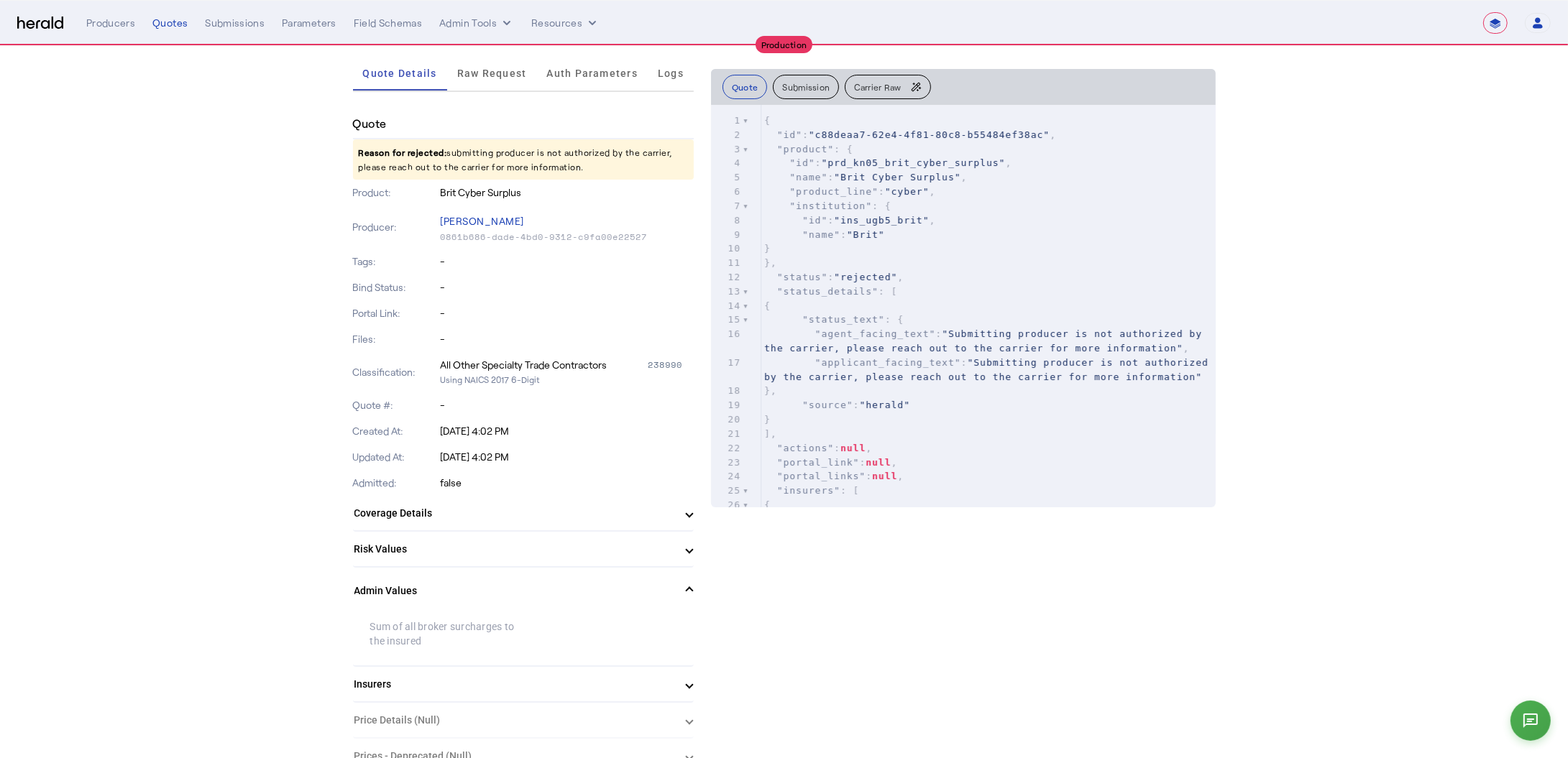
scroll to position [0, 0]
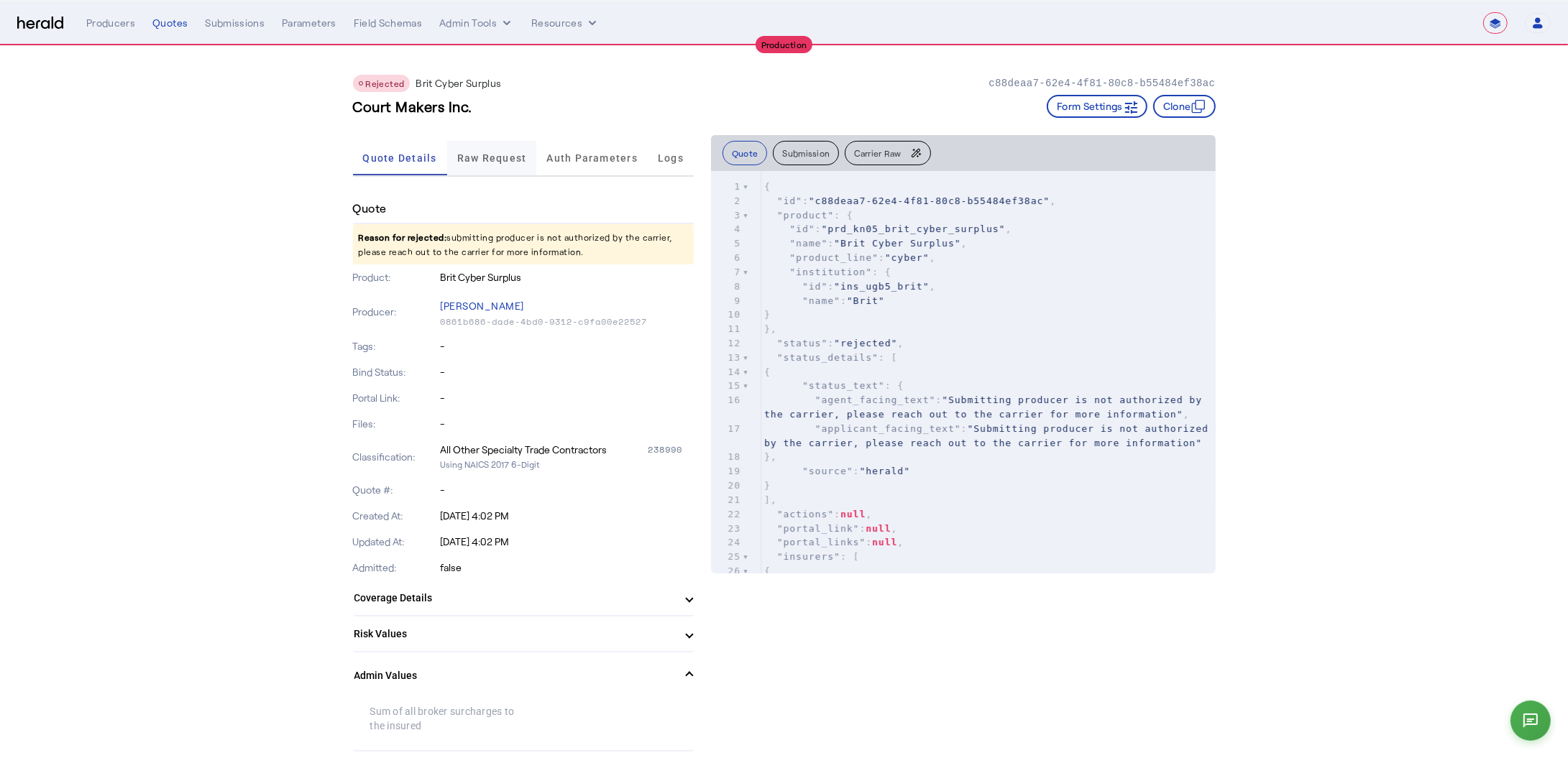
click at [488, 154] on span "Raw Request" at bounding box center [492, 158] width 70 height 10
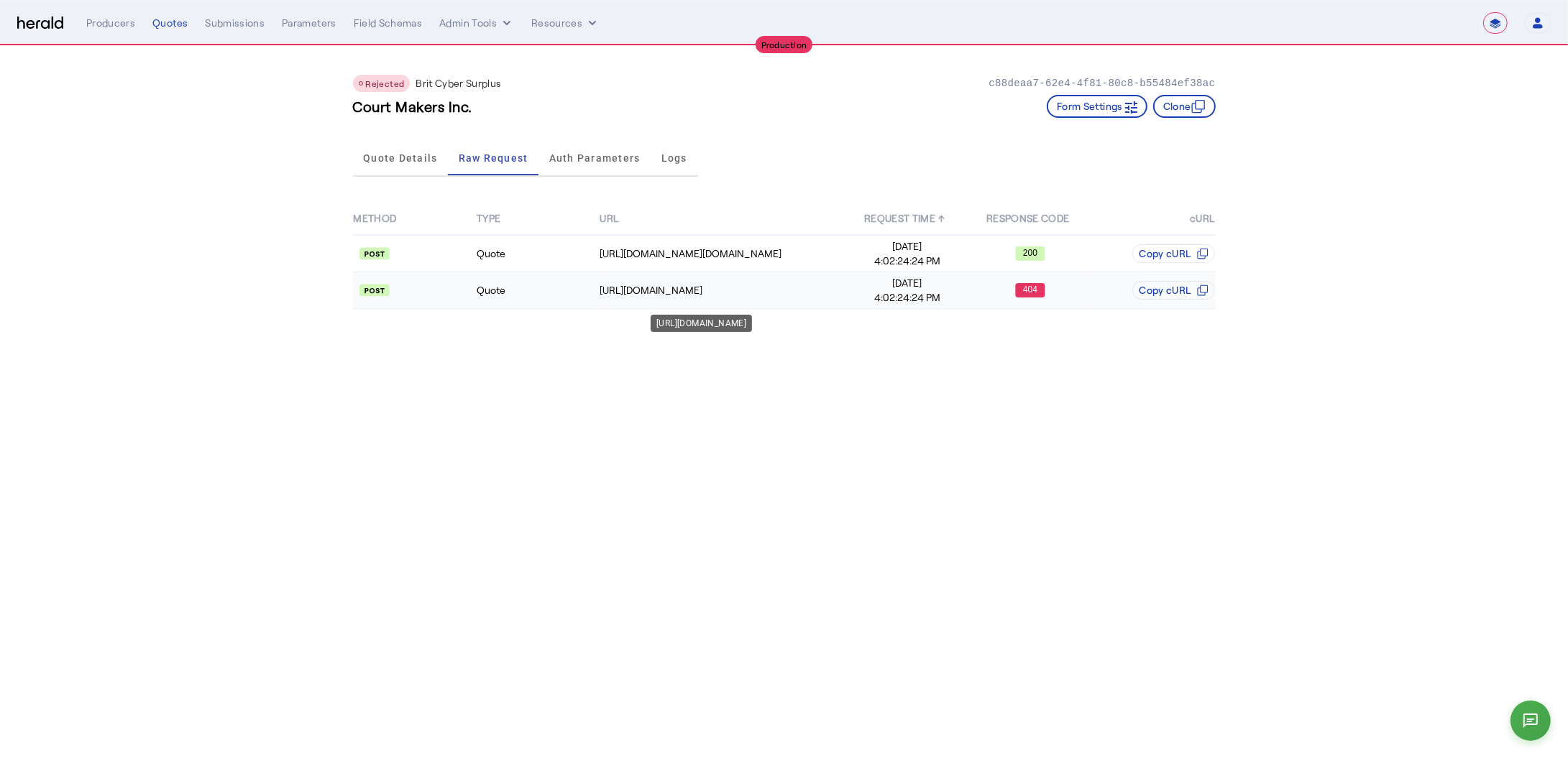
click at [777, 302] on td "https://etradingapi.britonline.com/v2/quote/create" at bounding box center [722, 290] width 246 height 37
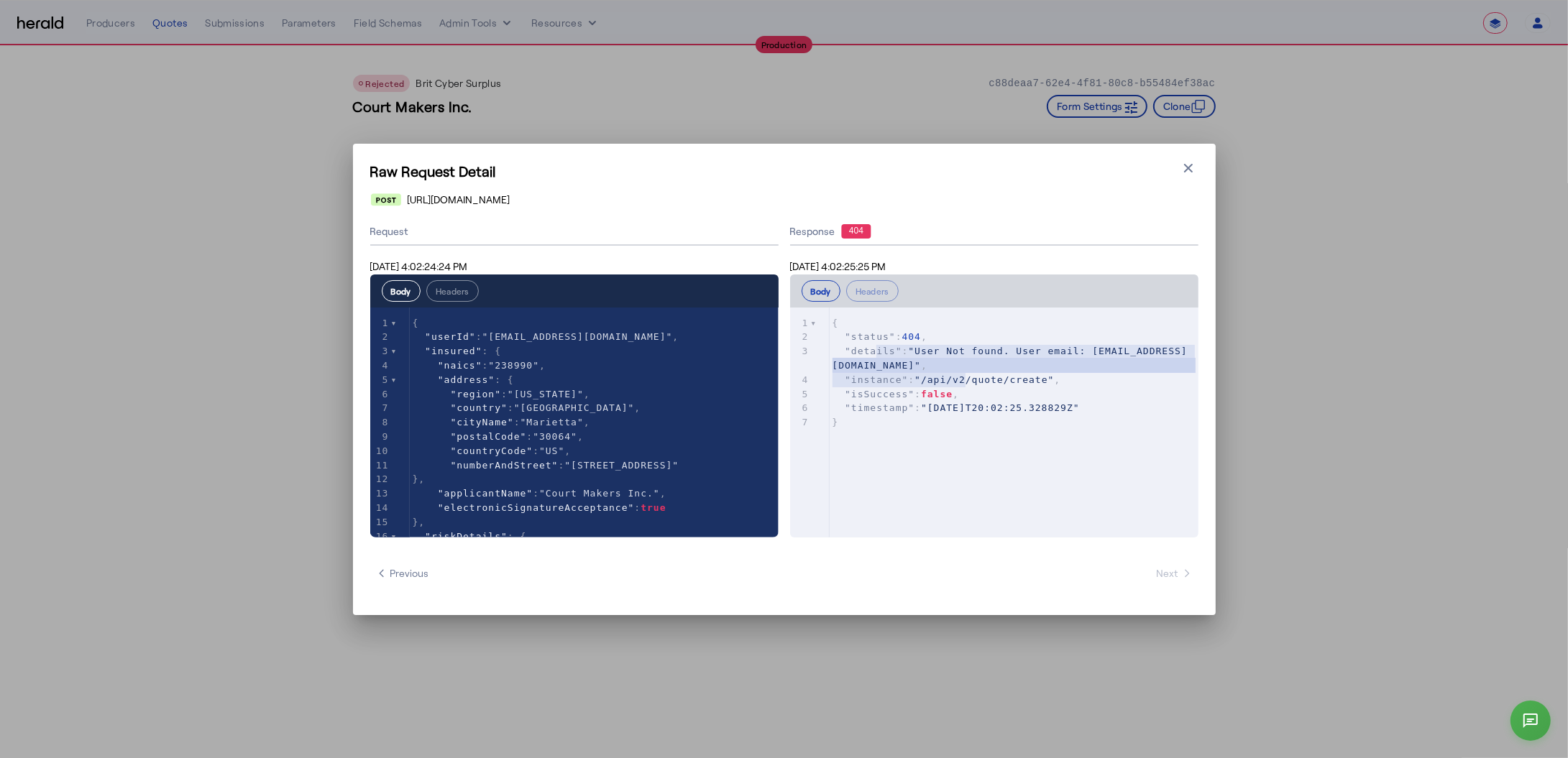
type textarea "**********"
drag, startPoint x: 876, startPoint y: 348, endPoint x: 989, endPoint y: 369, distance: 114.9
click at [989, 369] on pre ""details" : "User Not found. User email: whelsley@crcgroup.com" ," at bounding box center [1013, 358] width 369 height 28
click at [1181, 171] on icon "button" at bounding box center [1188, 168] width 14 height 14
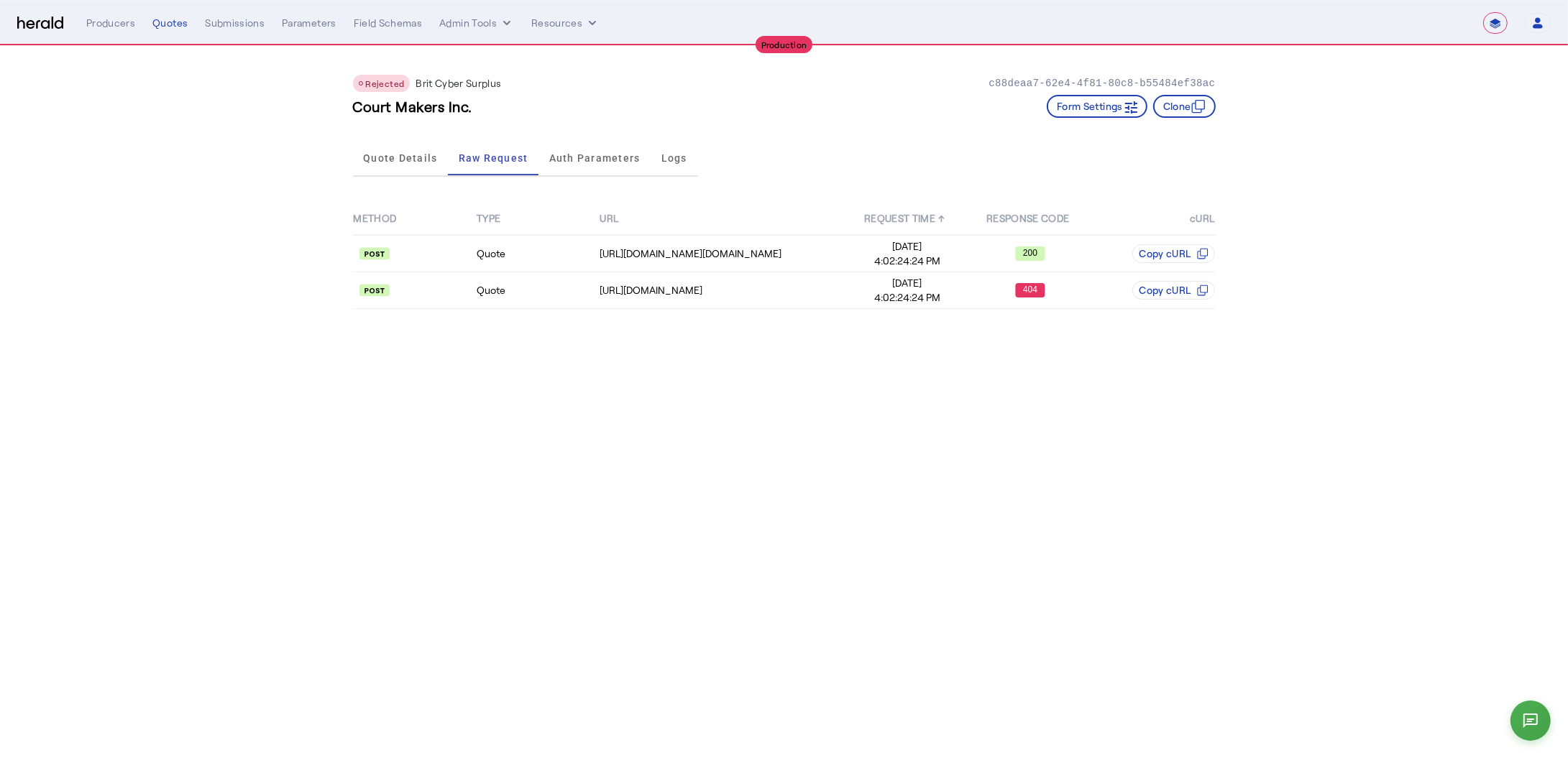
click at [102, 13] on div "**********" at bounding box center [818, 22] width 1464 height 22
click at [116, 20] on div "Producers" at bounding box center [110, 22] width 49 height 14
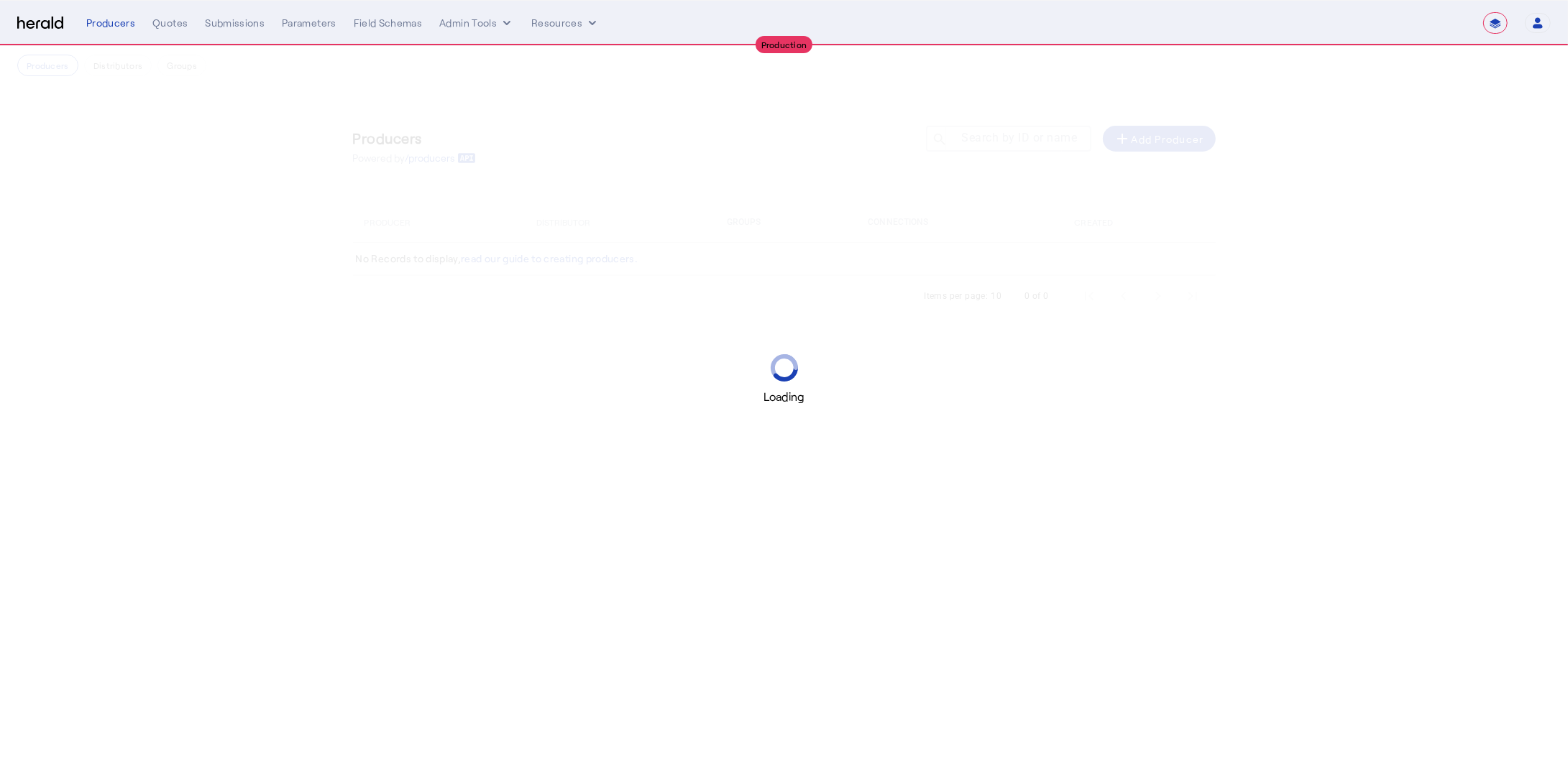
click at [1498, 30] on select "**********" at bounding box center [1495, 22] width 25 height 22
click at [1483, 12] on select "**********" at bounding box center [1495, 22] width 25 height 22
select select "**********"
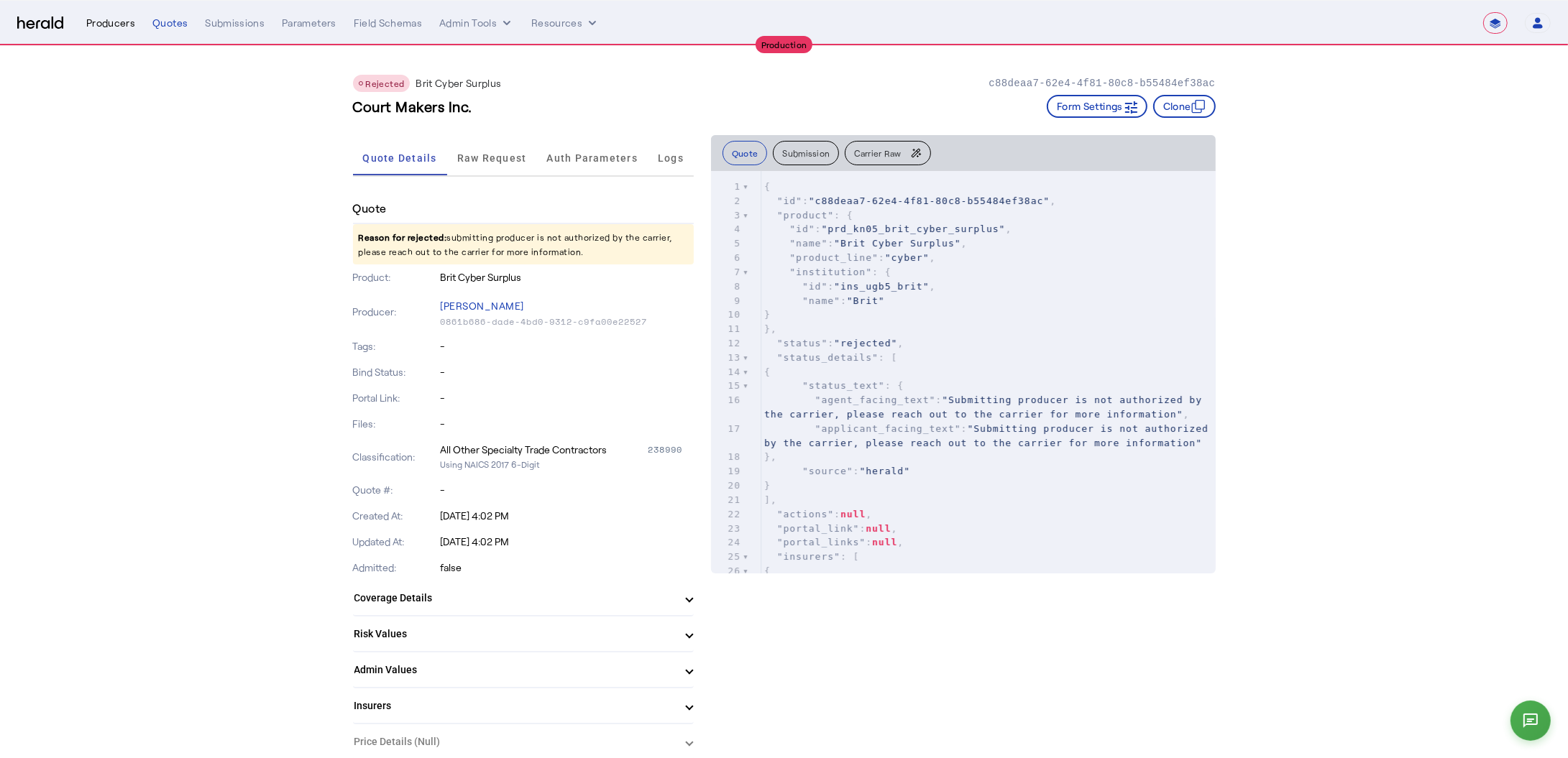
click at [115, 22] on div "Producers" at bounding box center [110, 22] width 49 height 14
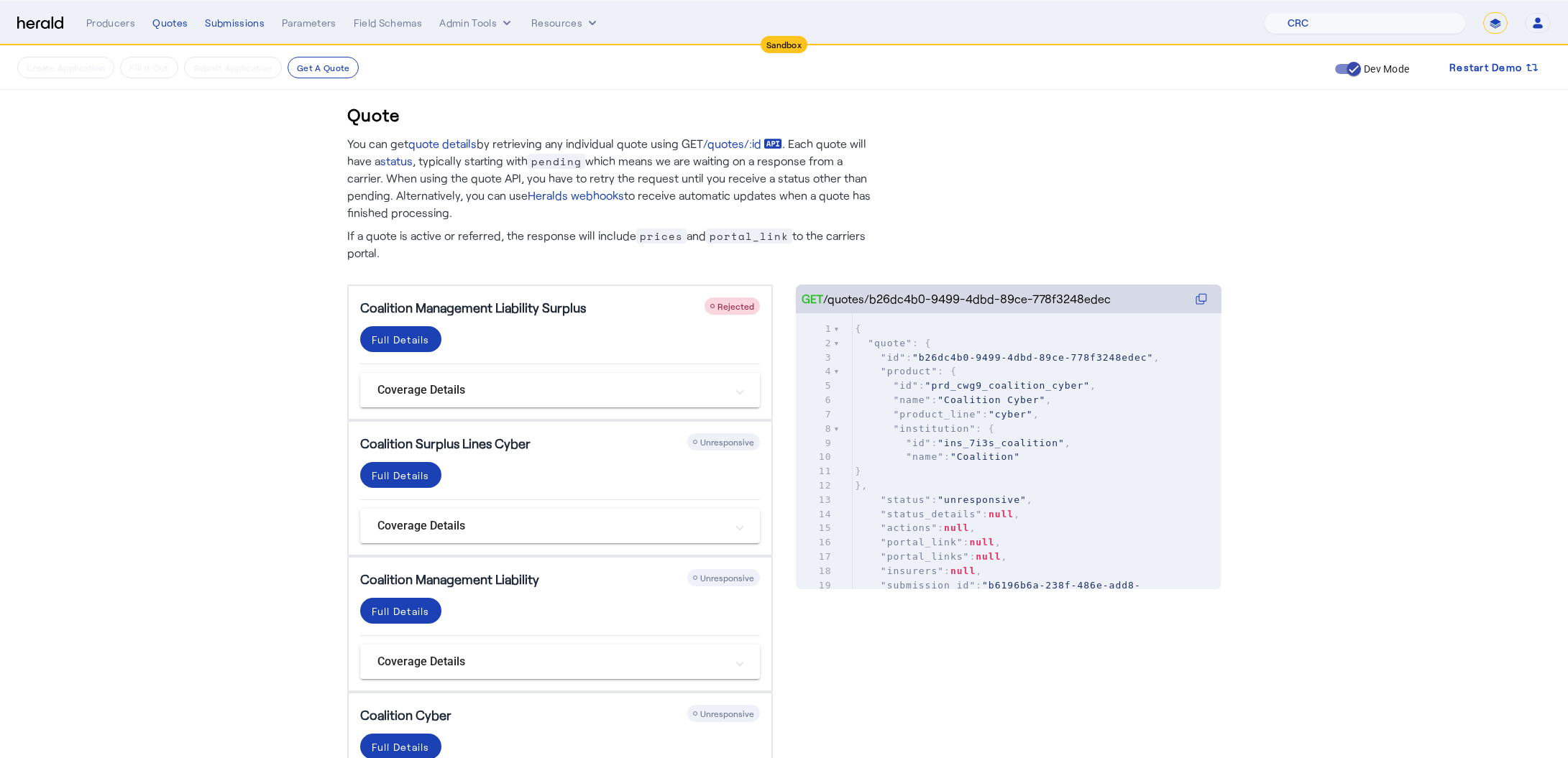
select select "pfm_h3db_crc"
select select "*******"
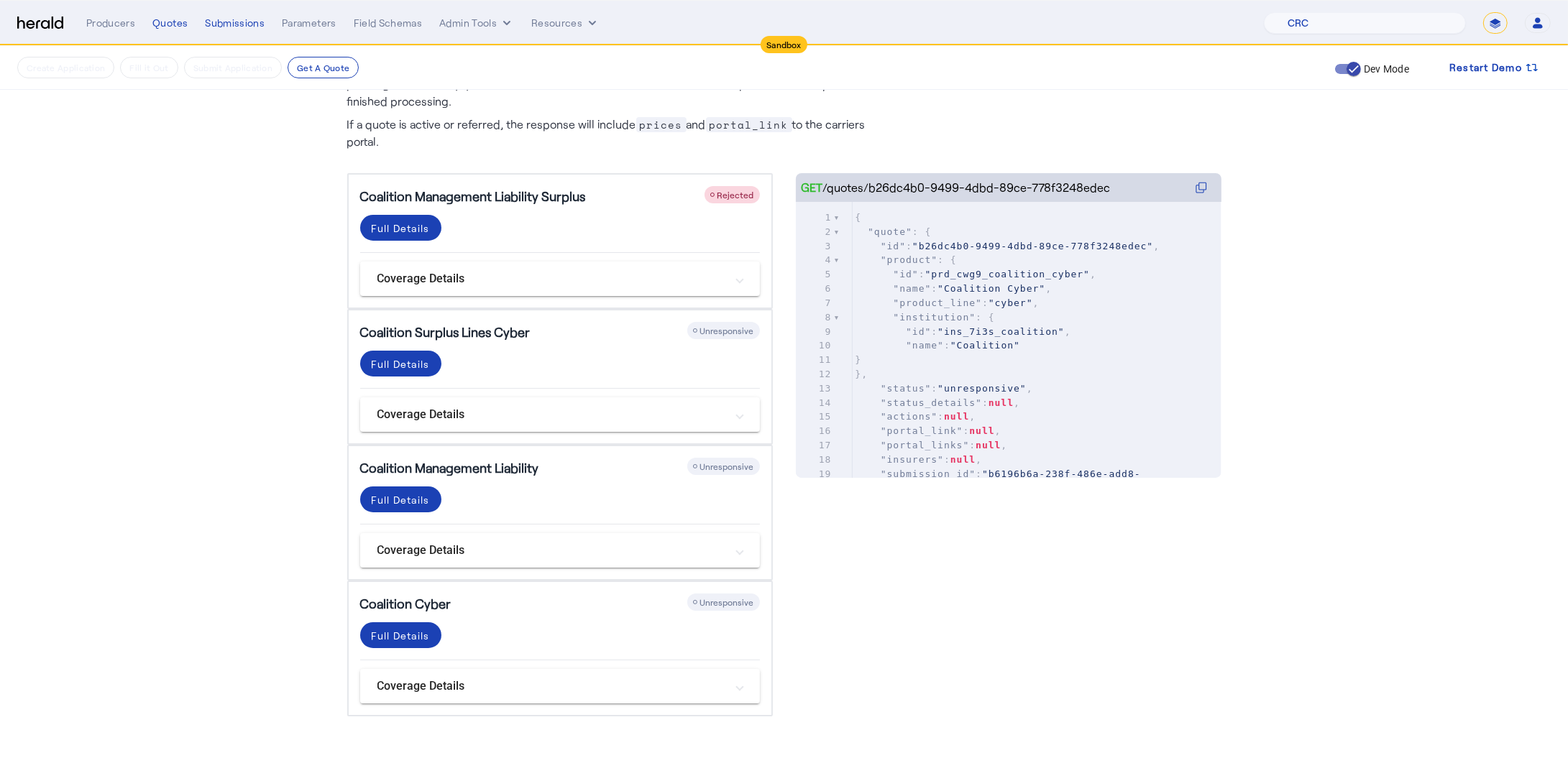
scroll to position [123, 0]
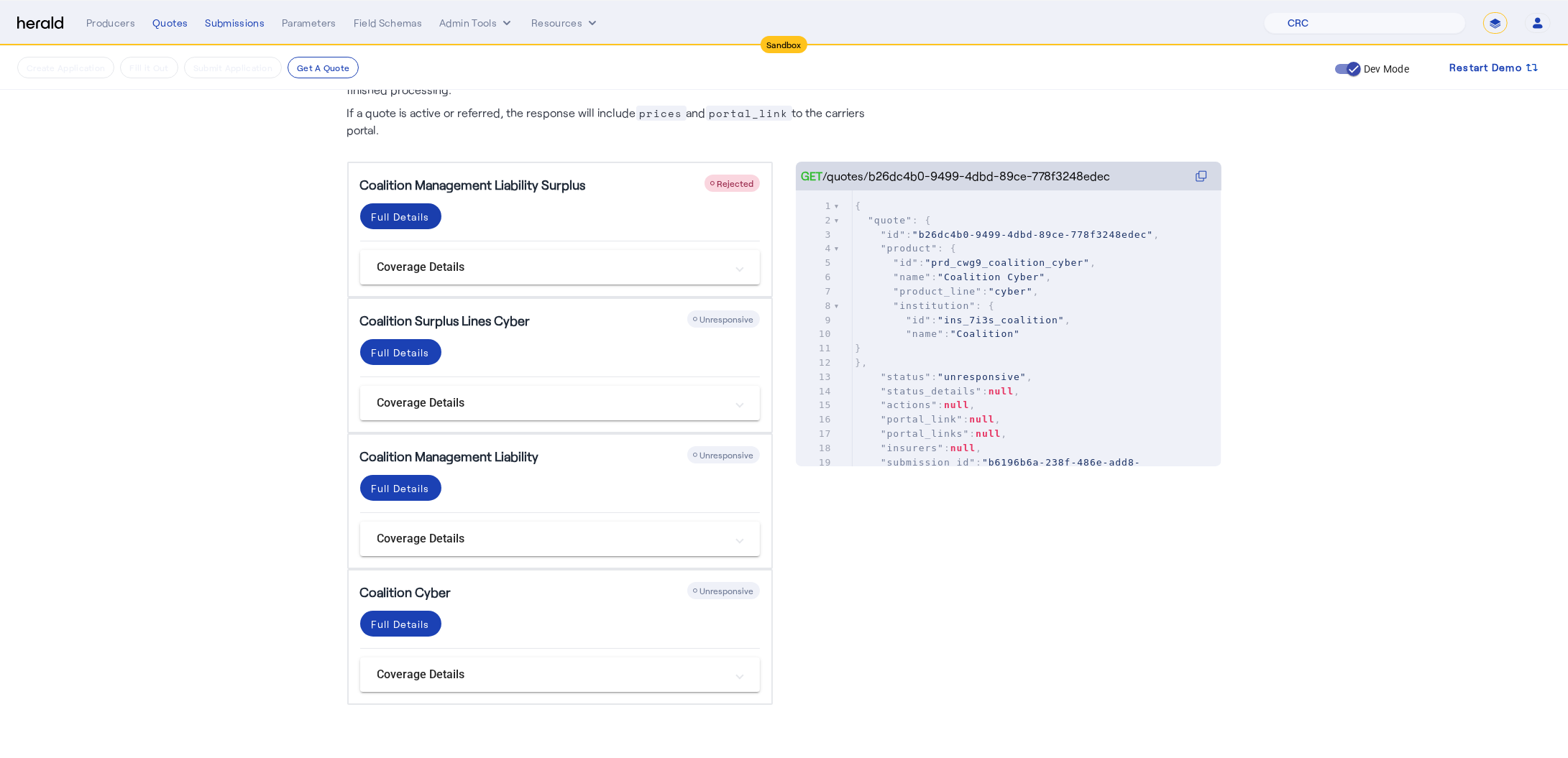
click at [423, 209] on div "Full Details" at bounding box center [401, 216] width 58 height 15
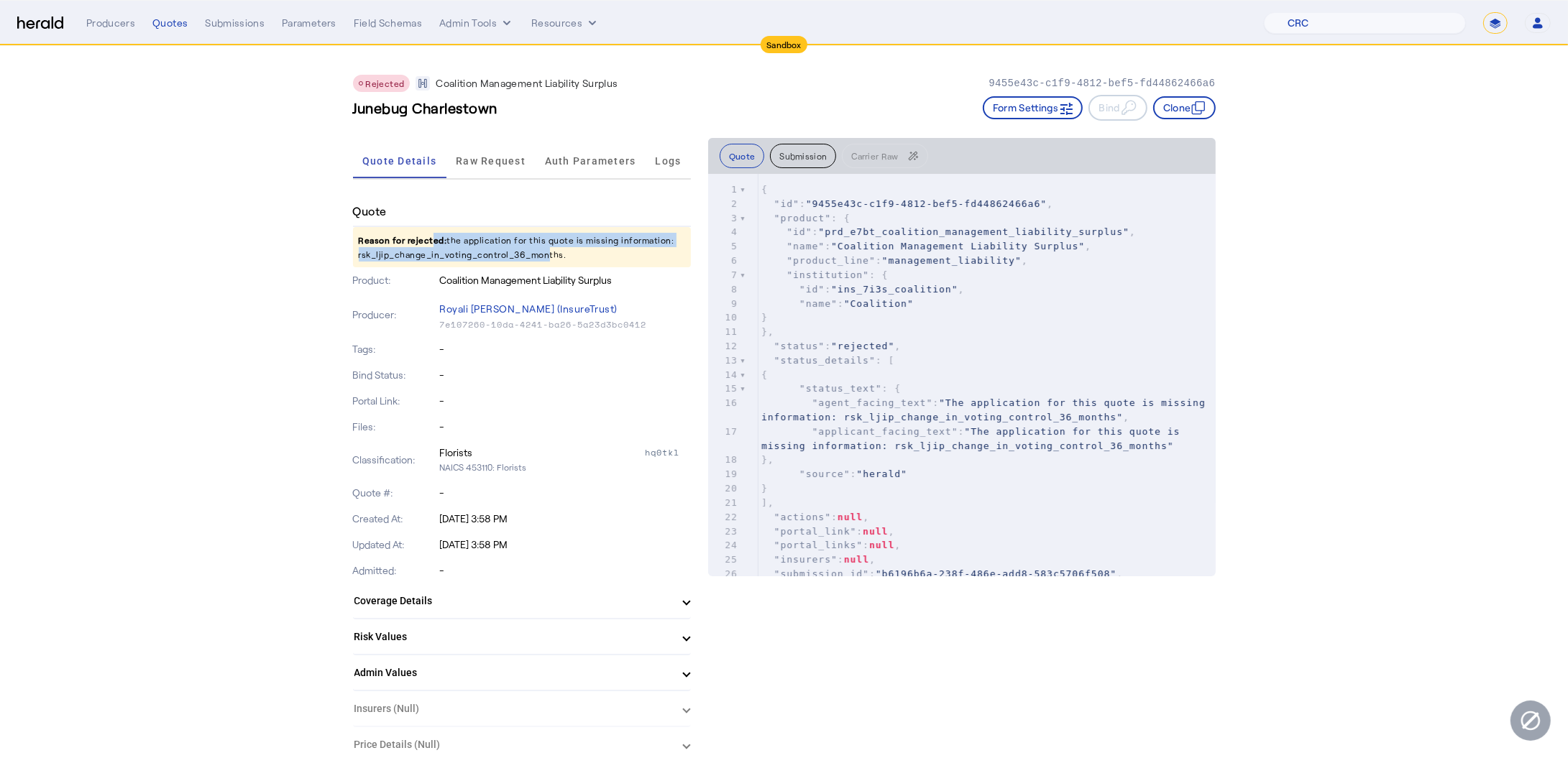
drag, startPoint x: 433, startPoint y: 239, endPoint x: 546, endPoint y: 257, distance: 114.4
click at [546, 257] on p "Reason for rejected: the application for this quote is missing information: rsk…" at bounding box center [522, 247] width 338 height 40
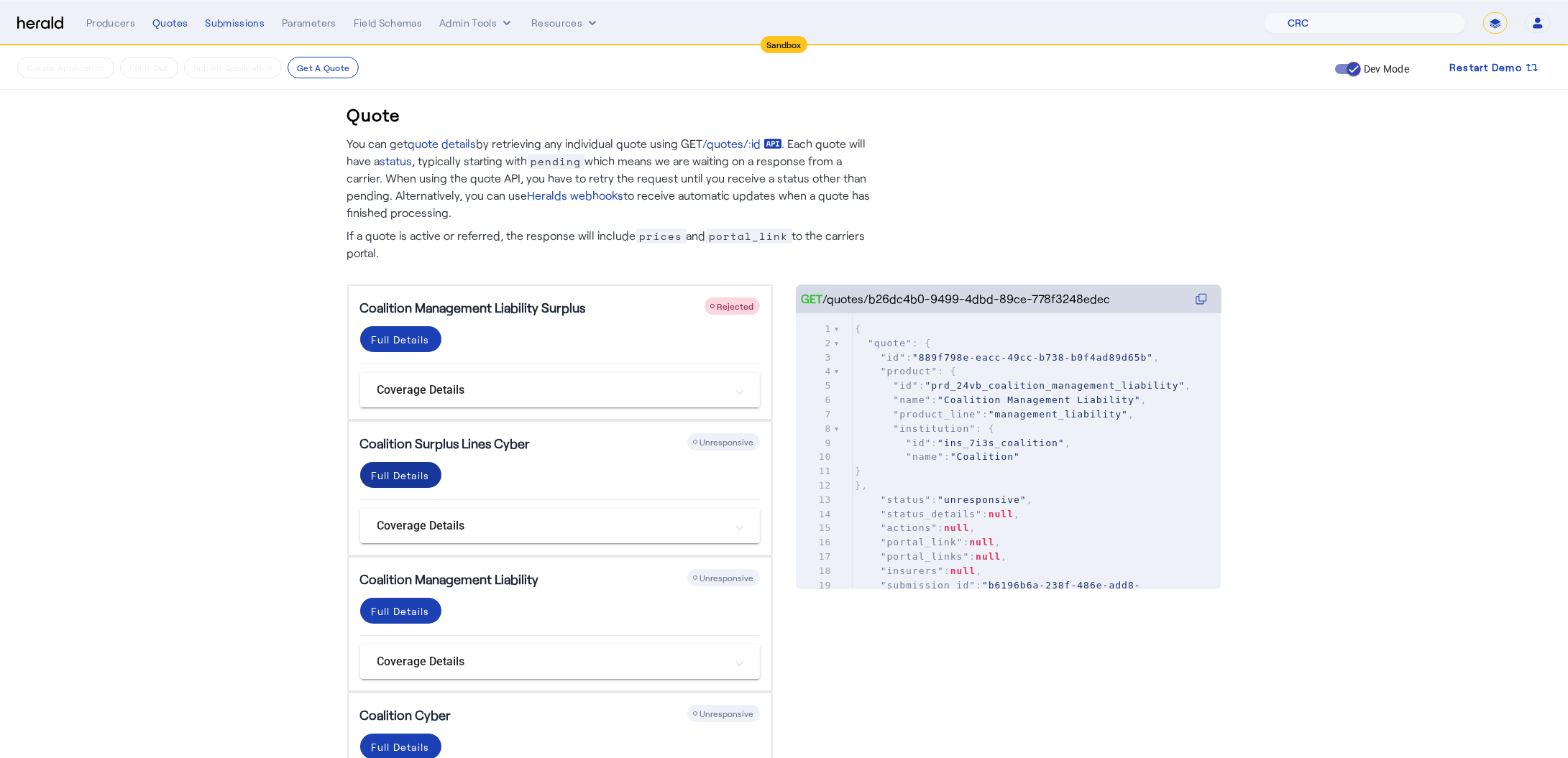
click at [382, 482] on span at bounding box center [400, 475] width 82 height 34
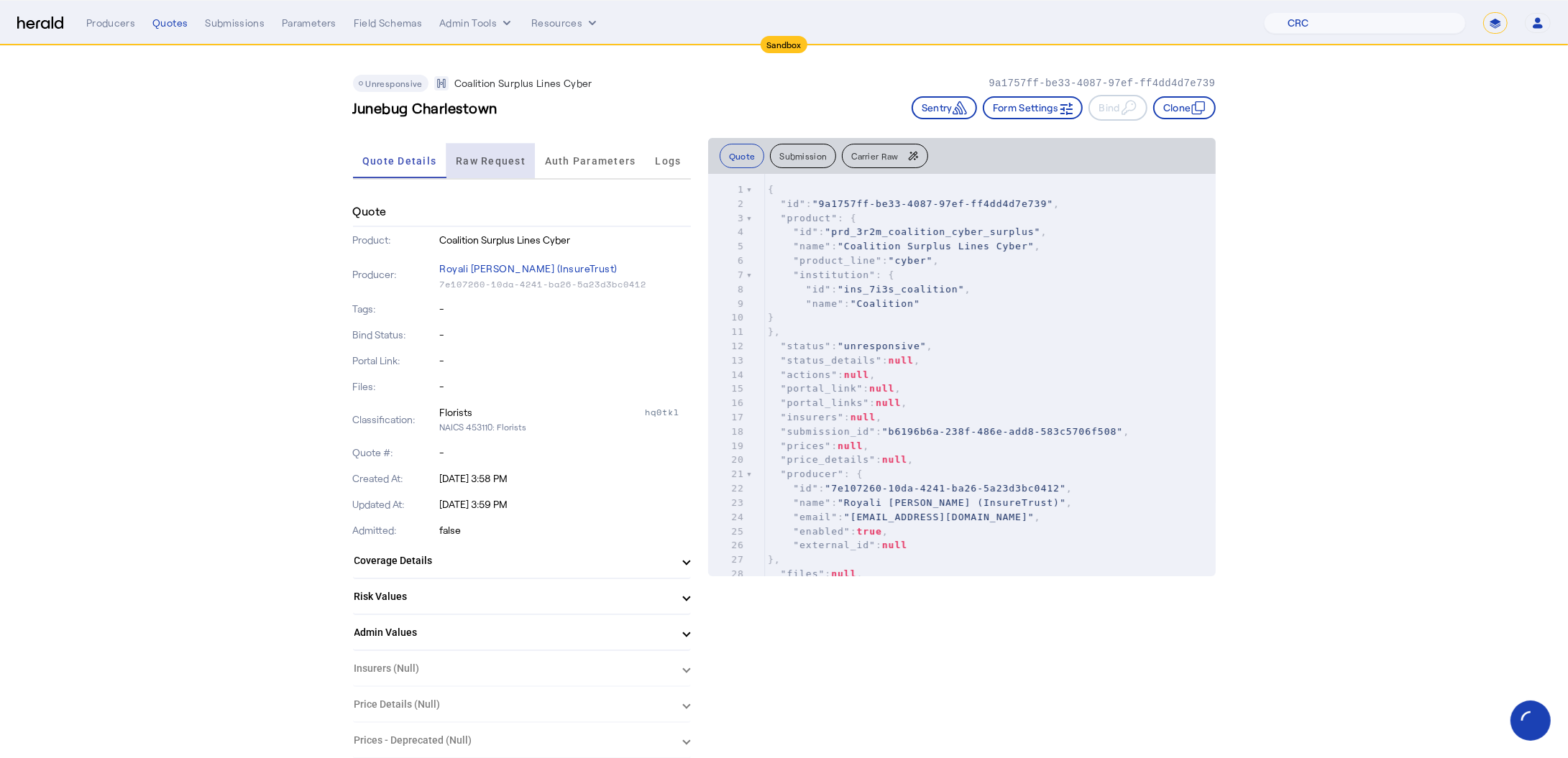
click at [489, 165] on span "Raw Request" at bounding box center [490, 161] width 70 height 34
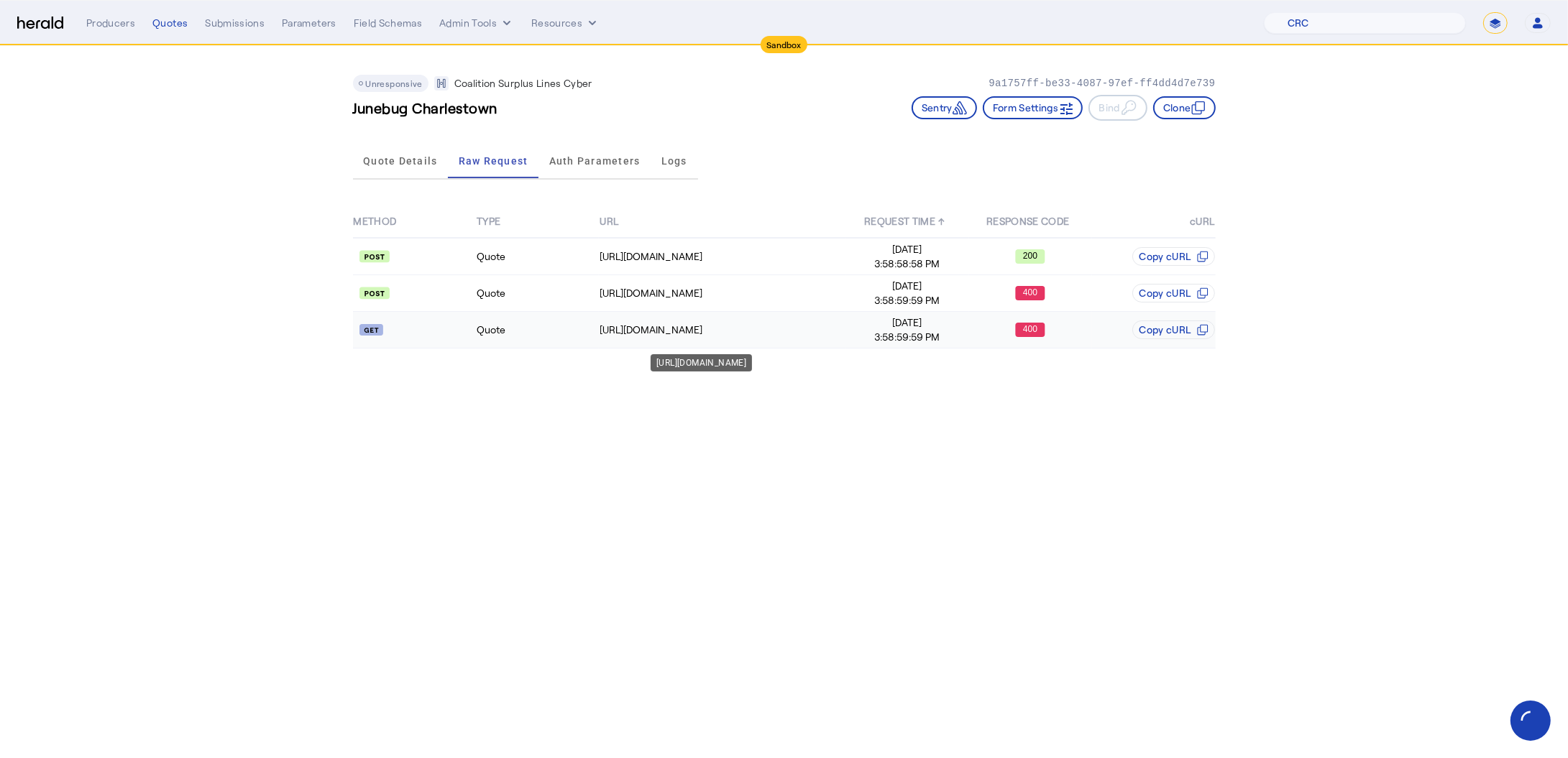
click at [730, 325] on div "[URL][DOMAIN_NAME]" at bounding box center [722, 329] width 245 height 14
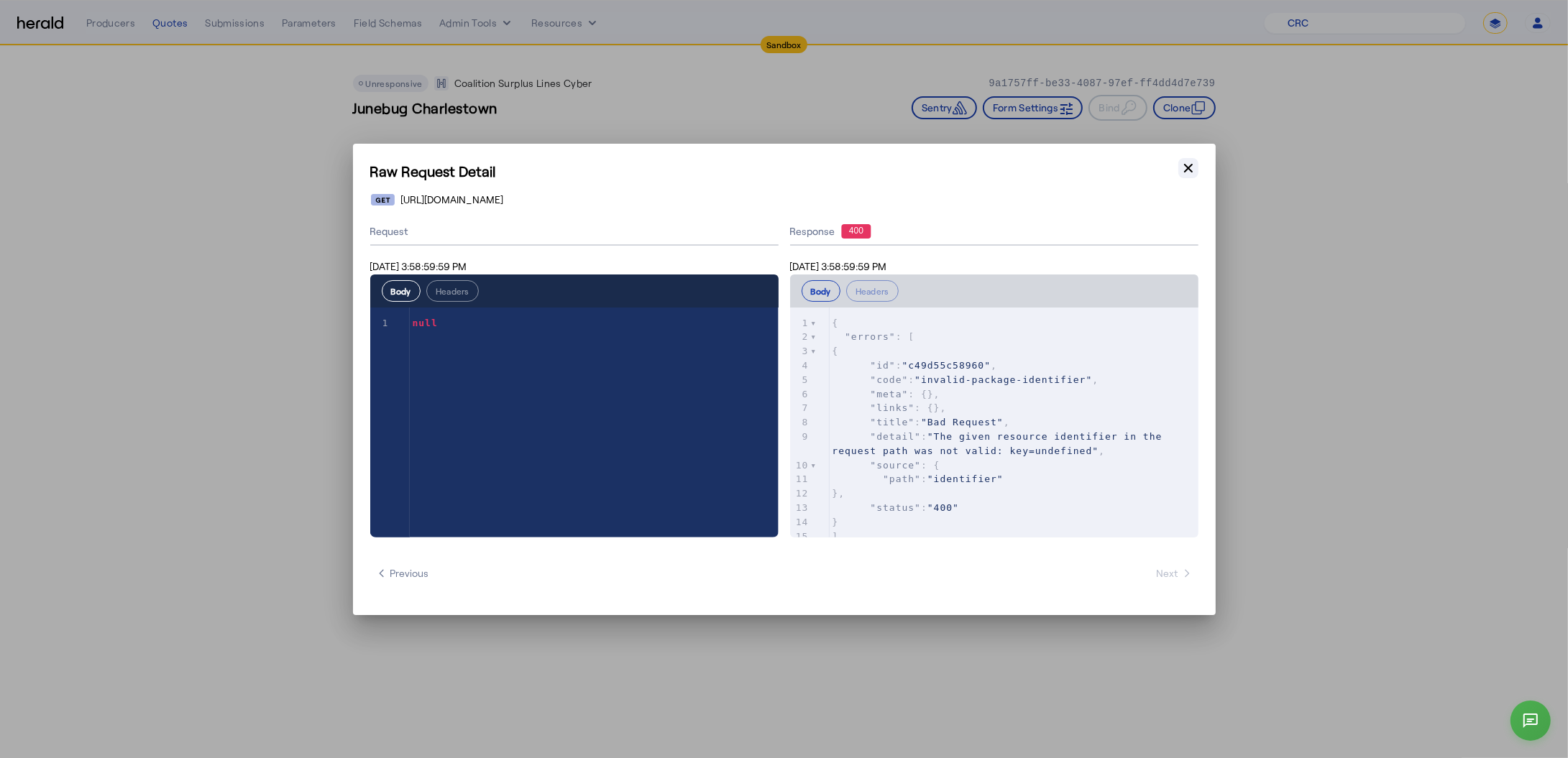
click at [1193, 165] on icon "button" at bounding box center [1188, 168] width 14 height 14
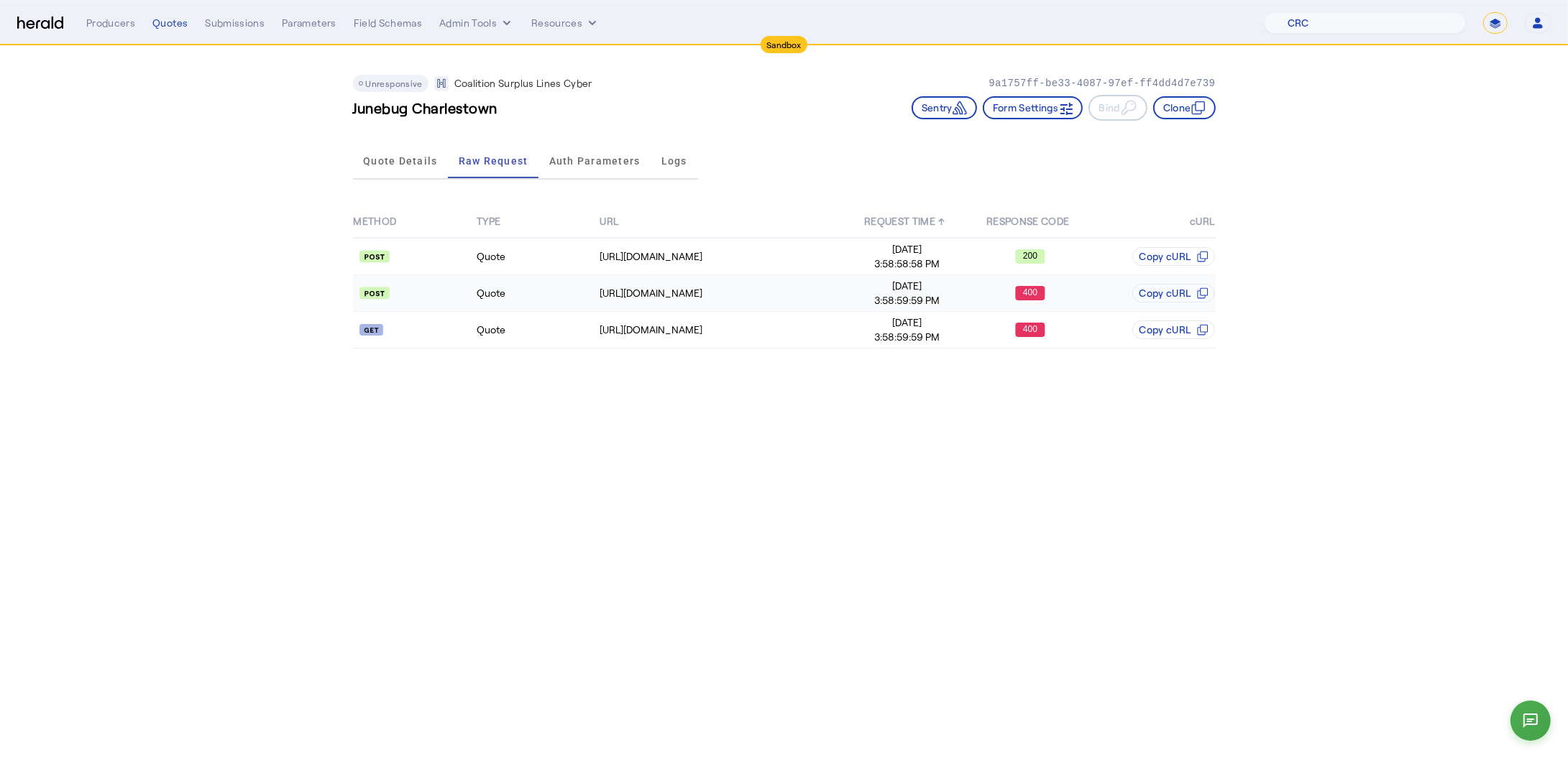
click at [846, 298] on span "3:58:59:59 PM" at bounding box center [906, 300] width 121 height 14
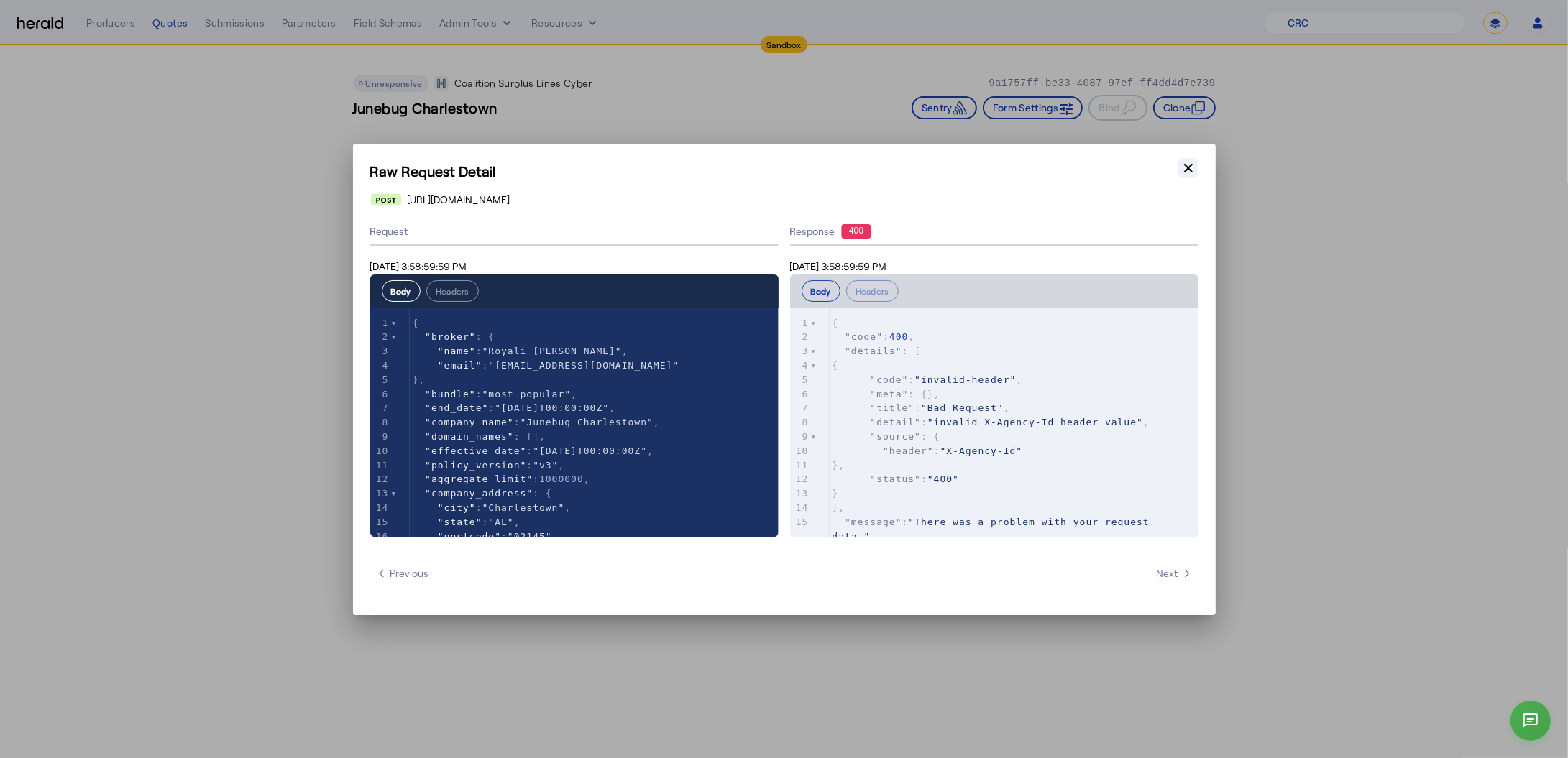
click at [1186, 169] on icon "button" at bounding box center [1188, 168] width 14 height 14
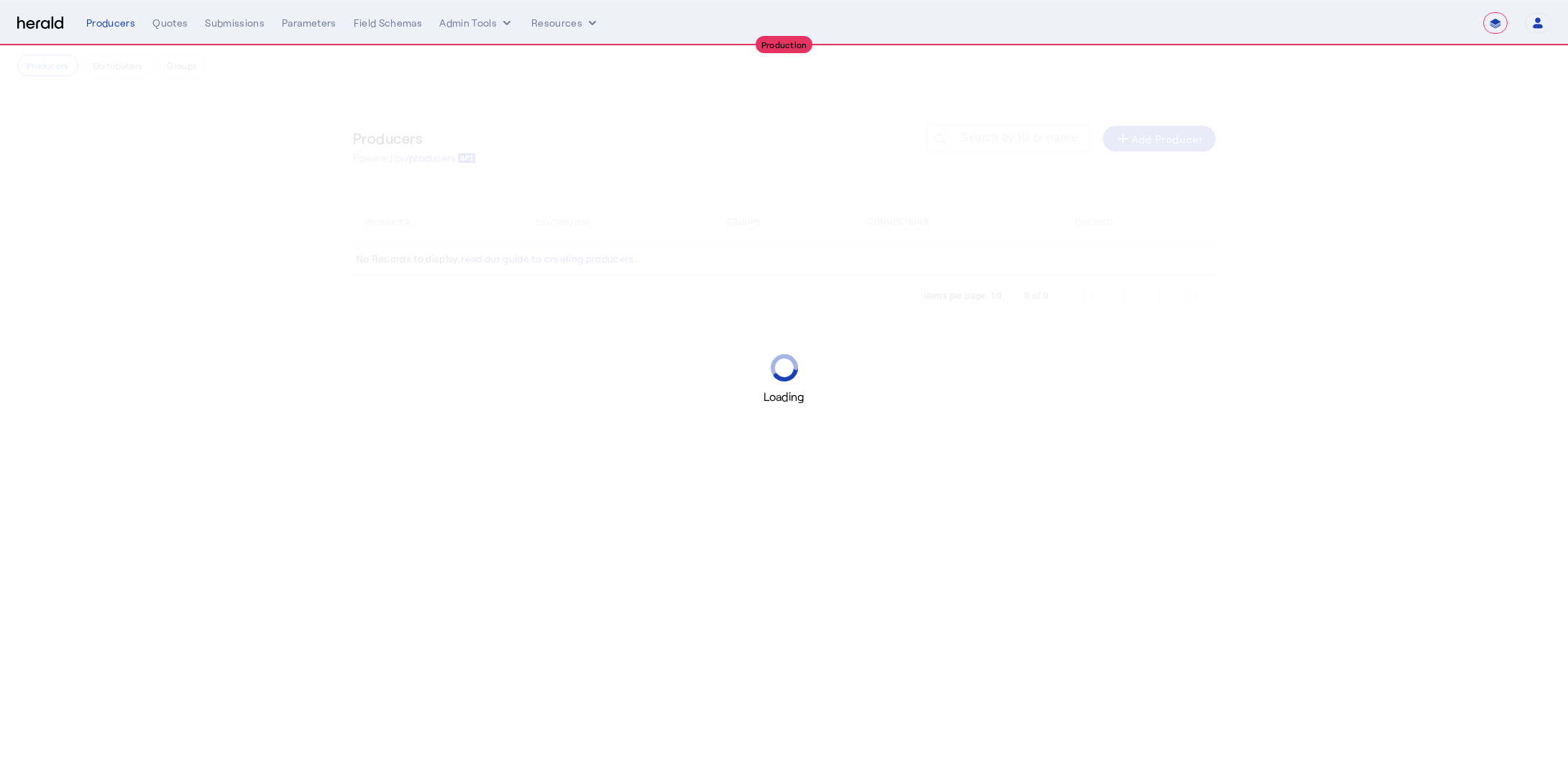
select select "**********"
select select "pfm_h3db_crc"
click at [1403, 24] on select "1Fort Affinity Risk Arlington [PERSON_NAME] BindHQ Bunker CRC Campus Coverage C…" at bounding box center [1372, 22] width 186 height 22
click at [1495, 25] on select "**********" at bounding box center [1495, 22] width 25 height 22
select select "*******"
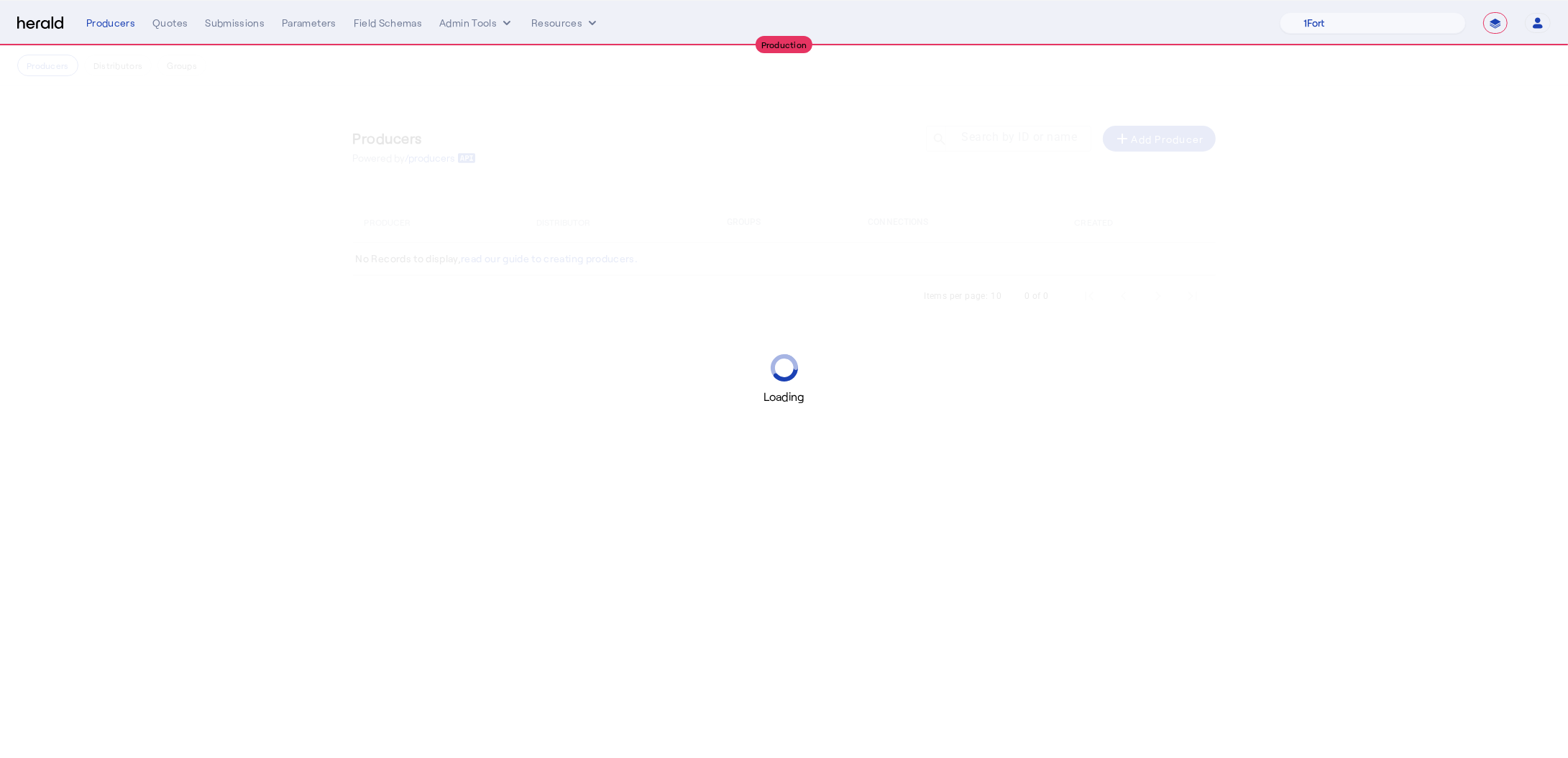
click at [1483, 12] on select "**********" at bounding box center [1495, 22] width 25 height 22
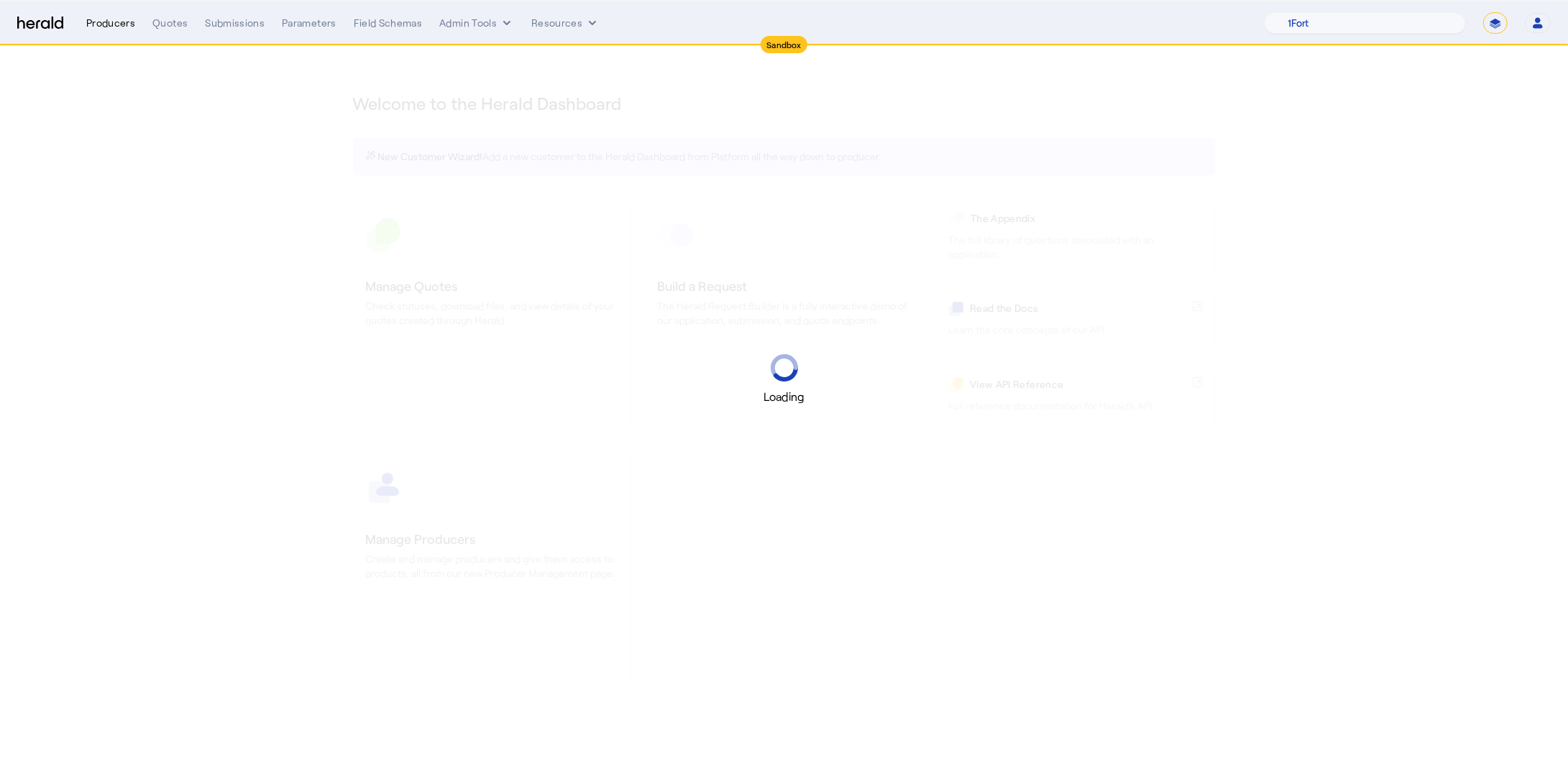
click at [100, 25] on div "Producers" at bounding box center [110, 22] width 49 height 14
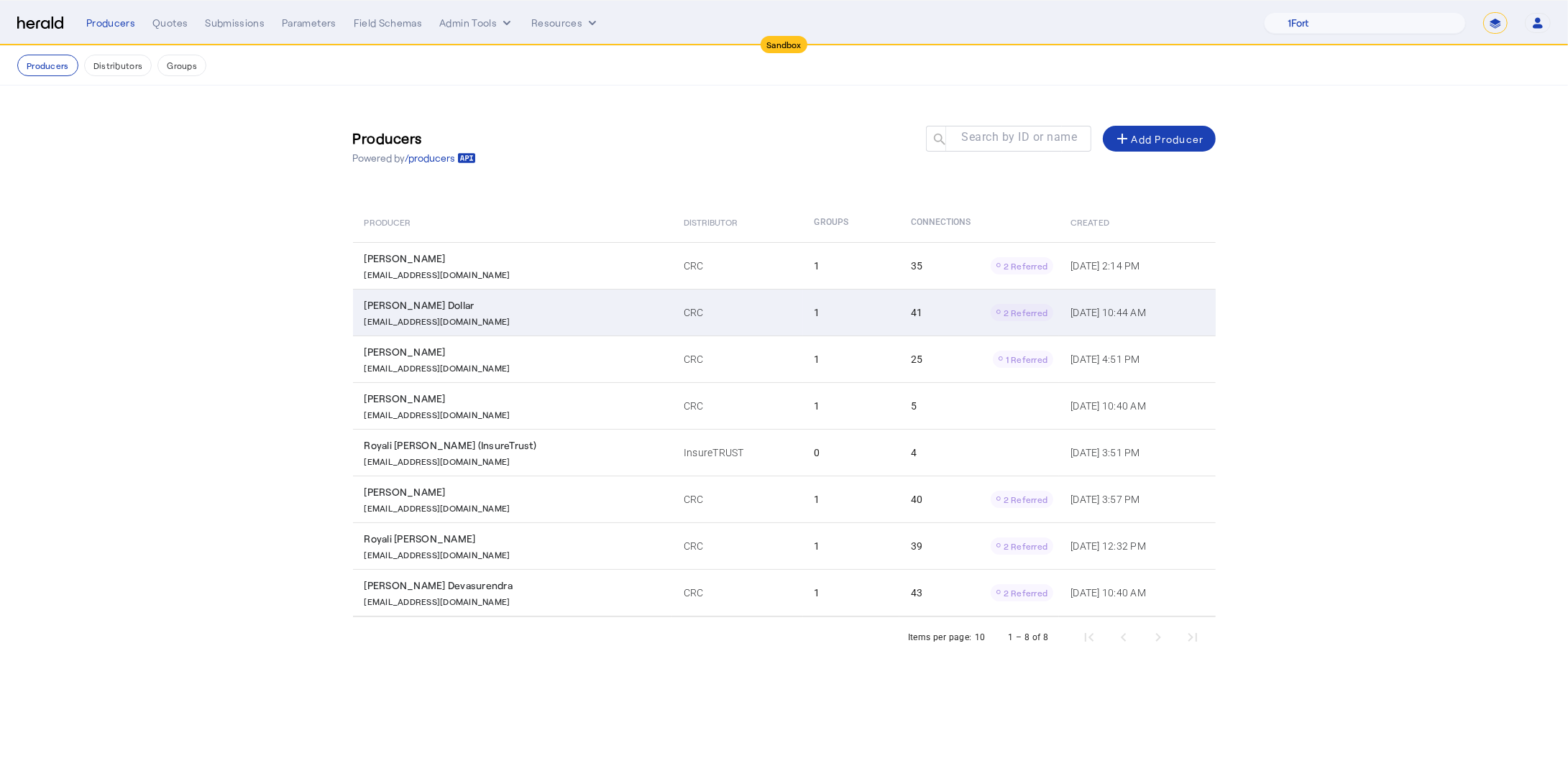
click at [532, 313] on div "[EMAIL_ADDRESS][DOMAIN_NAME]" at bounding box center [515, 320] width 302 height 14
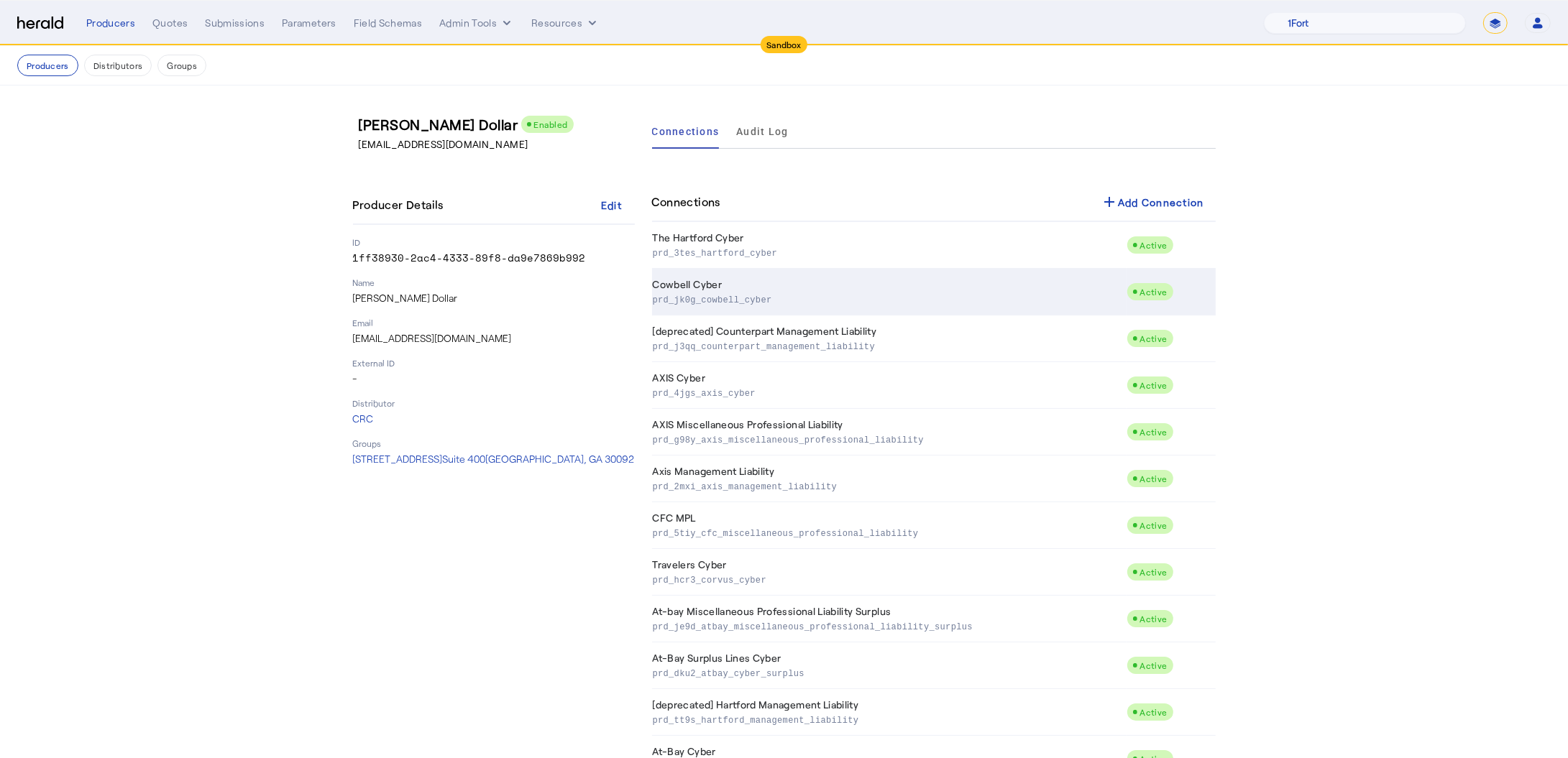
click at [820, 279] on td "Cowbell Cyber prd_jk0g_cowbell_cyber" at bounding box center [889, 292] width 475 height 46
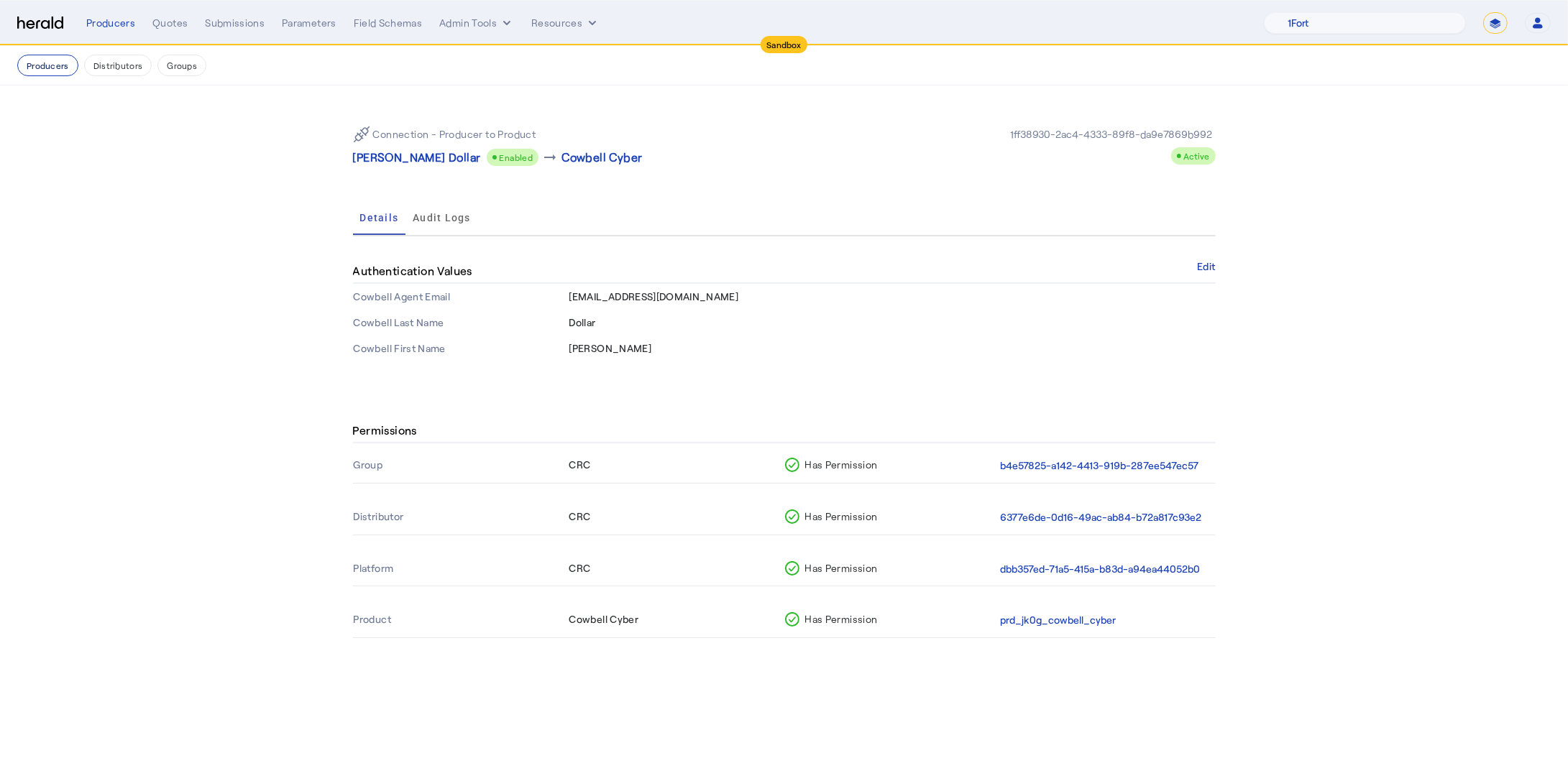
click at [76, 64] on button "Producers" at bounding box center [48, 65] width 61 height 22
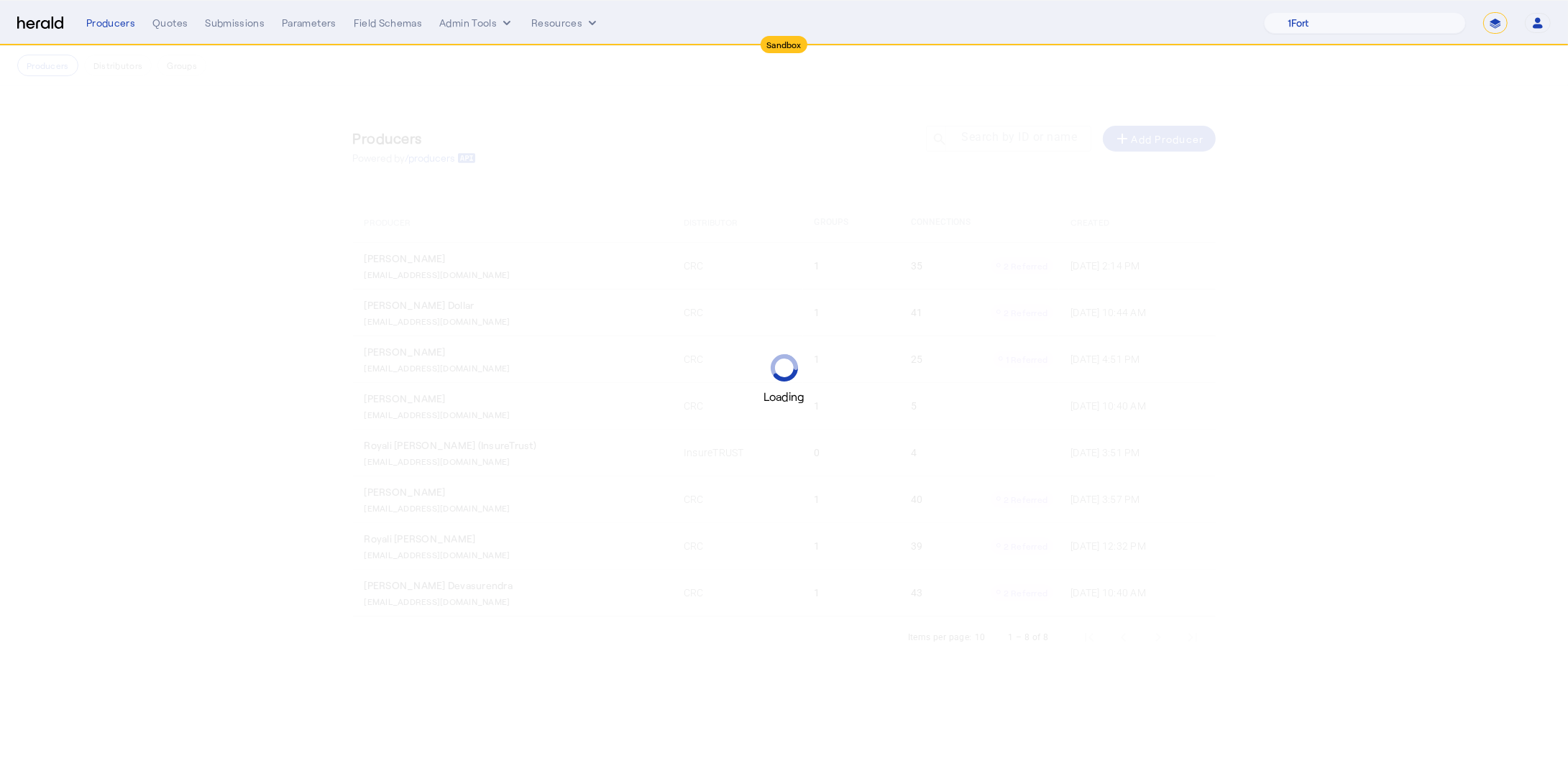
click at [121, 67] on div "Loading" at bounding box center [784, 379] width 1568 height 758
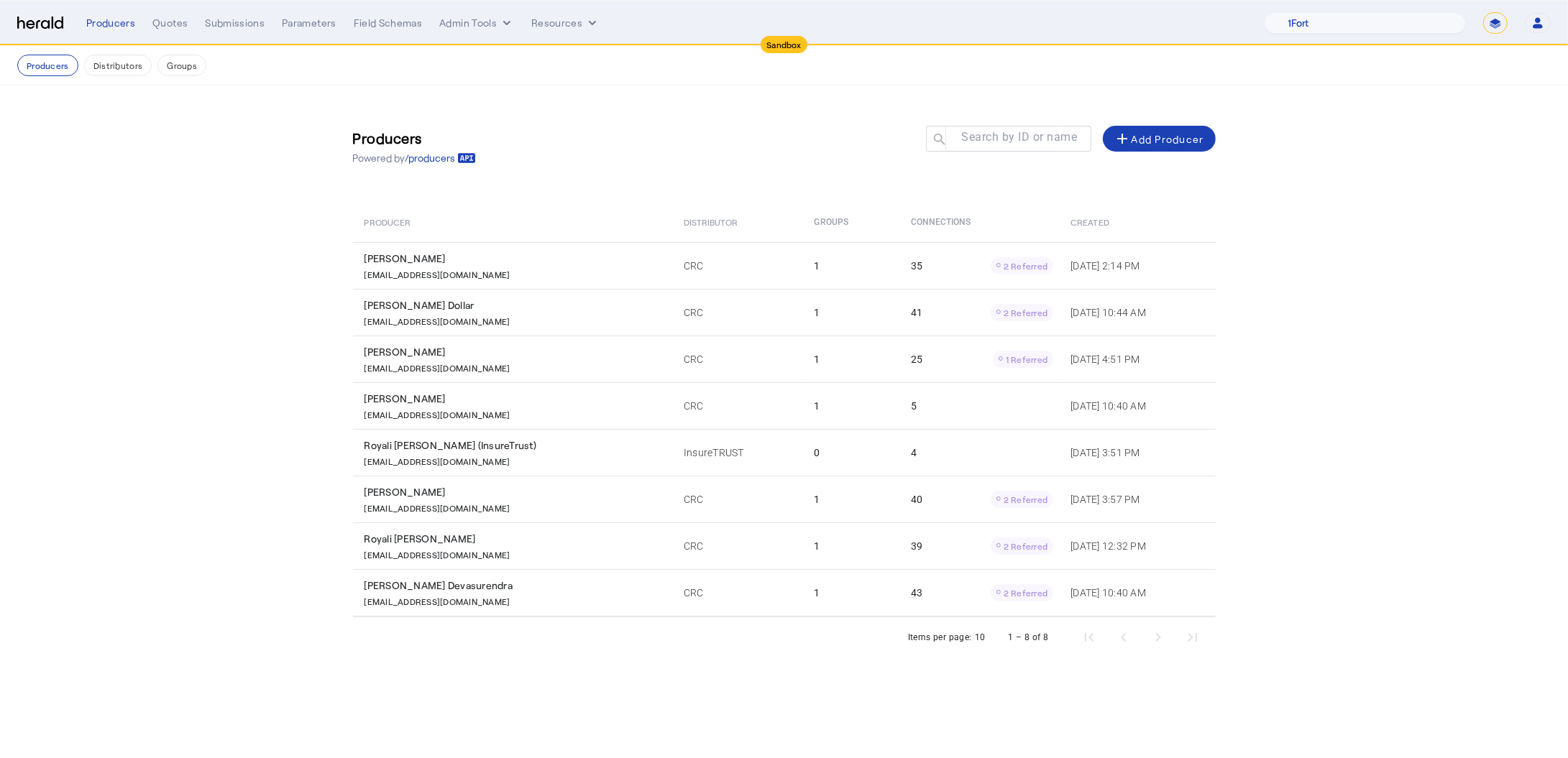
click at [121, 67] on button "Distributors" at bounding box center [118, 65] width 68 height 22
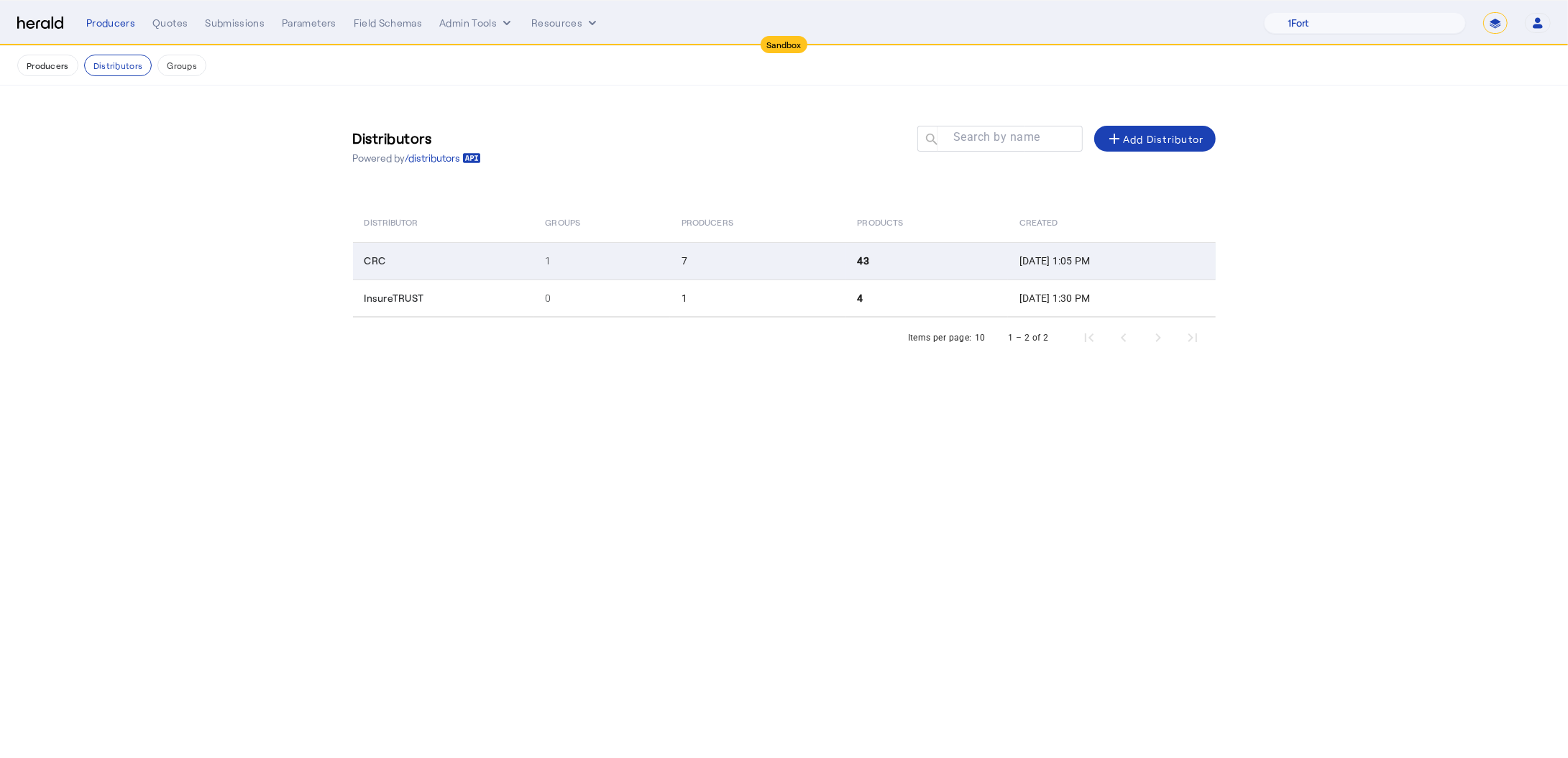
click at [452, 269] on td "CRC" at bounding box center [444, 261] width 181 height 37
